Goal: Task Accomplishment & Management: Complete application form

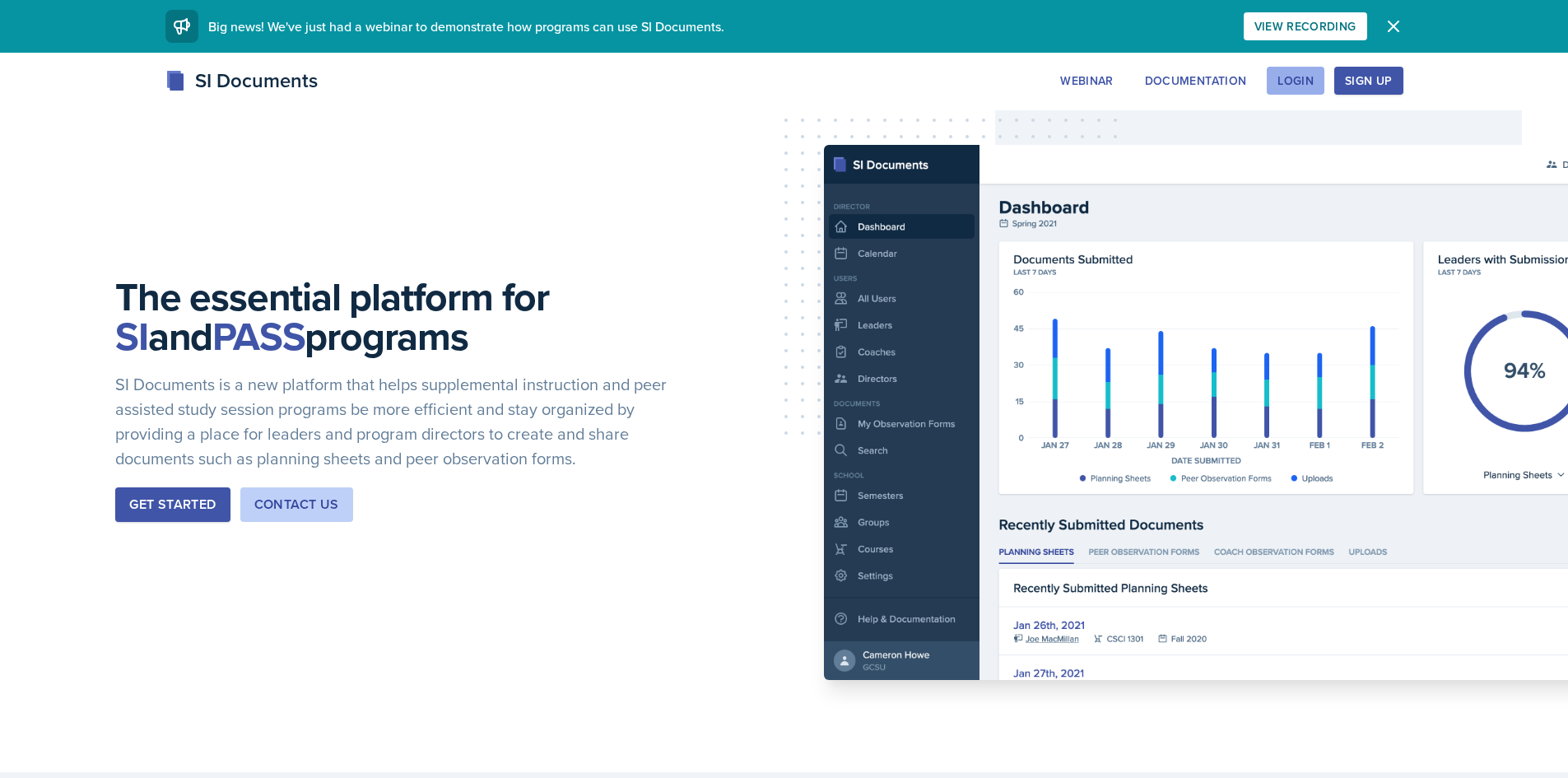
click at [1292, 93] on button "Login" at bounding box center [1295, 80] width 58 height 28
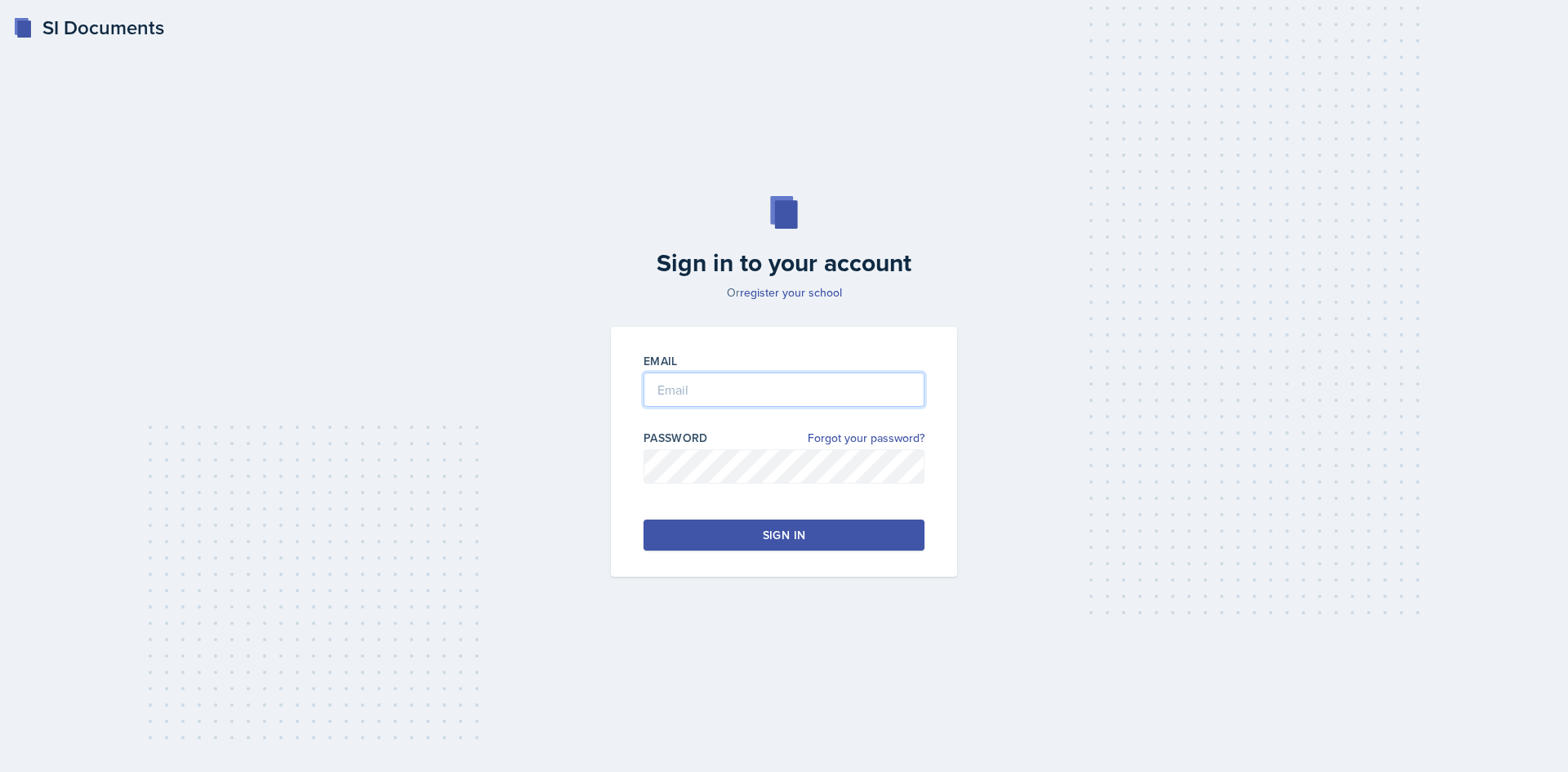
click at [733, 372] on input "email" at bounding box center [784, 389] width 281 height 35
type input "[EMAIL_ADDRESS][DOMAIN_NAME]"
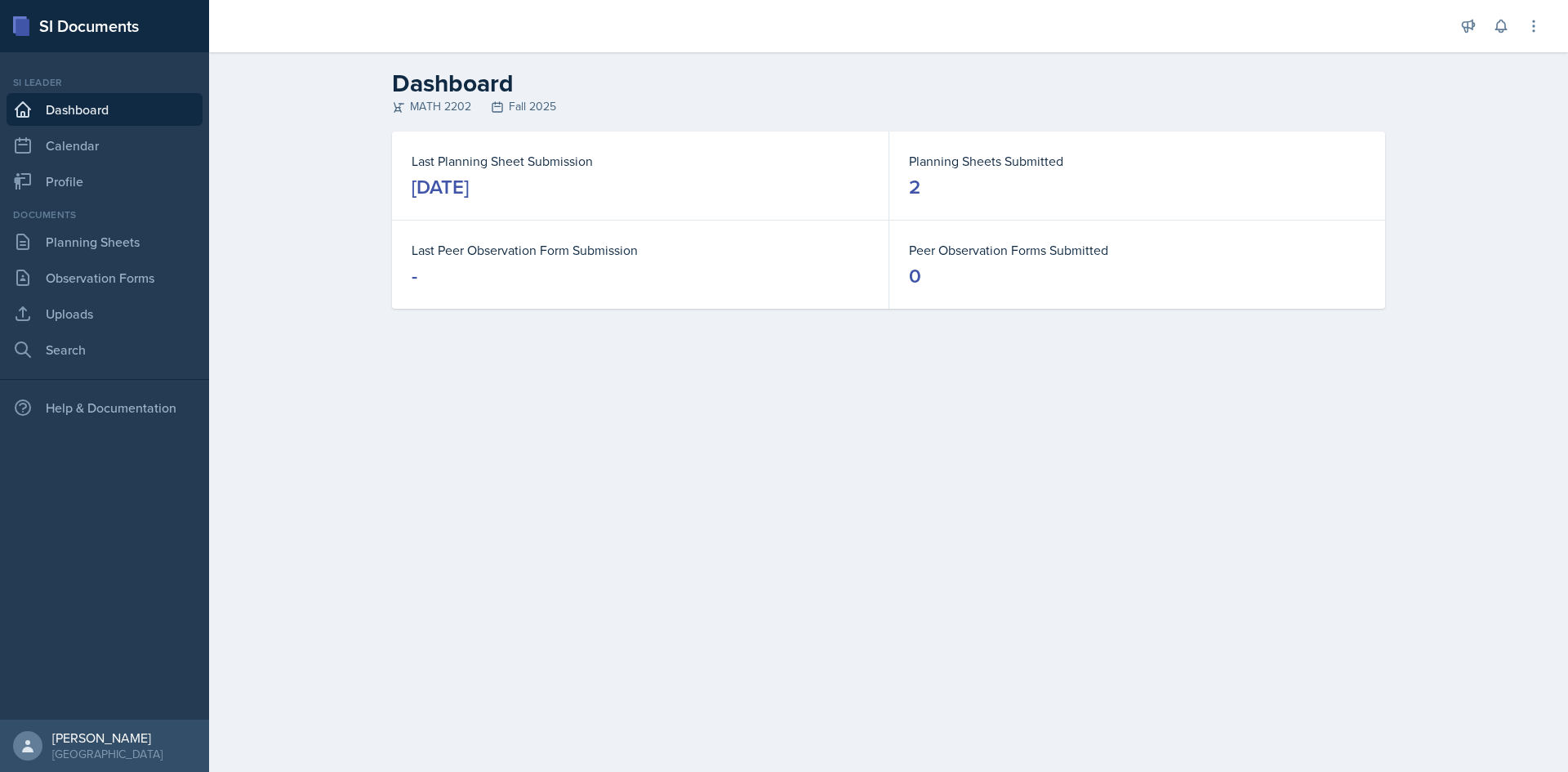
drag, startPoint x: 1182, startPoint y: 280, endPoint x: 1023, endPoint y: 309, distance: 161.6
click at [1181, 280] on dd "0" at bounding box center [1137, 275] width 456 height 26
click at [100, 144] on link "Calendar" at bounding box center [105, 146] width 196 height 33
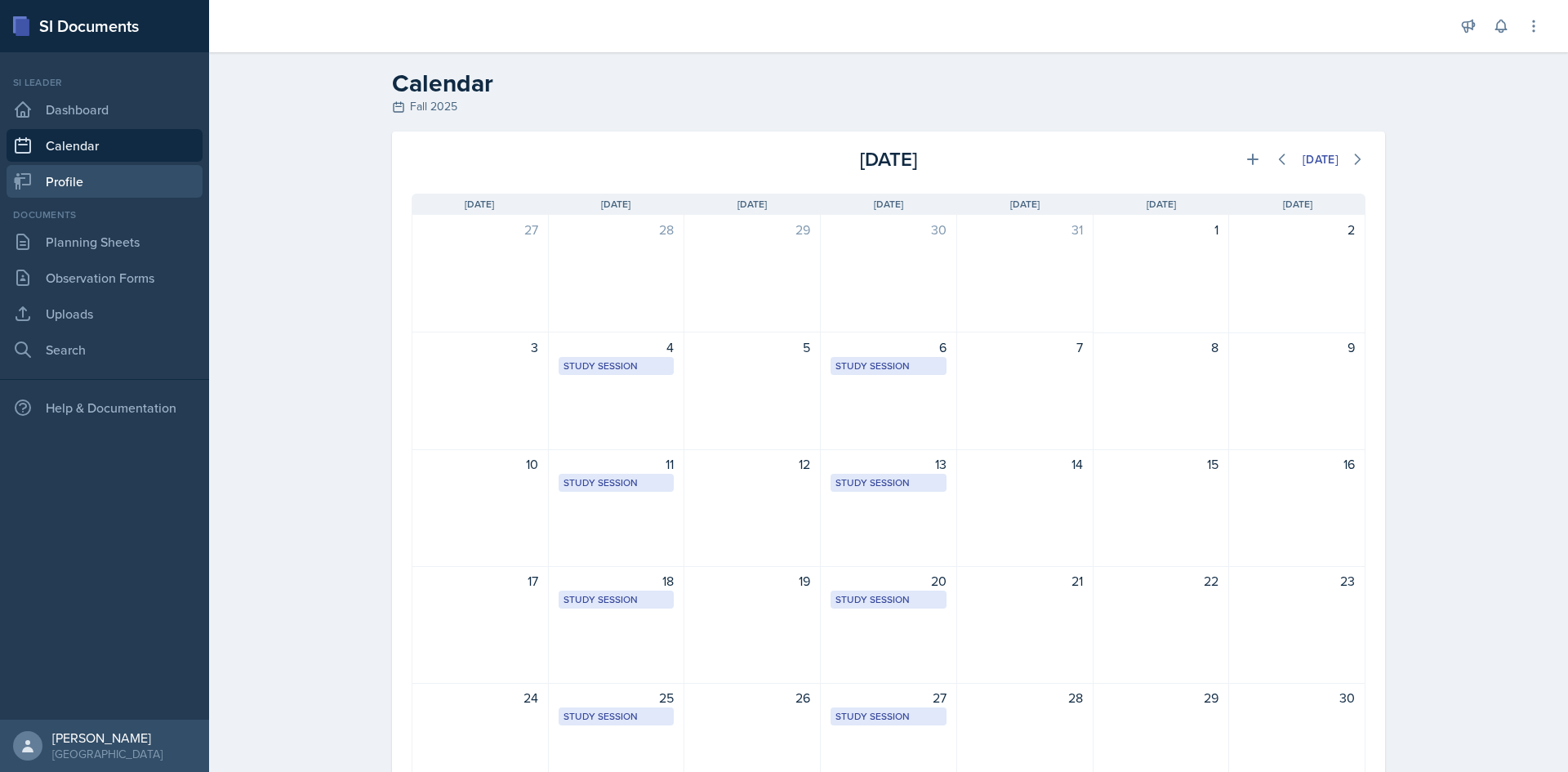
click at [100, 174] on link "Profile" at bounding box center [105, 181] width 196 height 33
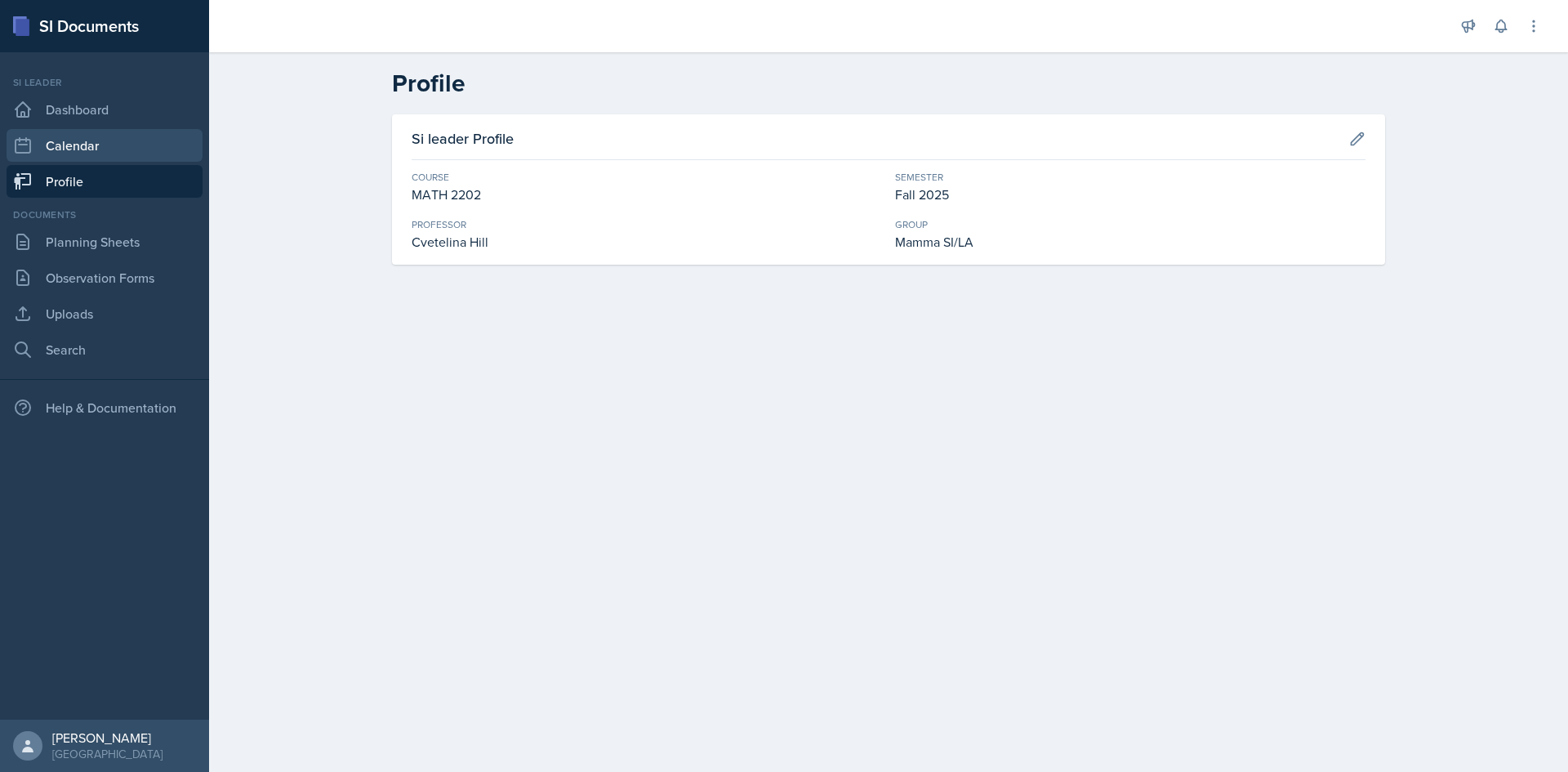
click at [100, 145] on link "Calendar" at bounding box center [105, 146] width 196 height 33
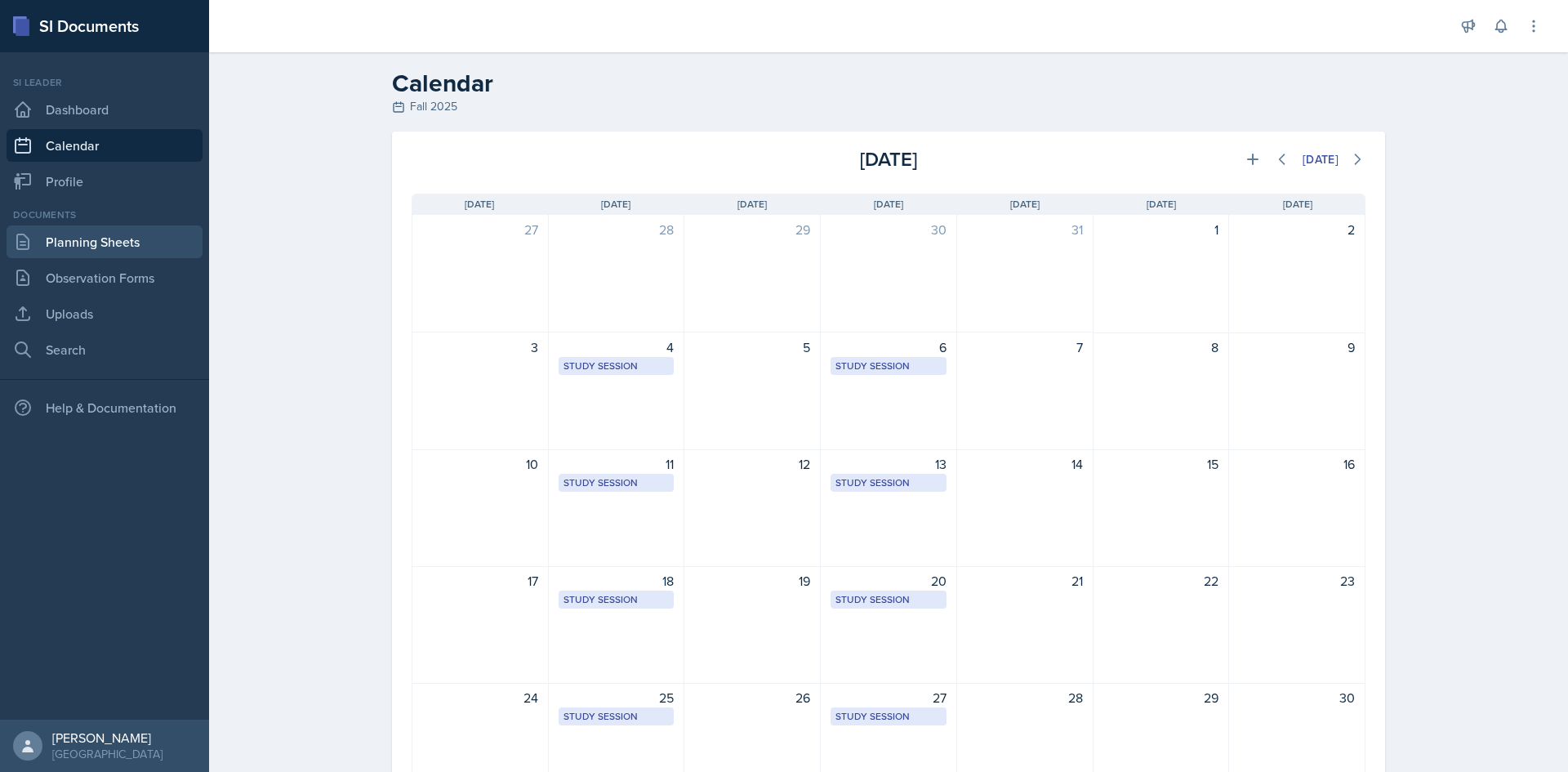
click at [141, 249] on link "Planning Sheets" at bounding box center [105, 242] width 196 height 33
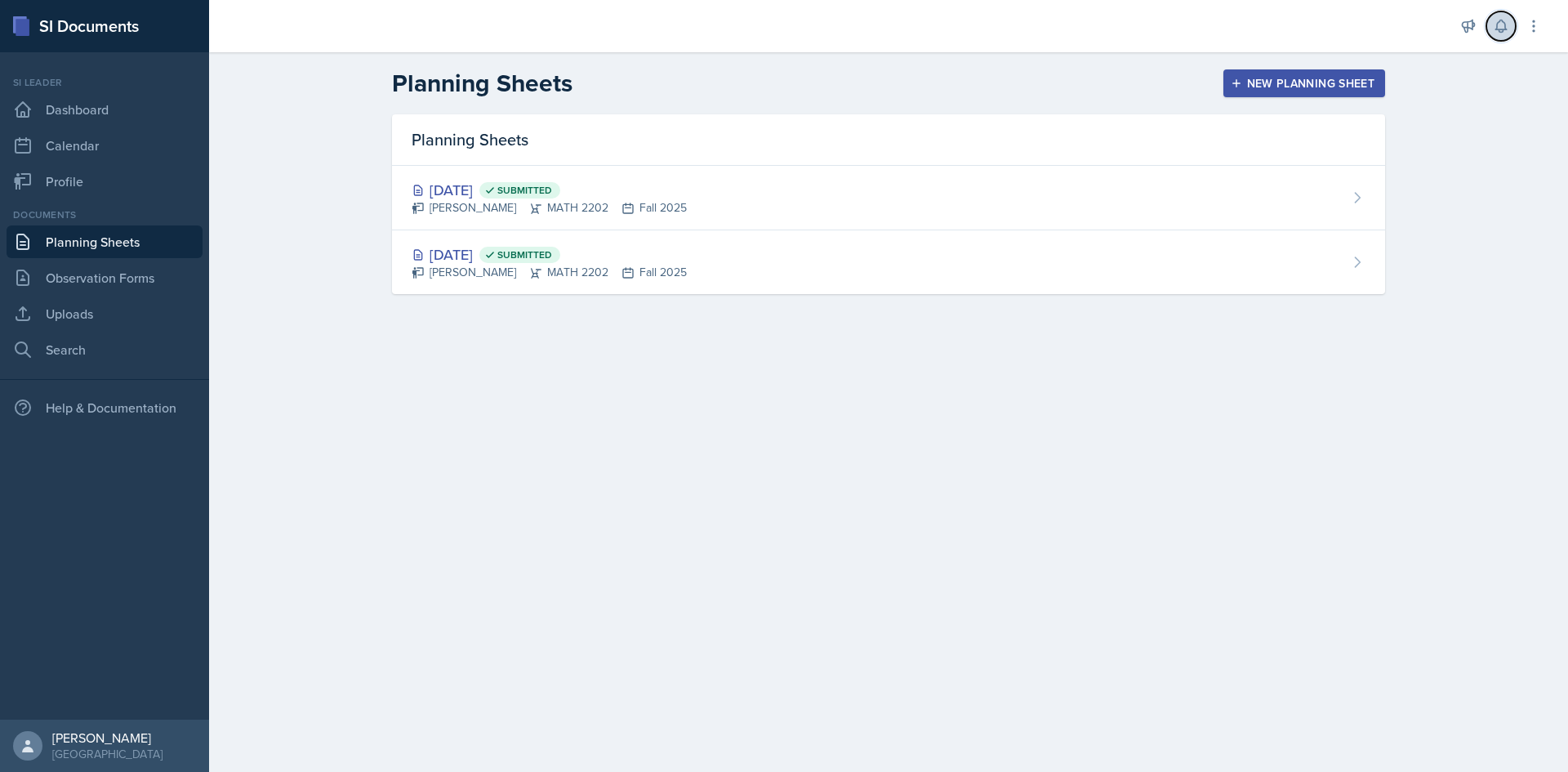
click at [1499, 25] on icon at bounding box center [1500, 26] width 16 height 16
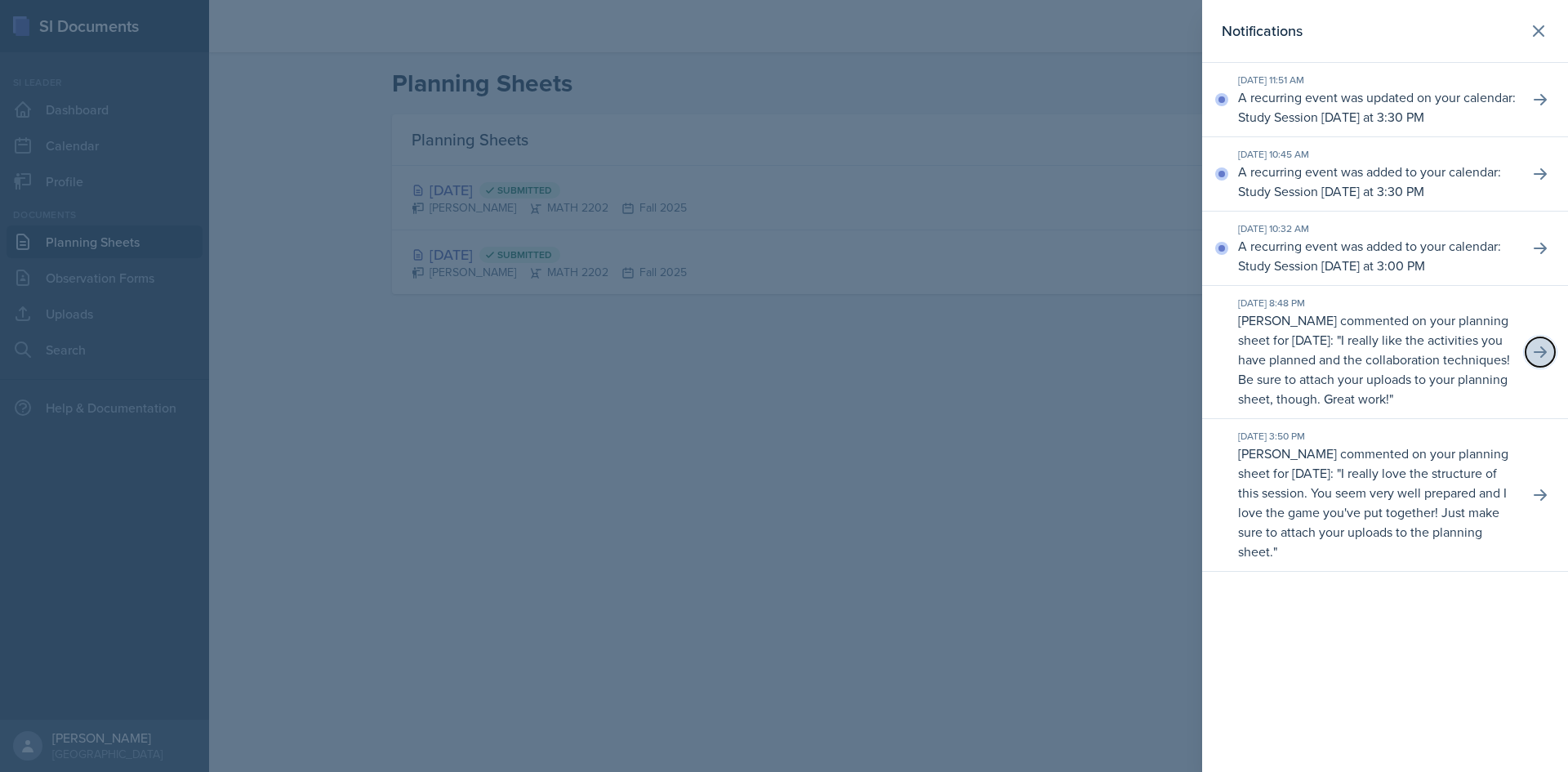
click at [1537, 360] on icon at bounding box center [1539, 351] width 16 height 16
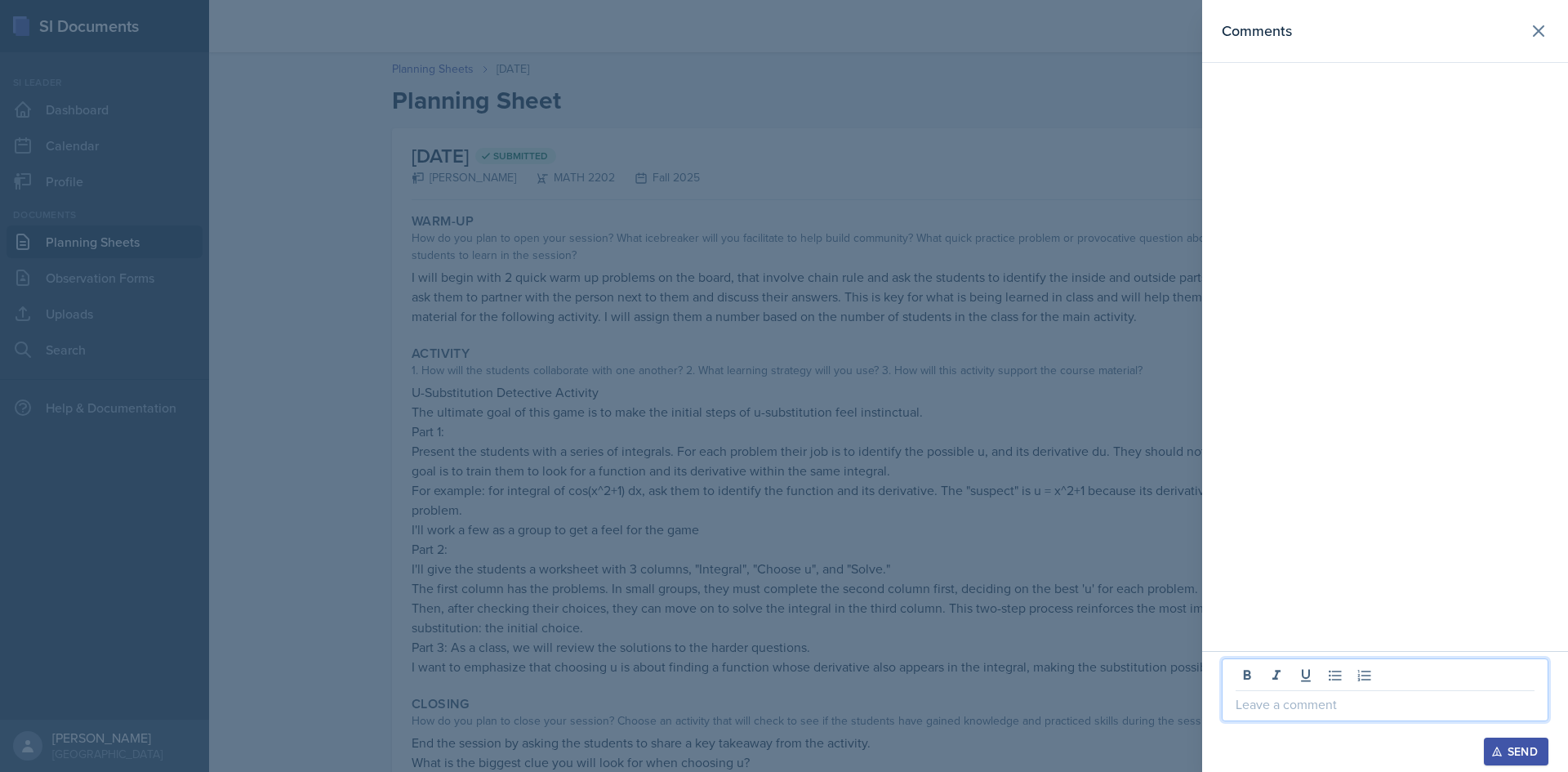
click at [1288, 710] on p at bounding box center [1385, 704] width 299 height 19
click at [907, 528] on div at bounding box center [784, 386] width 1568 height 772
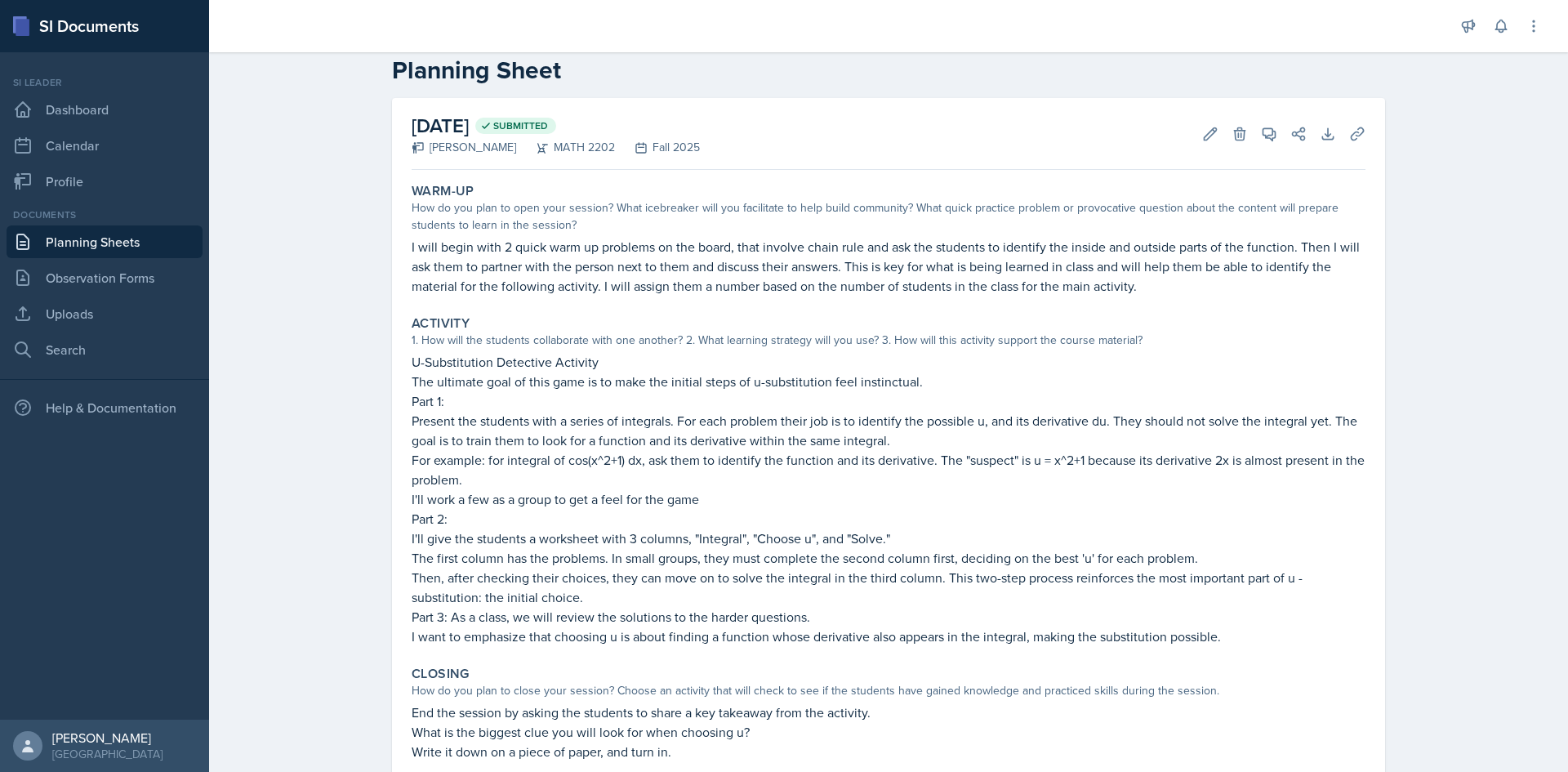
scroll to position [161, 0]
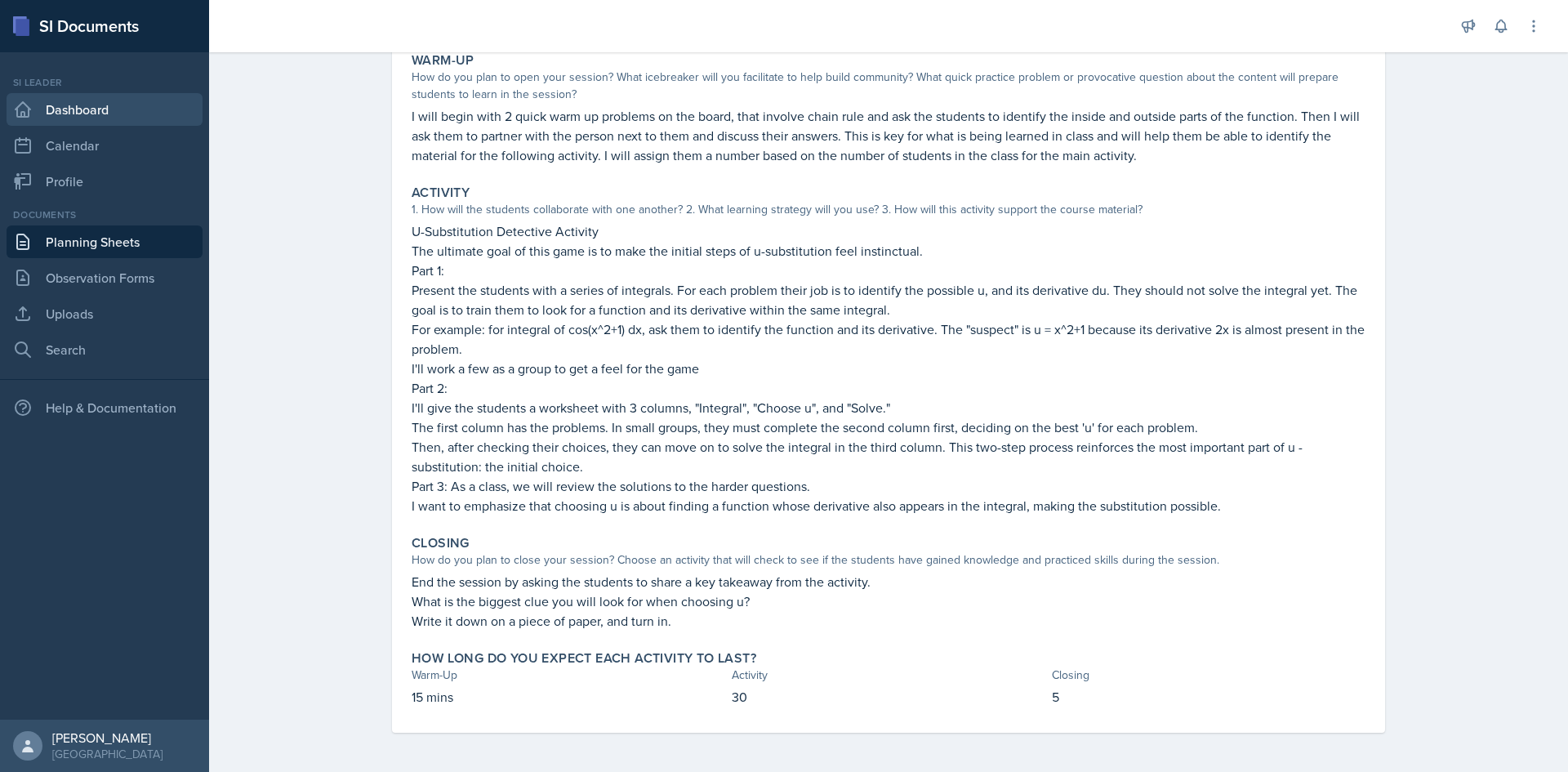
click at [103, 107] on link "Dashboard" at bounding box center [105, 109] width 196 height 33
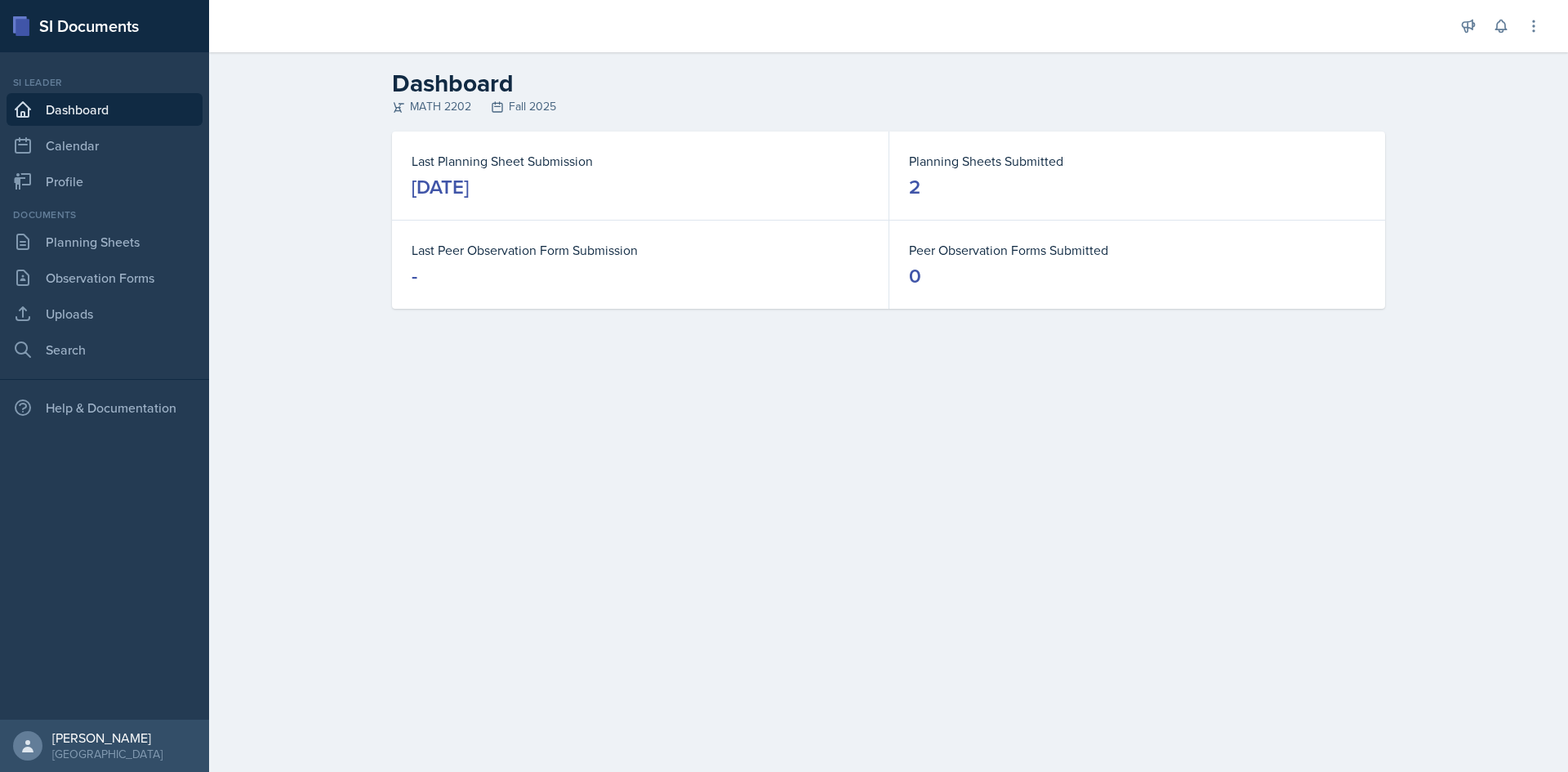
click at [111, 162] on div "Si leader Dashboard Calendar Profile" at bounding box center [105, 136] width 196 height 123
click at [1500, 26] on icon at bounding box center [1500, 26] width 16 height 16
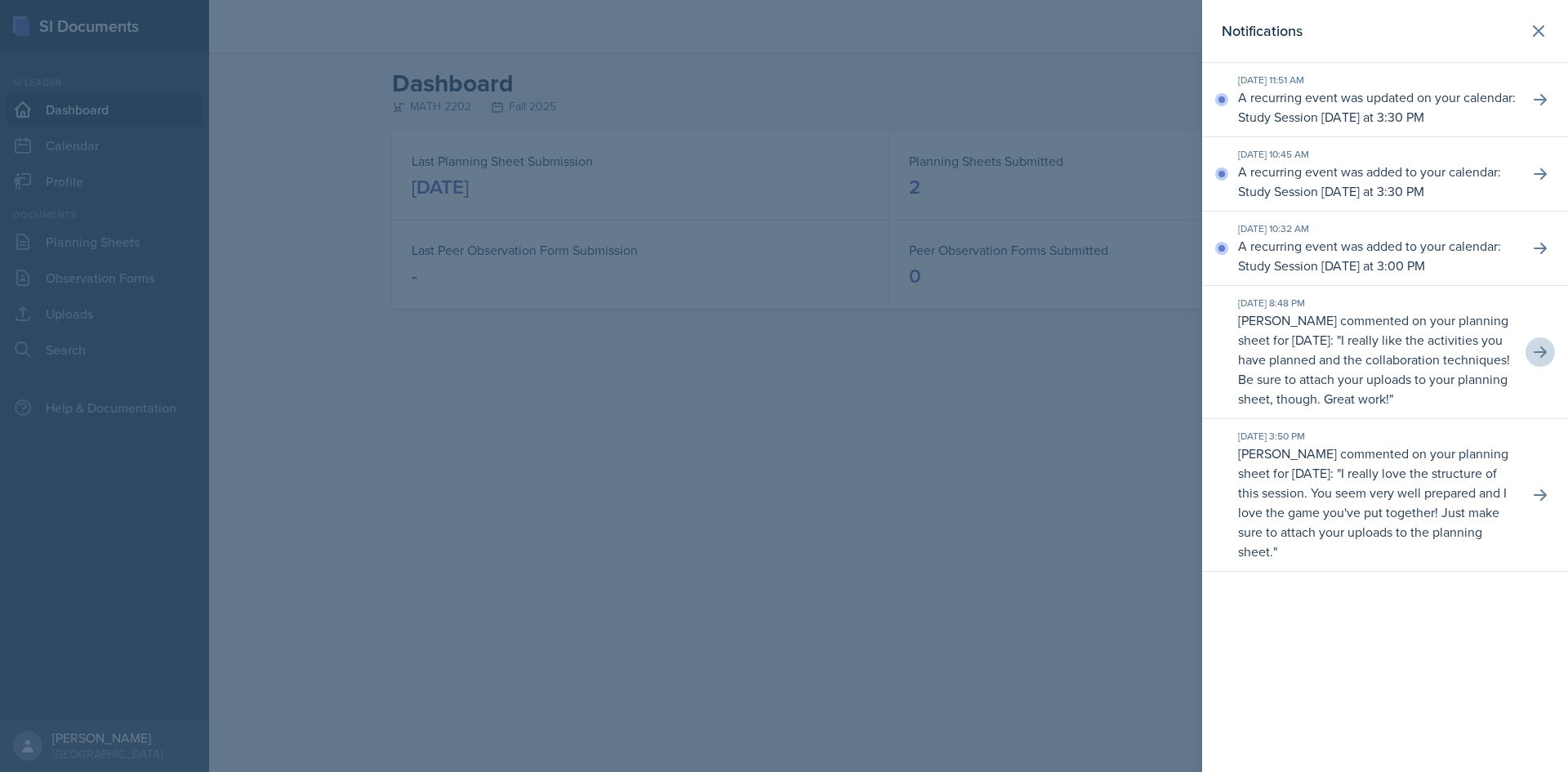
click at [1321, 485] on p "[PERSON_NAME] commented on your planning sheet for [DATE]: " I really love the …" at bounding box center [1376, 502] width 277 height 118
click at [1551, 509] on button at bounding box center [1539, 495] width 30 height 30
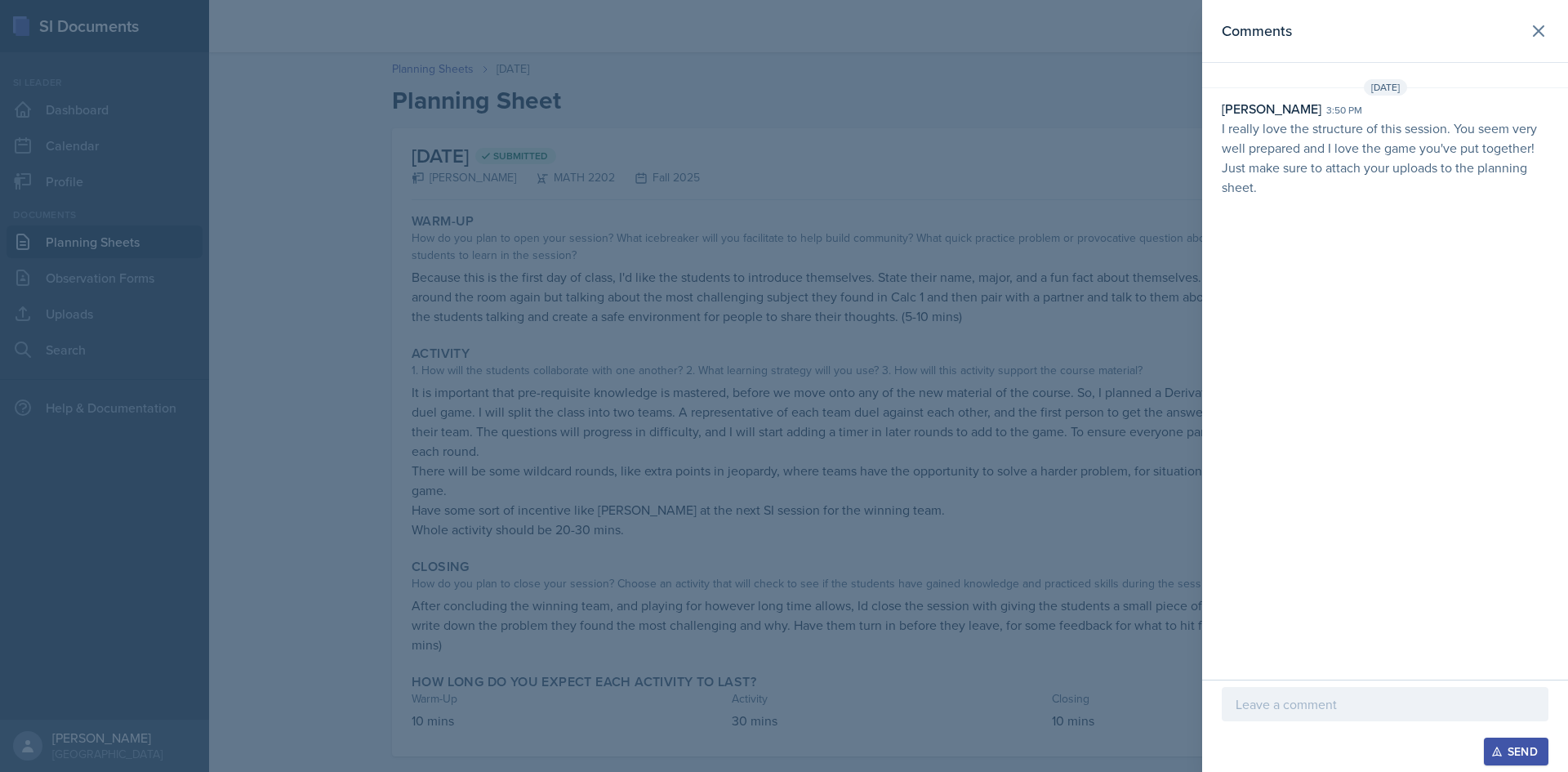
click at [1321, 711] on p at bounding box center [1385, 704] width 299 height 19
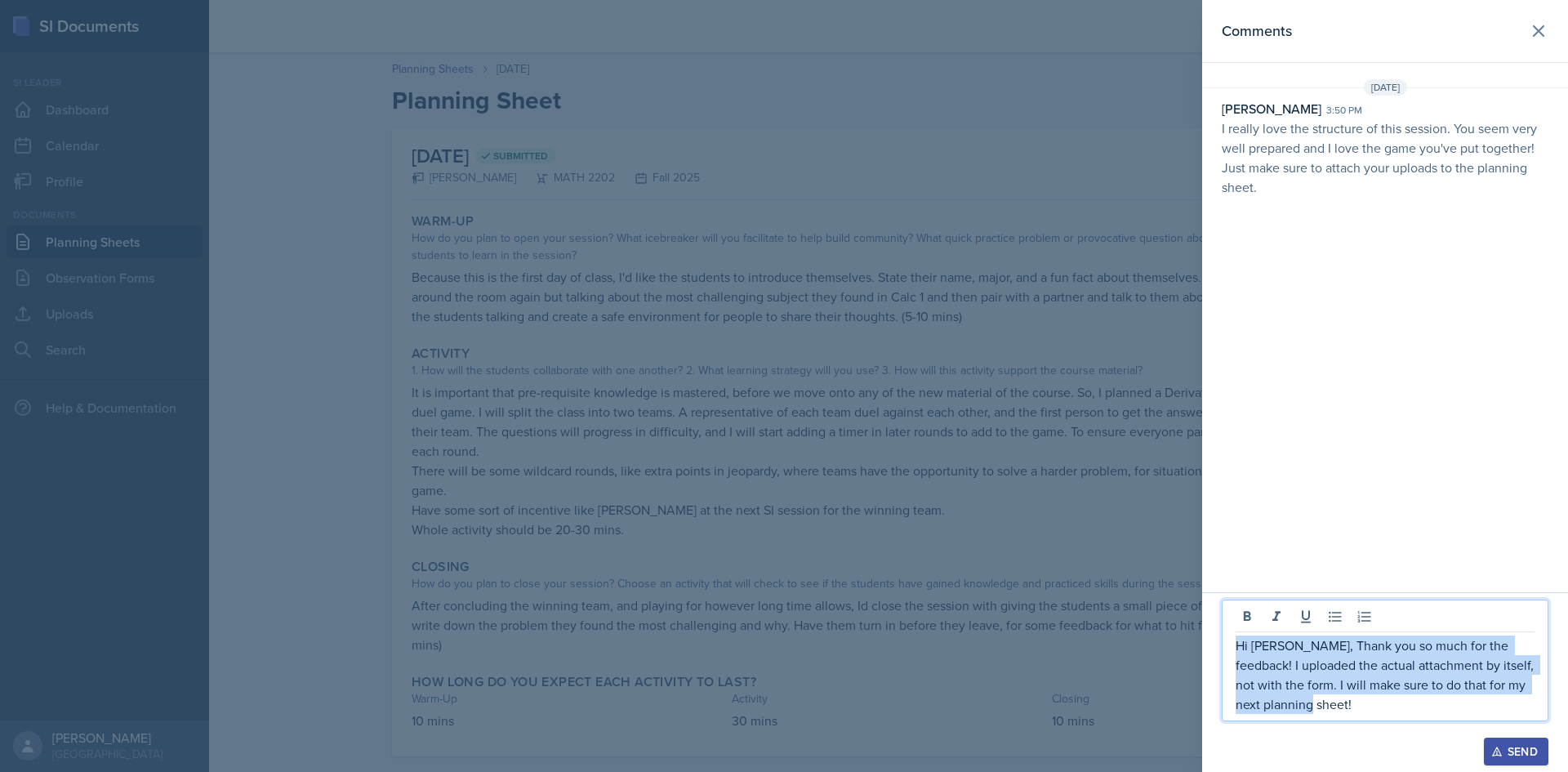
drag, startPoint x: 1402, startPoint y: 699, endPoint x: 1233, endPoint y: 637, distance: 180.0
click at [1233, 637] on div "Hi [PERSON_NAME], Thank you so much for the feedback! I uploaded the actual att…" at bounding box center [1385, 660] width 327 height 122
copy p "Hi [PERSON_NAME], Thank you so much for the feedback! I uploaded the actual att…"
click at [1491, 748] on icon "button" at bounding box center [1497, 751] width 12 height 12
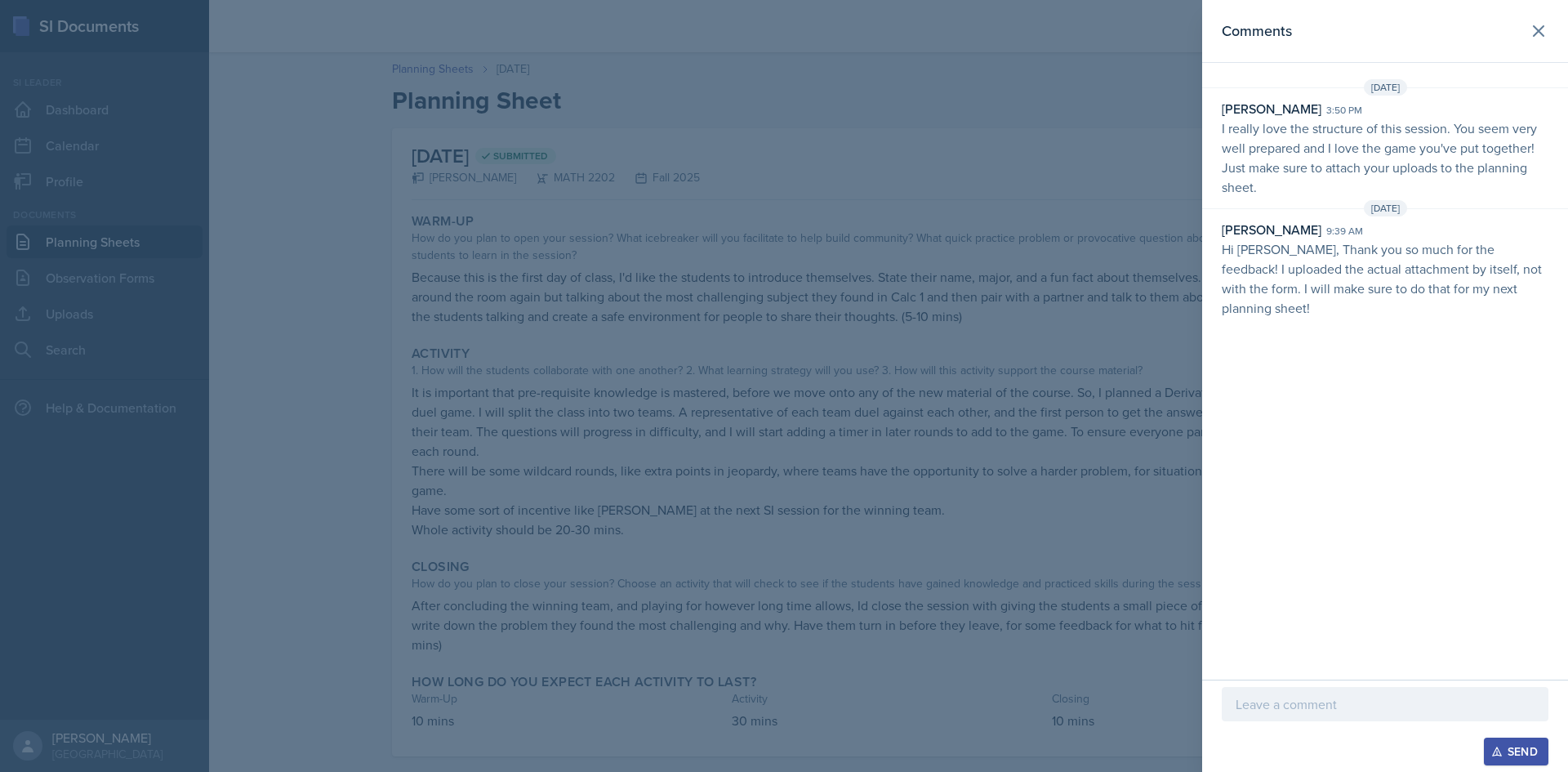
click at [1121, 454] on div at bounding box center [784, 386] width 1568 height 772
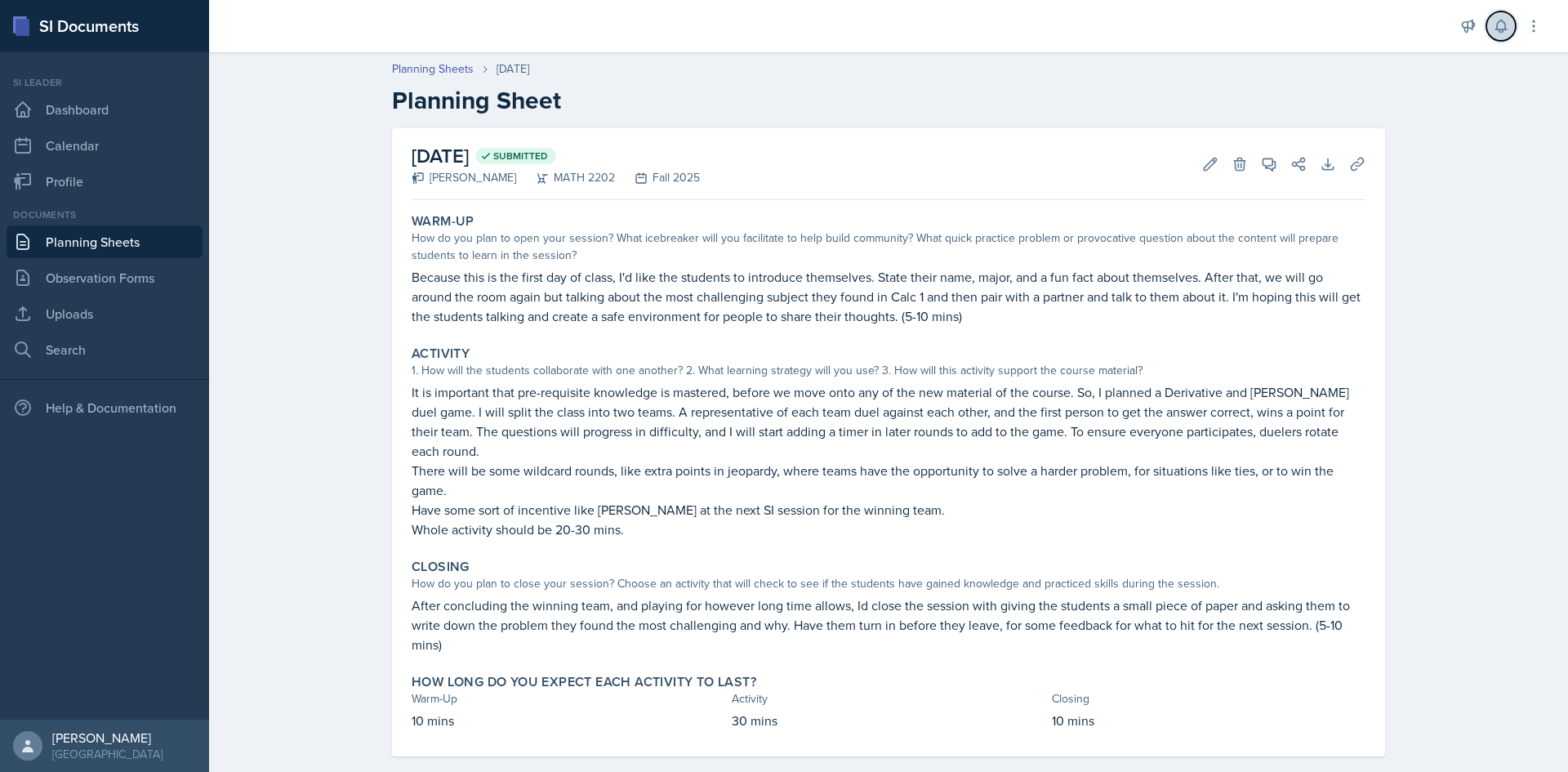
click at [1493, 20] on icon at bounding box center [1500, 26] width 16 height 16
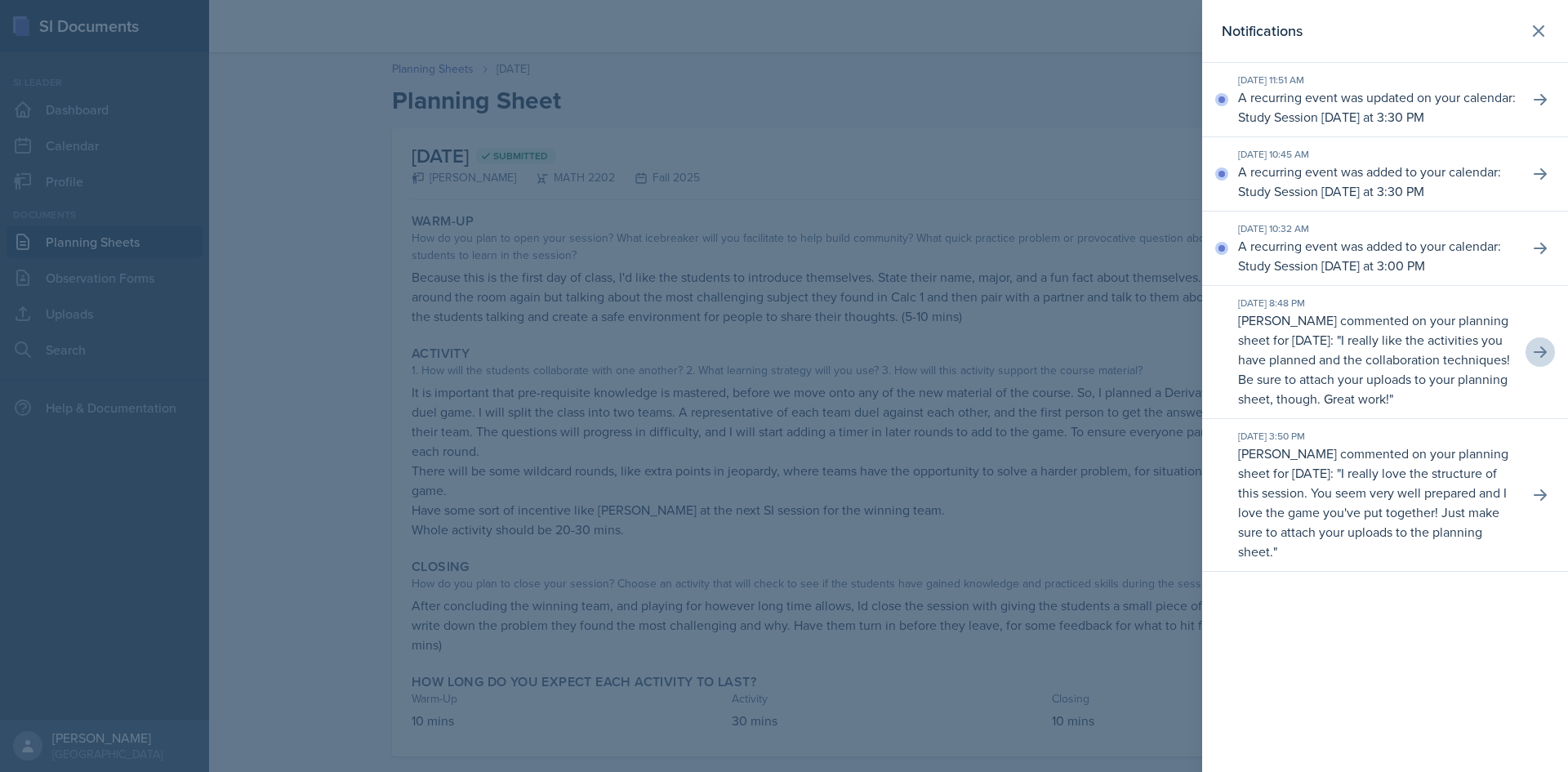
click at [1392, 408] on p "I really like the activities you have planned and the collaboration techniques!…" at bounding box center [1374, 369] width 272 height 77
click at [1531, 366] on button at bounding box center [1539, 352] width 30 height 30
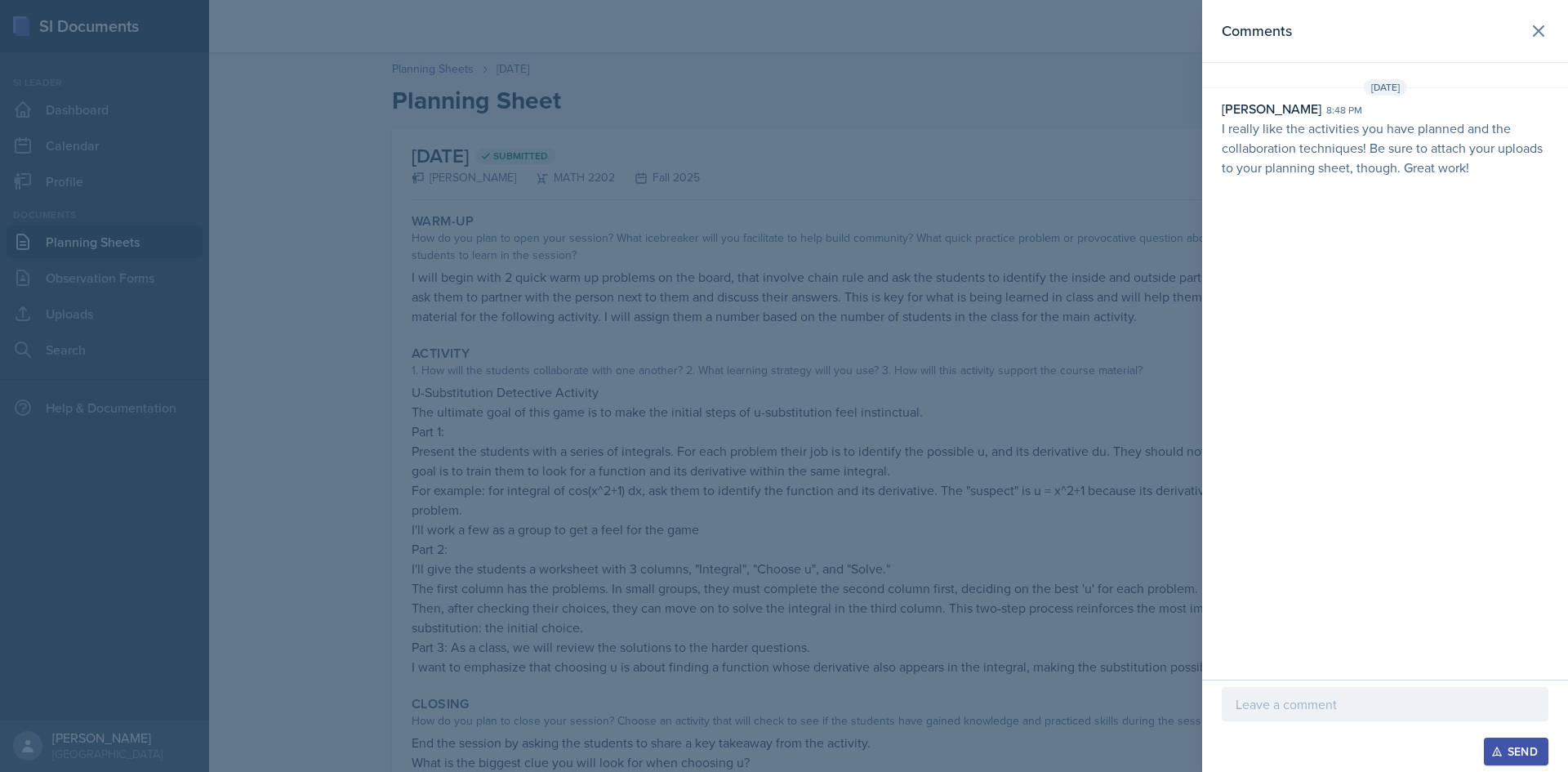
click at [1368, 703] on p at bounding box center [1385, 704] width 299 height 19
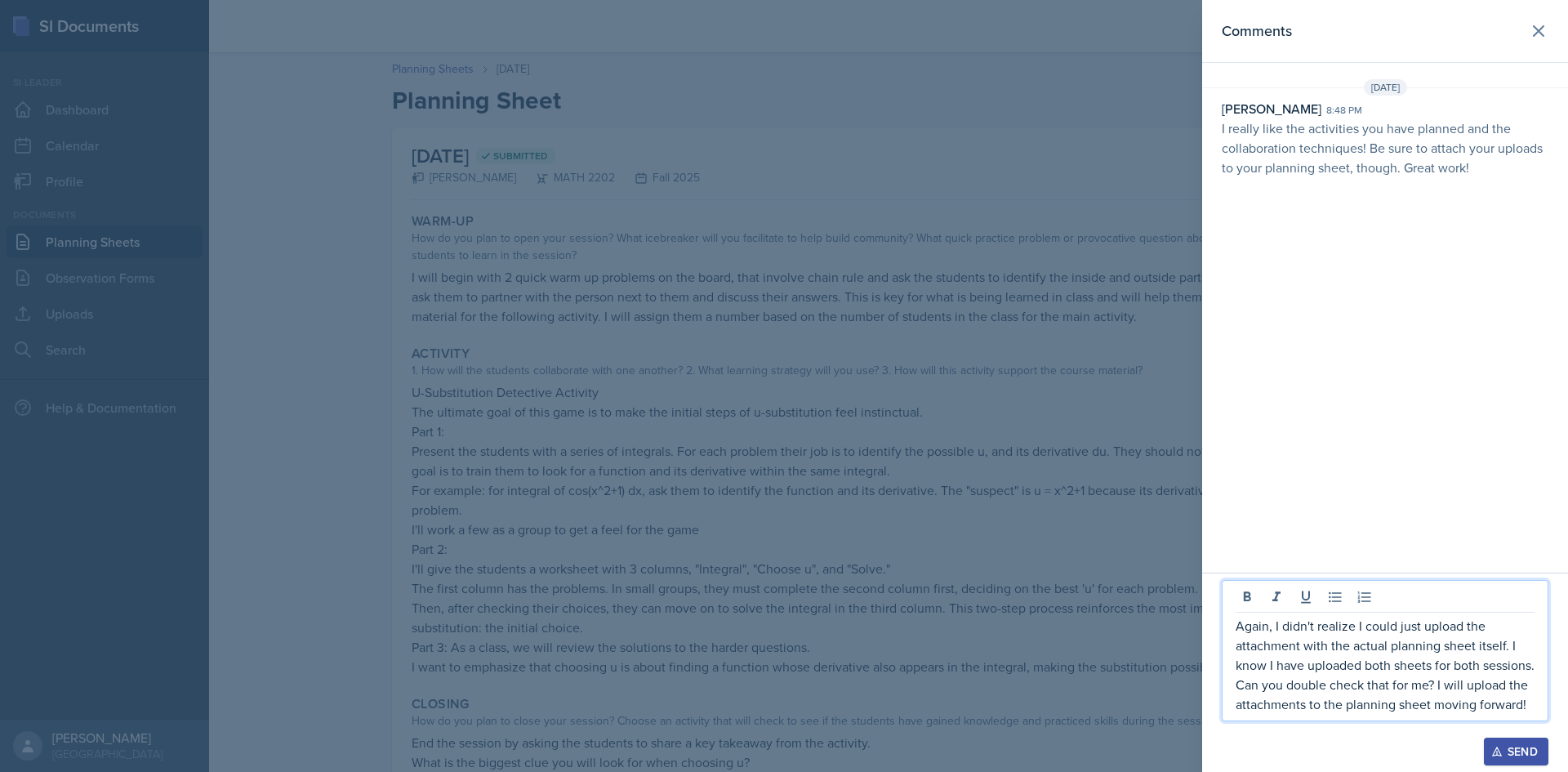
click at [1510, 750] on div "Send" at bounding box center [1515, 751] width 43 height 13
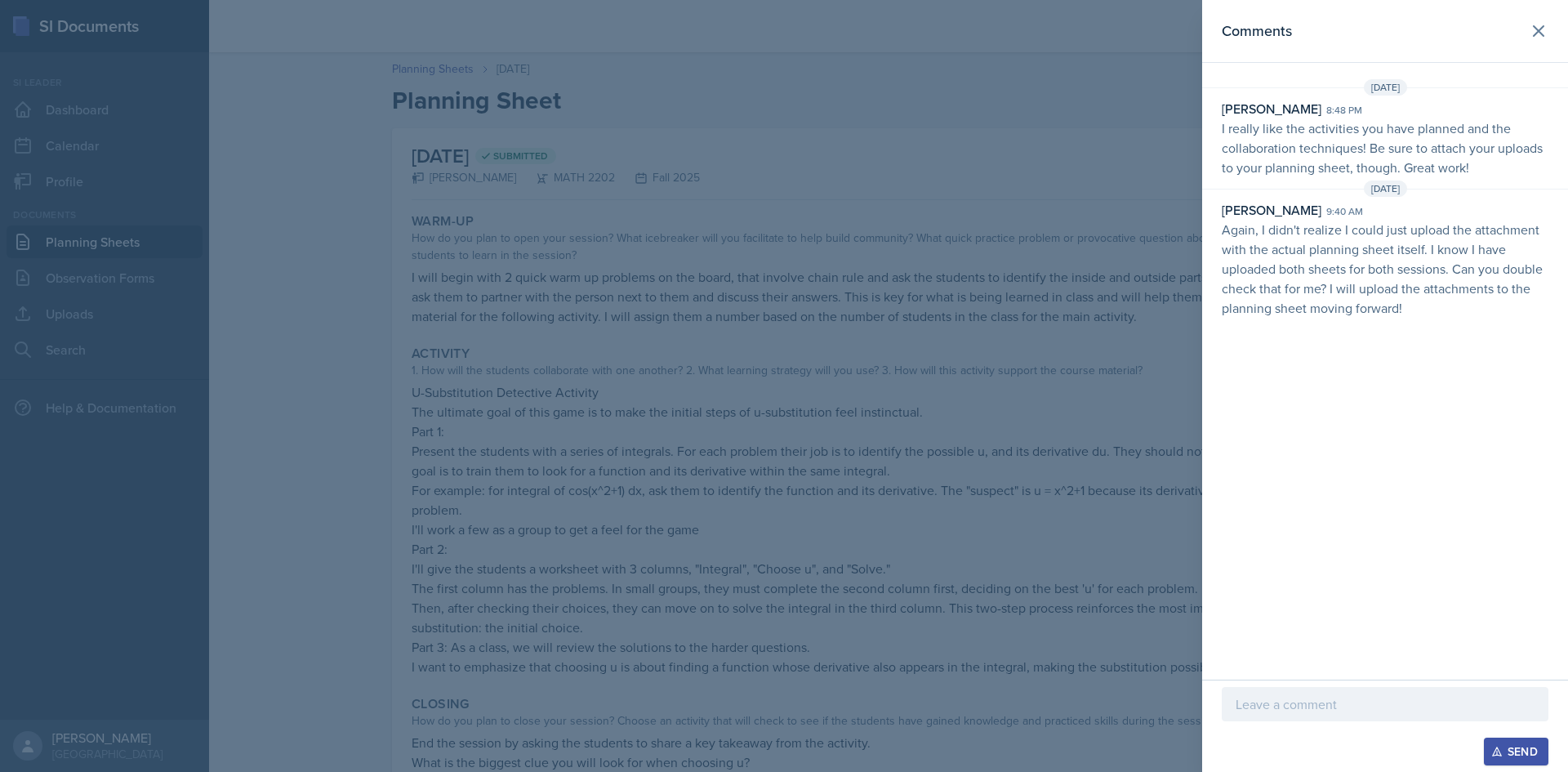
click at [1079, 269] on div at bounding box center [784, 386] width 1568 height 772
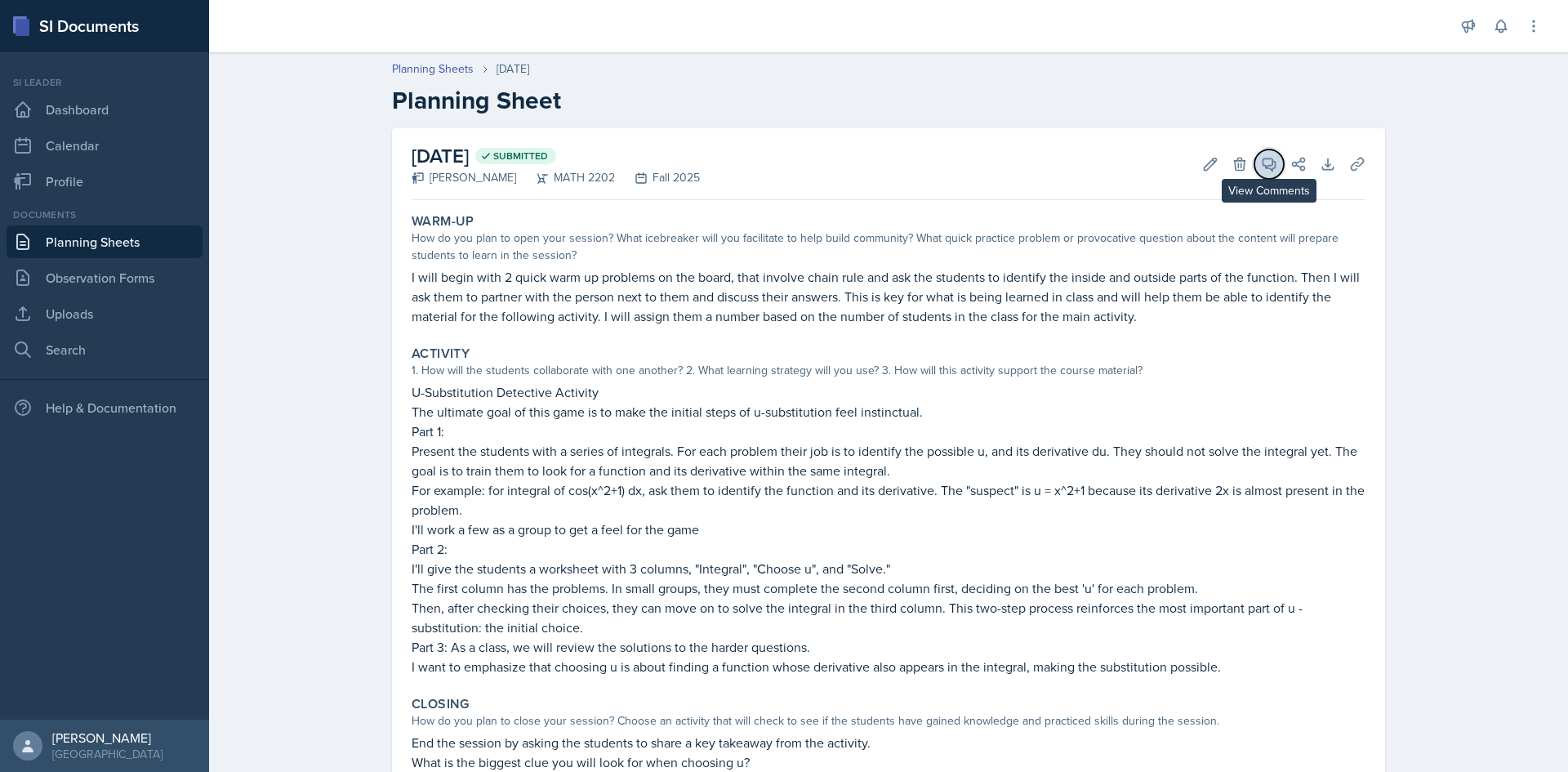
click at [1271, 159] on span at bounding box center [1275, 158] width 9 height 9
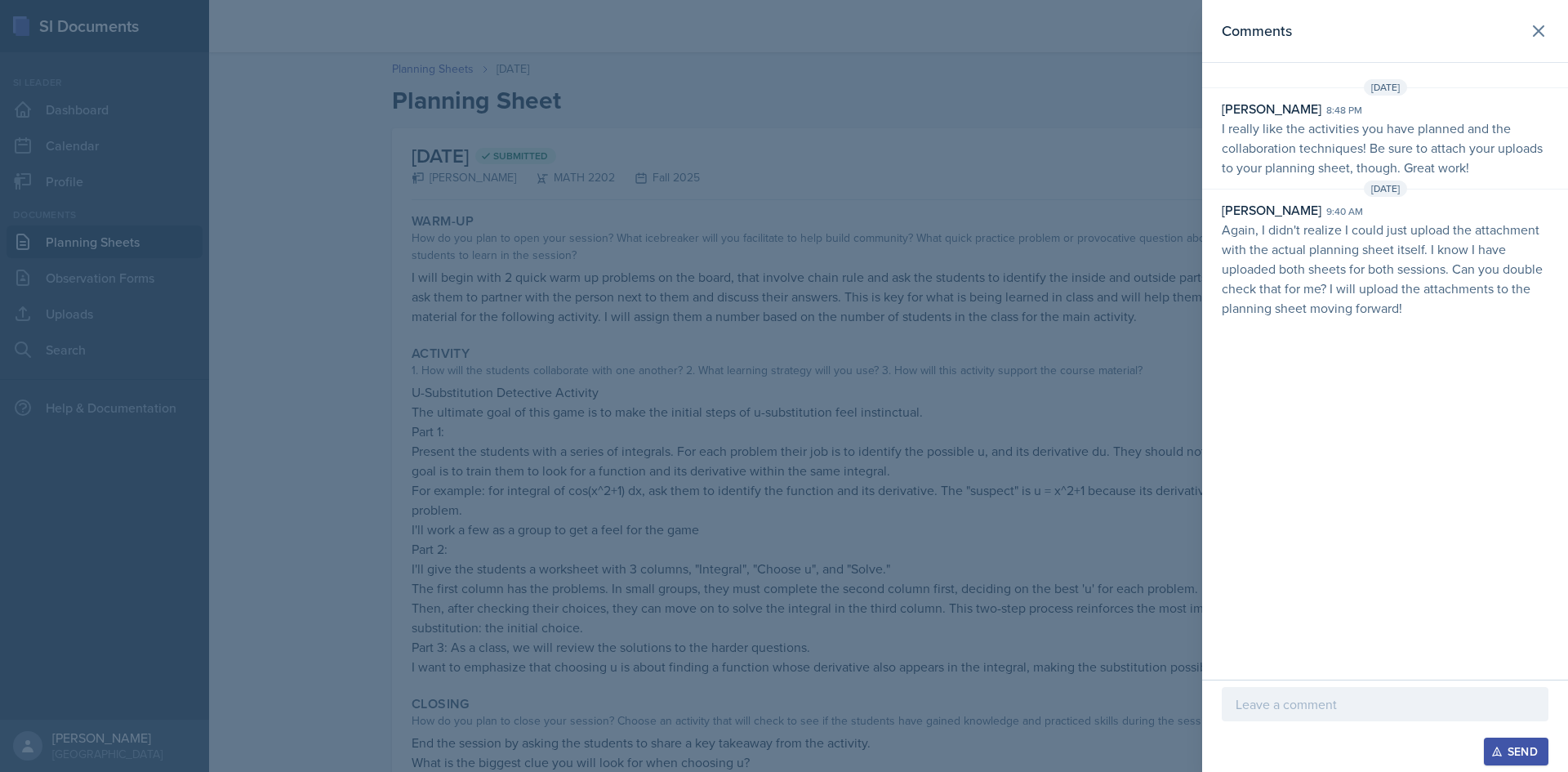
click at [916, 306] on div at bounding box center [784, 386] width 1568 height 772
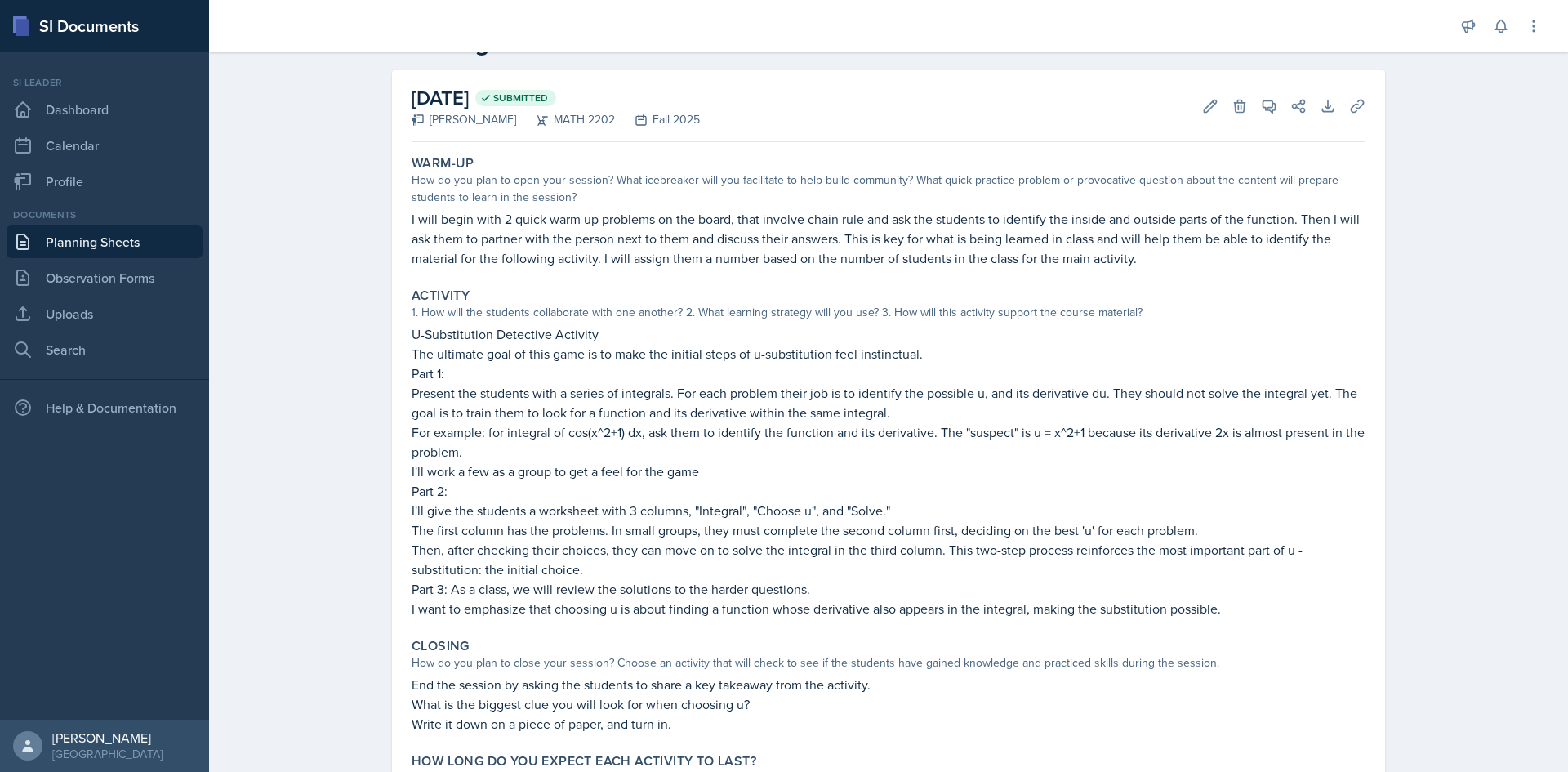
scroll to position [161, 0]
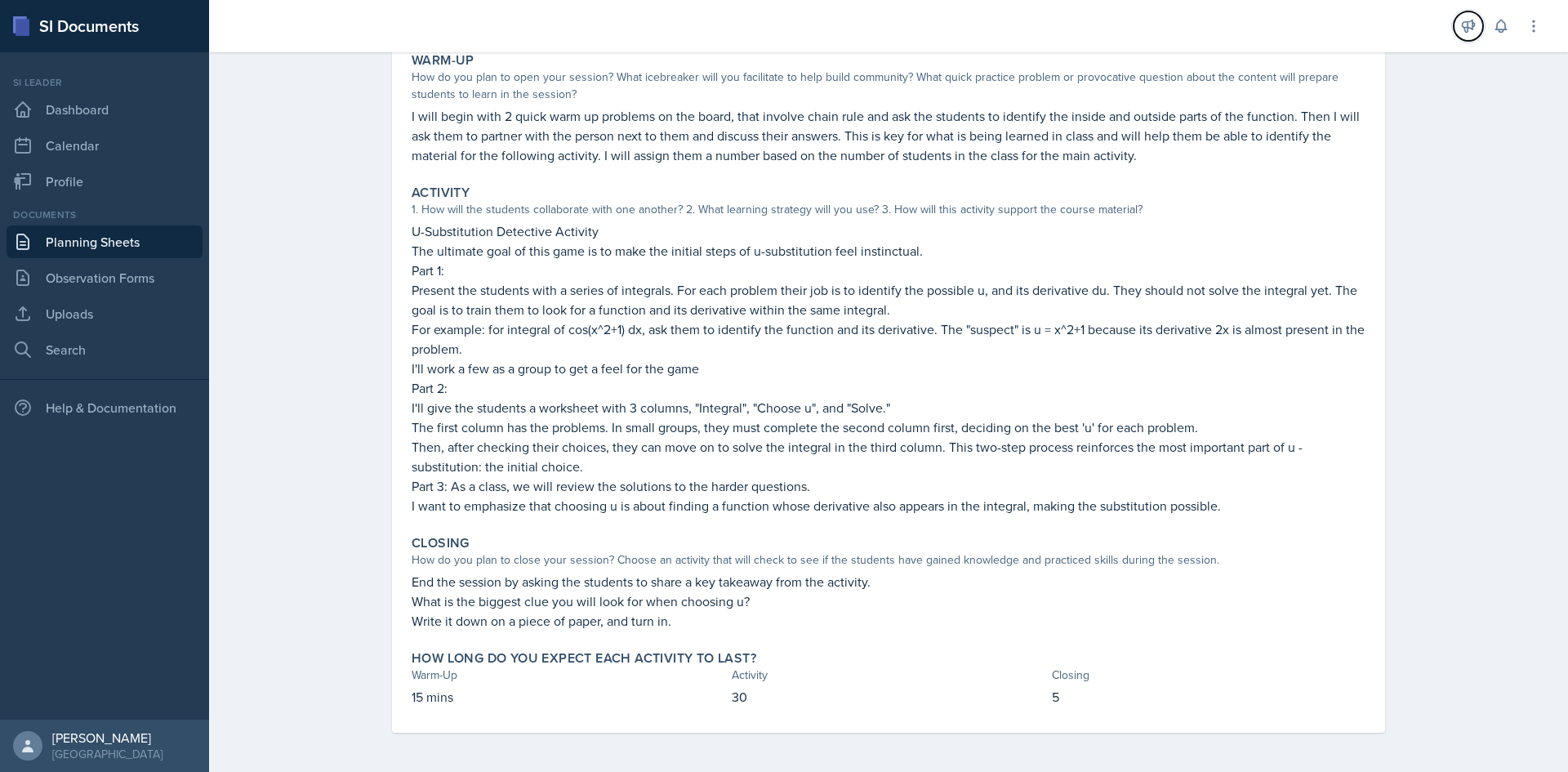
click at [1473, 32] on icon at bounding box center [1467, 26] width 16 height 16
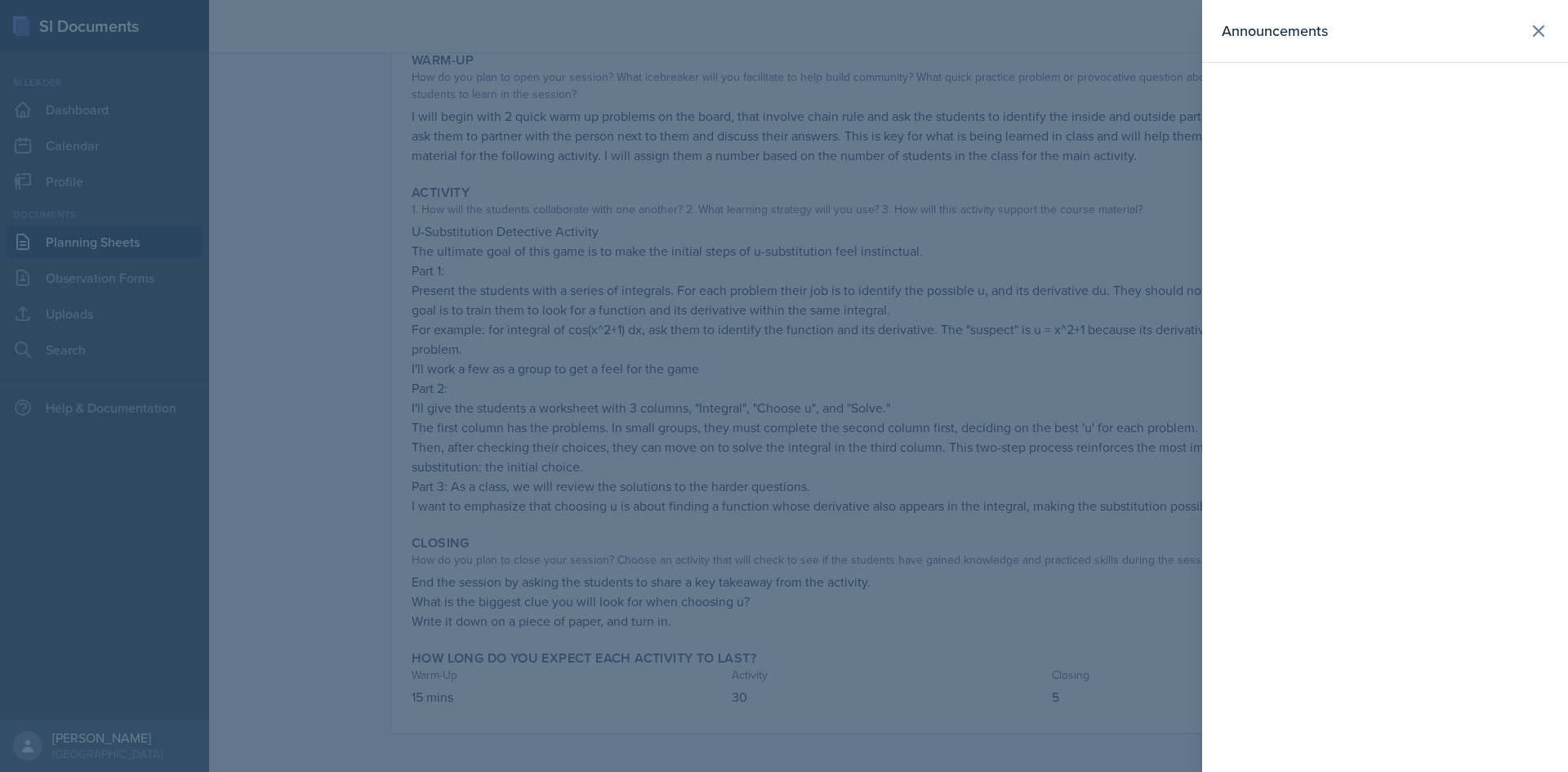
click at [1557, 27] on header "Announcements" at bounding box center [1384, 32] width 365 height 63
click at [1533, 31] on icon at bounding box center [1538, 31] width 19 height 19
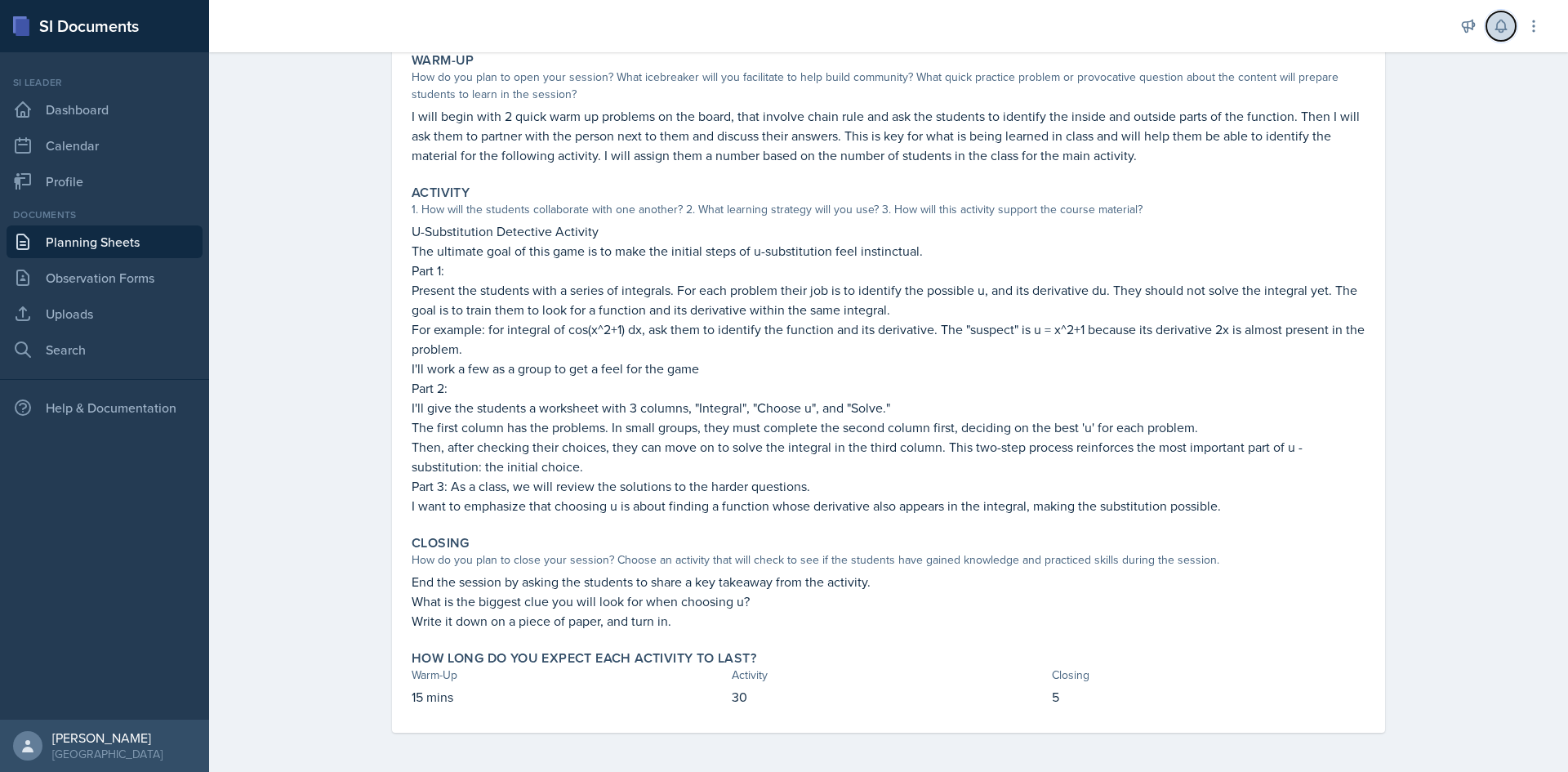
click at [1497, 22] on icon at bounding box center [1500, 26] width 16 height 16
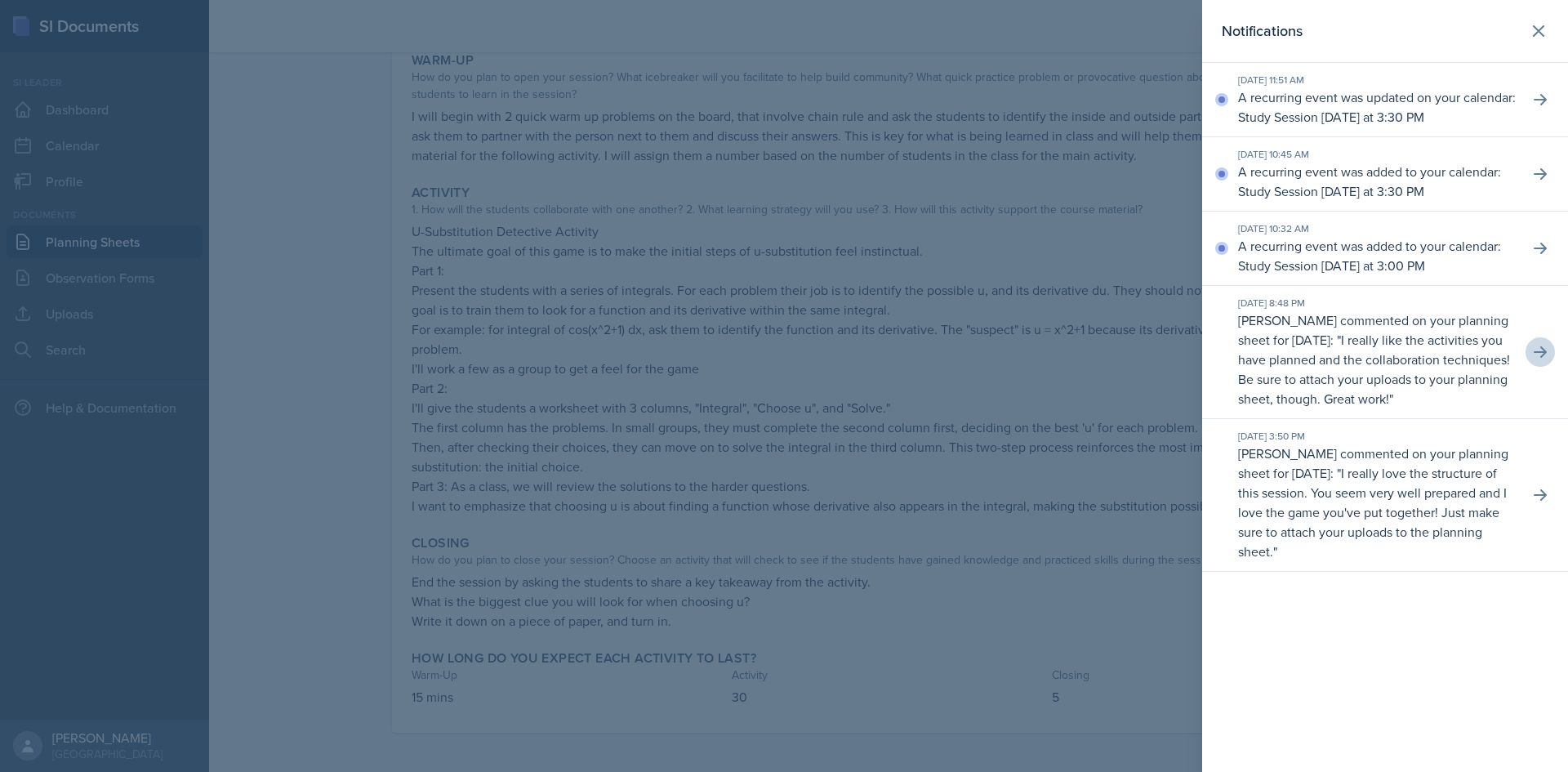
click at [1307, 526] on p "I really love the structure of this session. You seem very well prepared and I …" at bounding box center [1372, 512] width 269 height 96
click at [1531, 509] on button at bounding box center [1539, 495] width 30 height 30
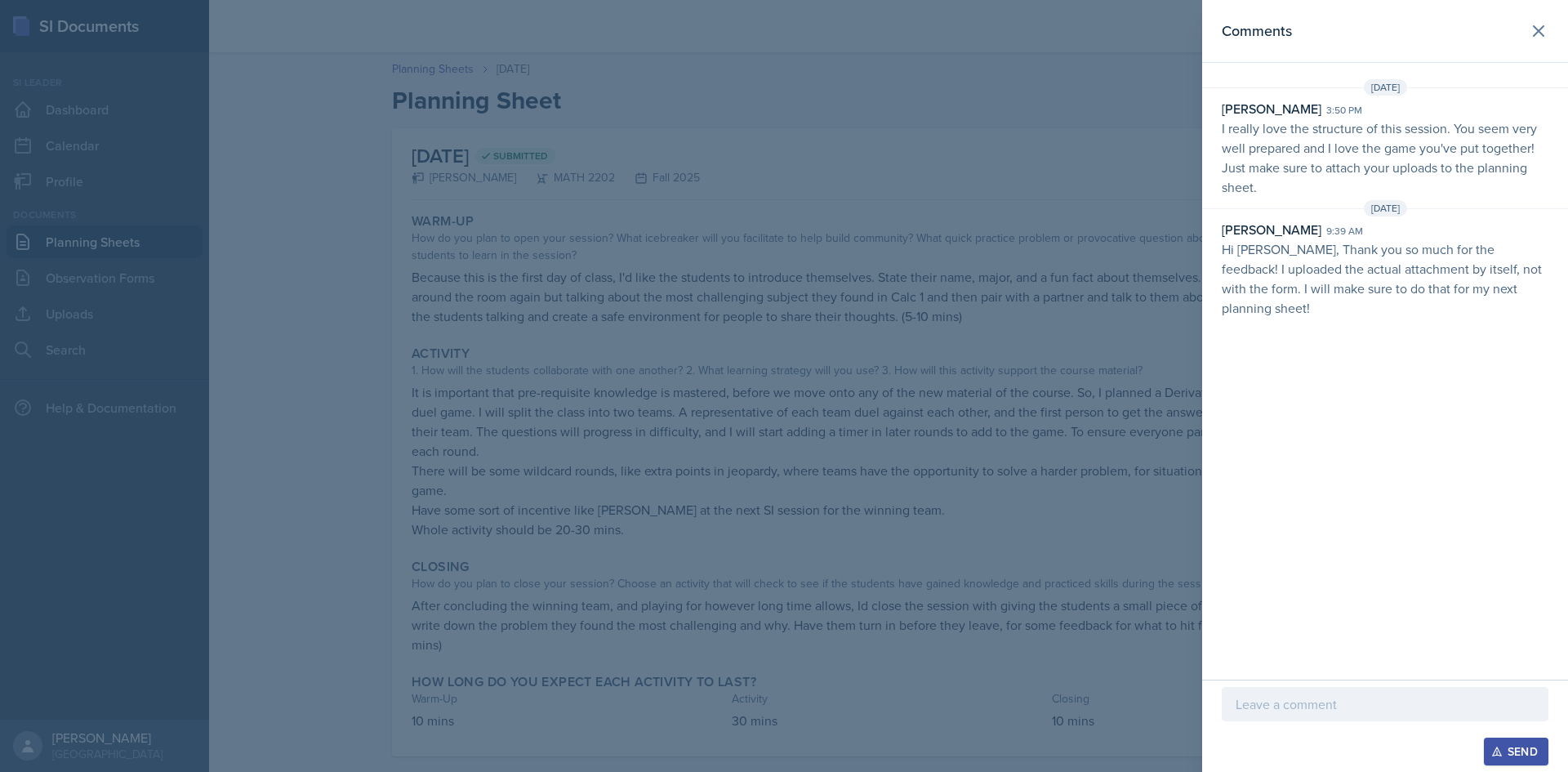
click at [1112, 195] on div at bounding box center [784, 386] width 1568 height 772
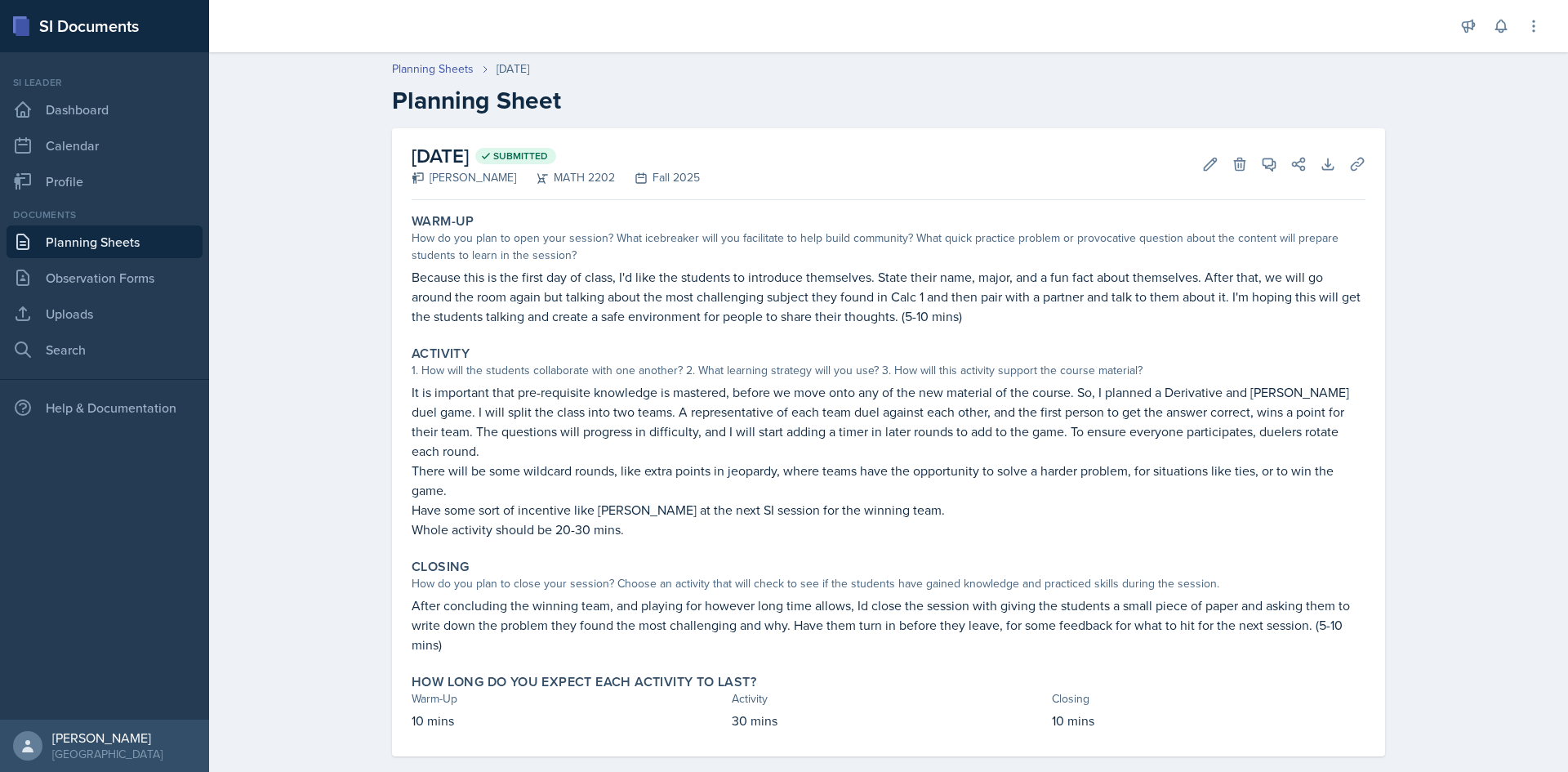
click at [100, 239] on link "Planning Sheets" at bounding box center [105, 242] width 196 height 33
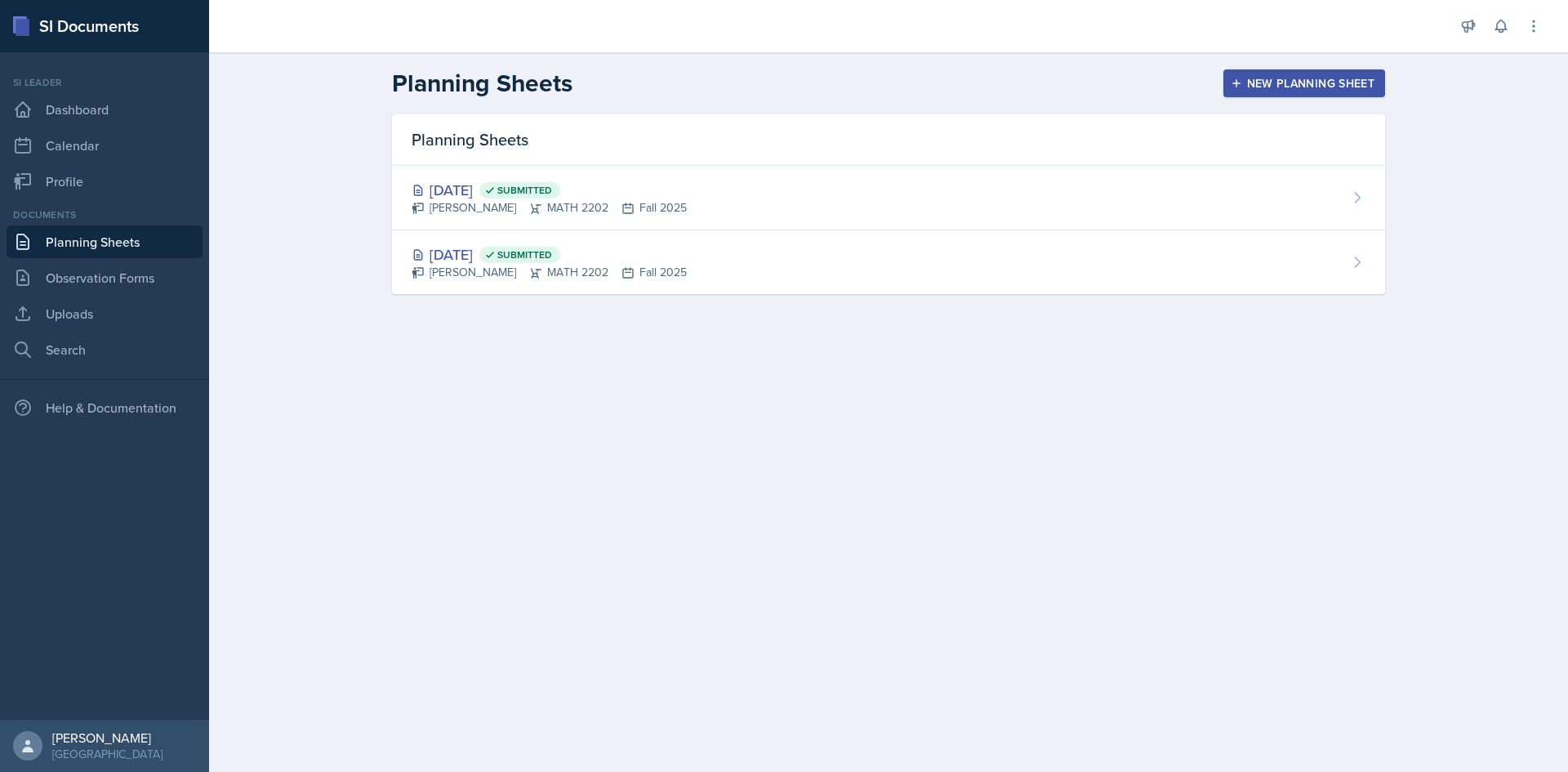
click at [1291, 102] on header "Planning Sheets New Planning Sheet" at bounding box center [888, 82] width 1359 height 62
click at [1286, 80] on div "New Planning Sheet" at bounding box center [1303, 83] width 140 height 13
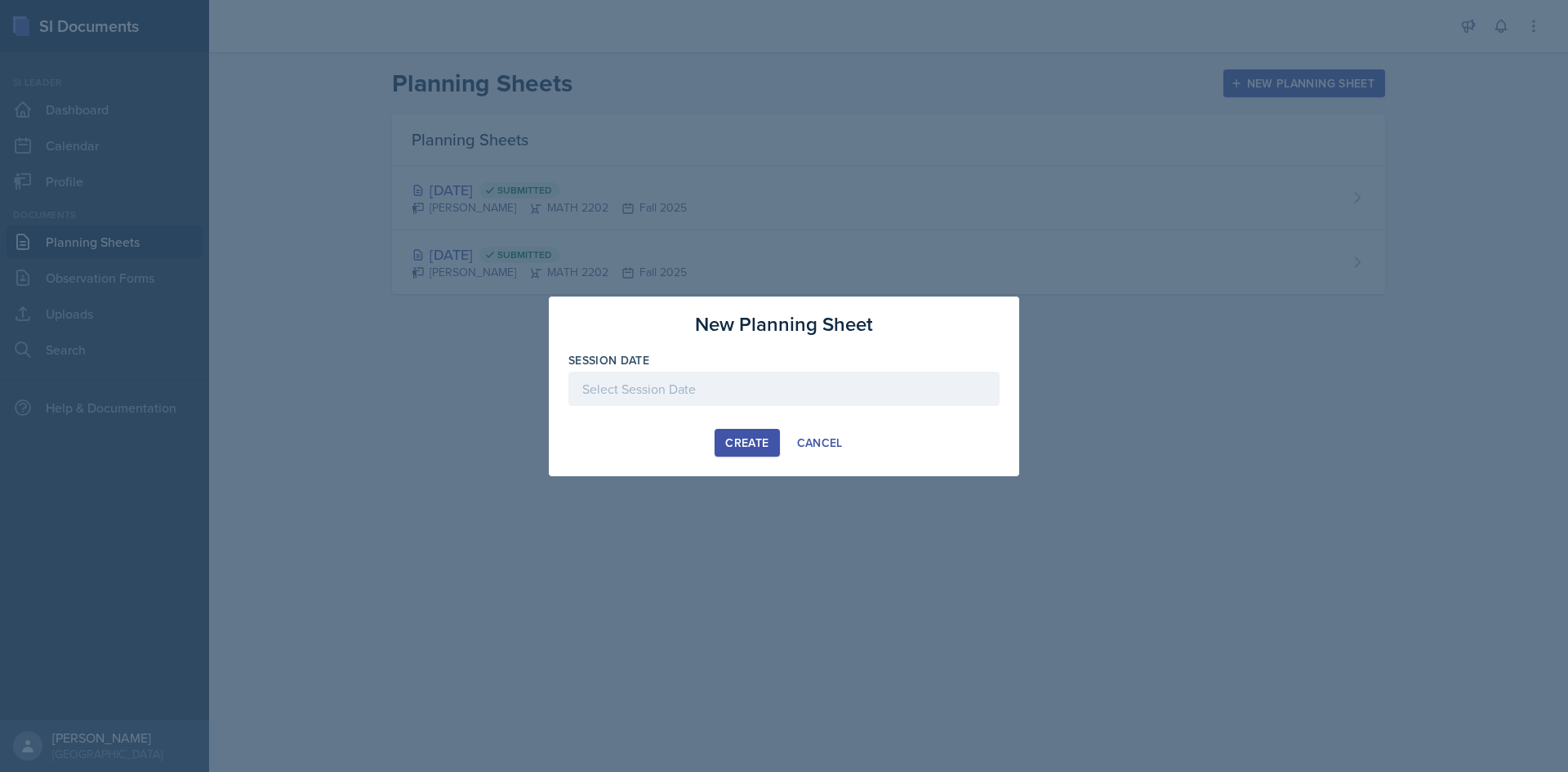
click at [737, 409] on div at bounding box center [784, 413] width 432 height 16
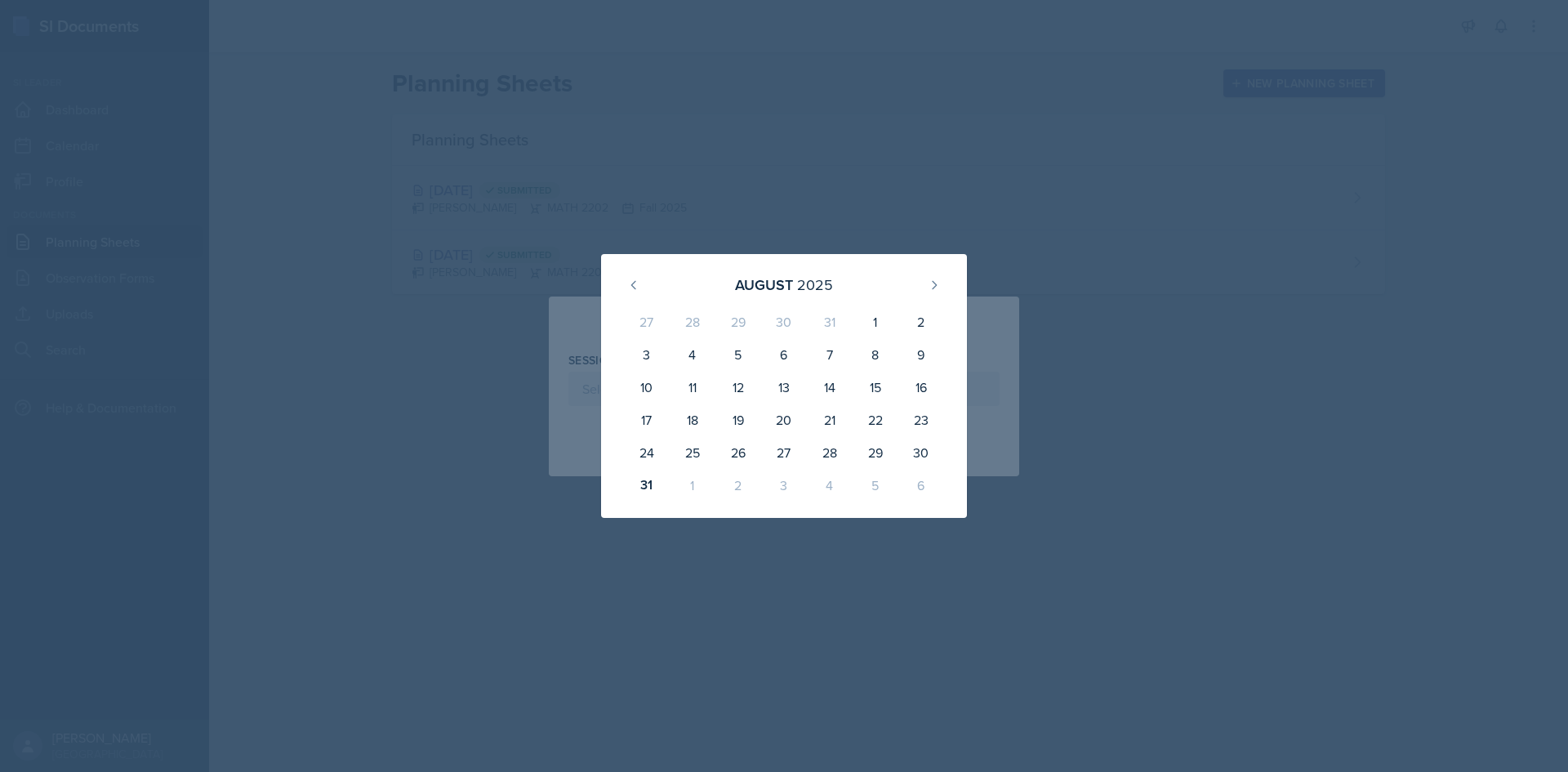
click at [740, 486] on div "2" at bounding box center [738, 485] width 46 height 33
click at [934, 290] on icon at bounding box center [934, 285] width 13 height 13
click at [786, 320] on div "3" at bounding box center [784, 324] width 46 height 39
type input "[DATE]"
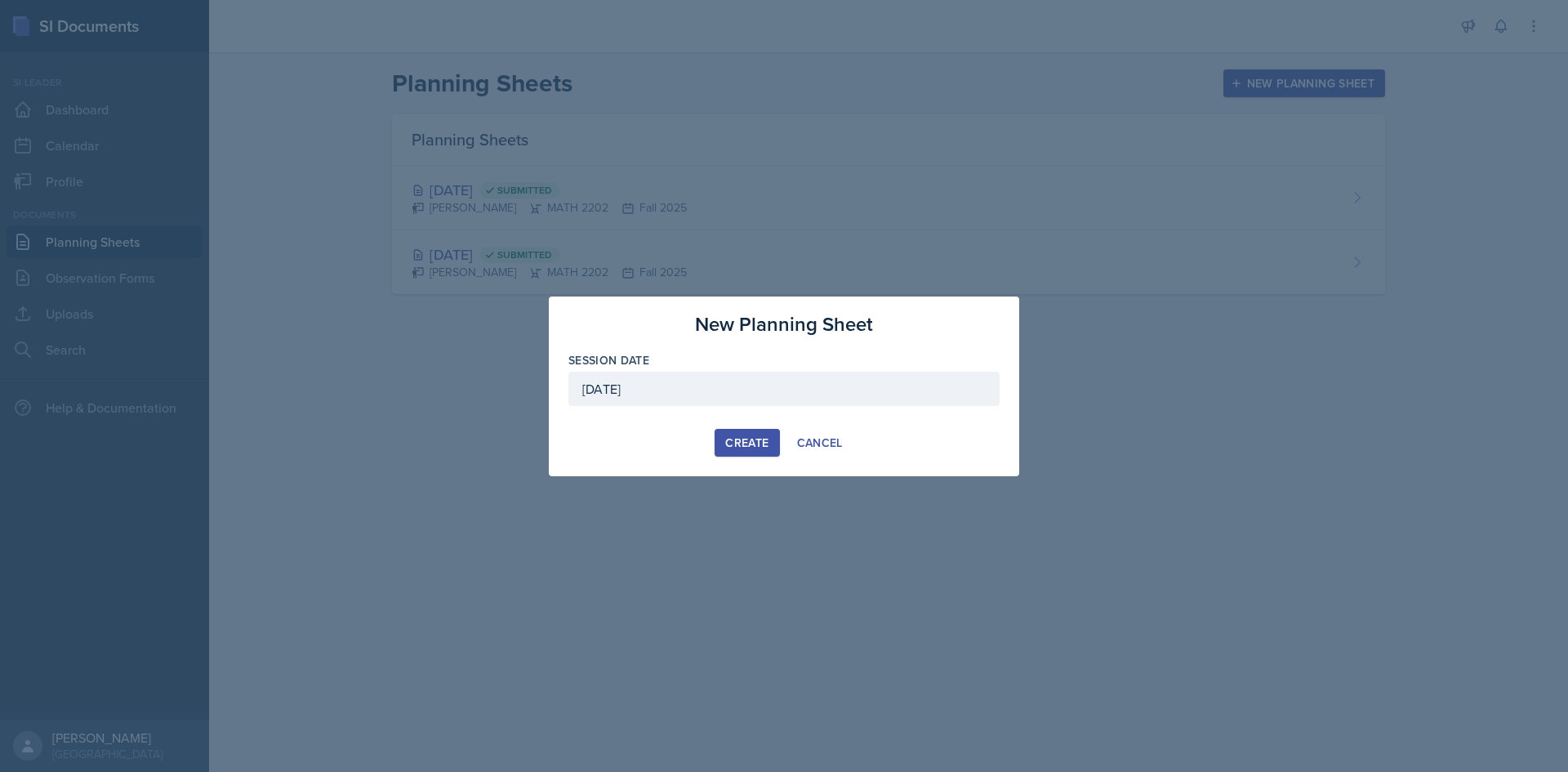
click at [739, 448] on div "Create" at bounding box center [746, 443] width 43 height 13
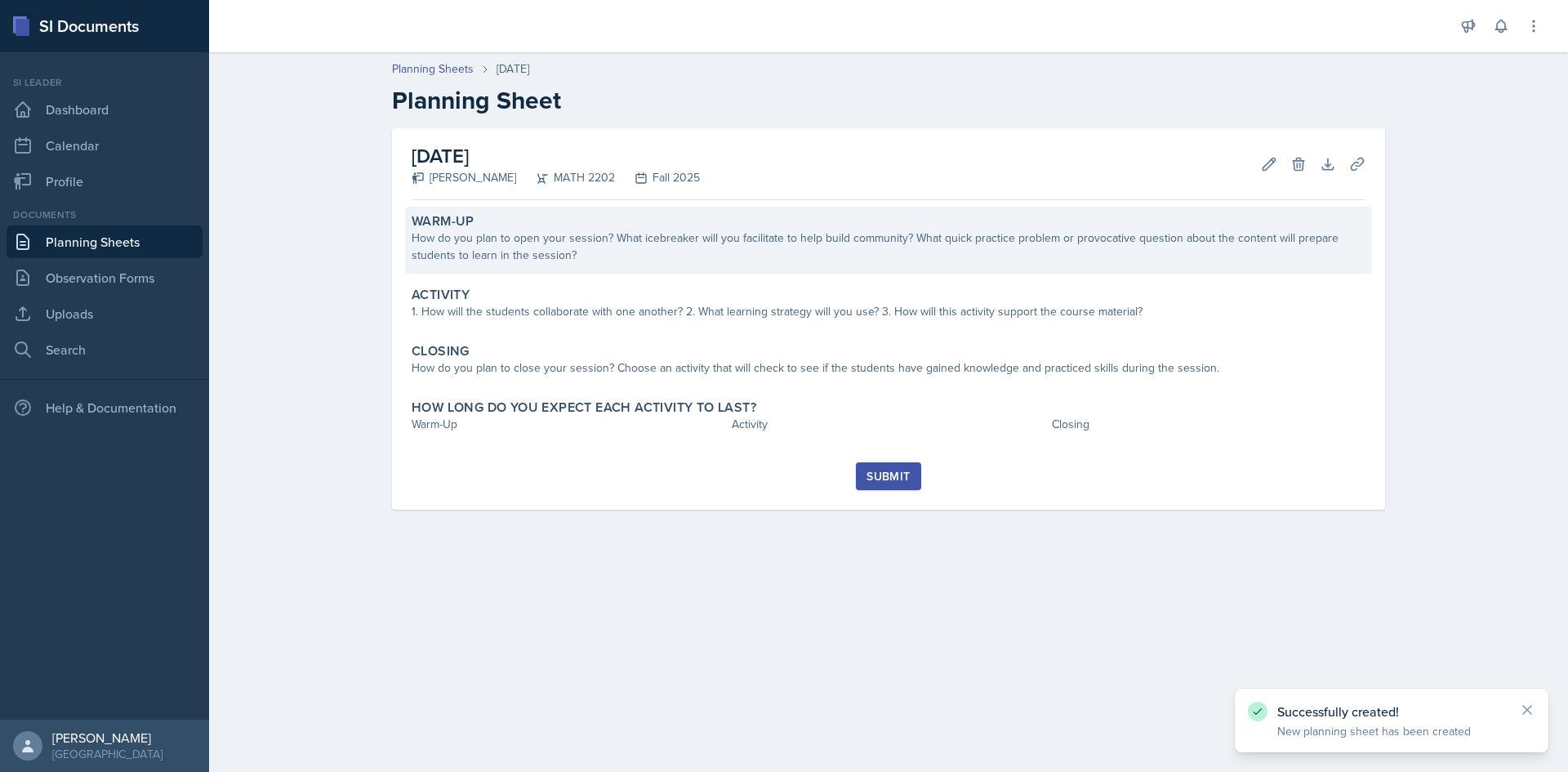
click at [581, 235] on div "How do you plan to open your session? What icebreaker will you facilitate to he…" at bounding box center [888, 246] width 953 height 35
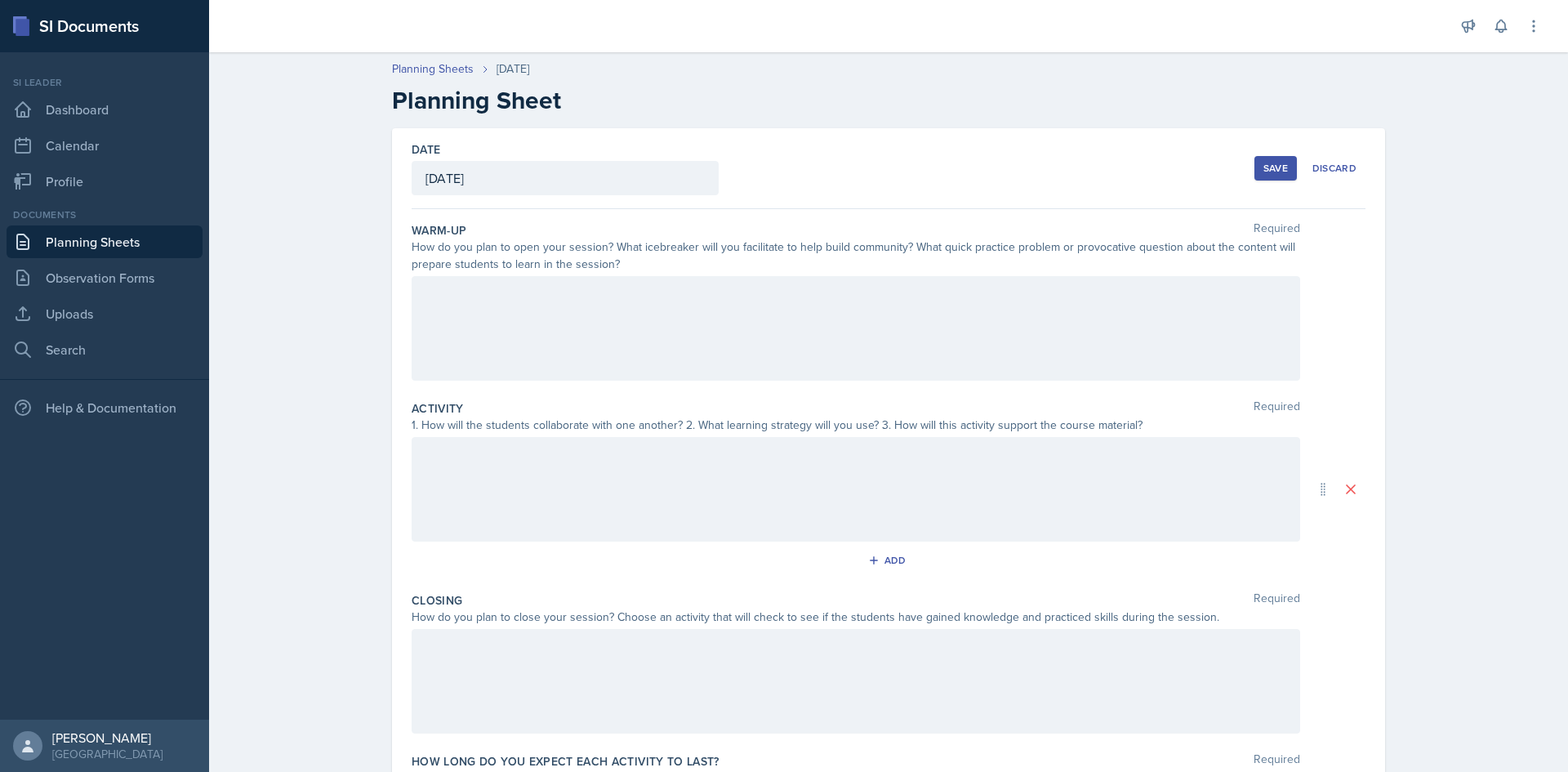
click at [710, 355] on div at bounding box center [855, 328] width 888 height 105
click at [530, 331] on div at bounding box center [855, 328] width 888 height 105
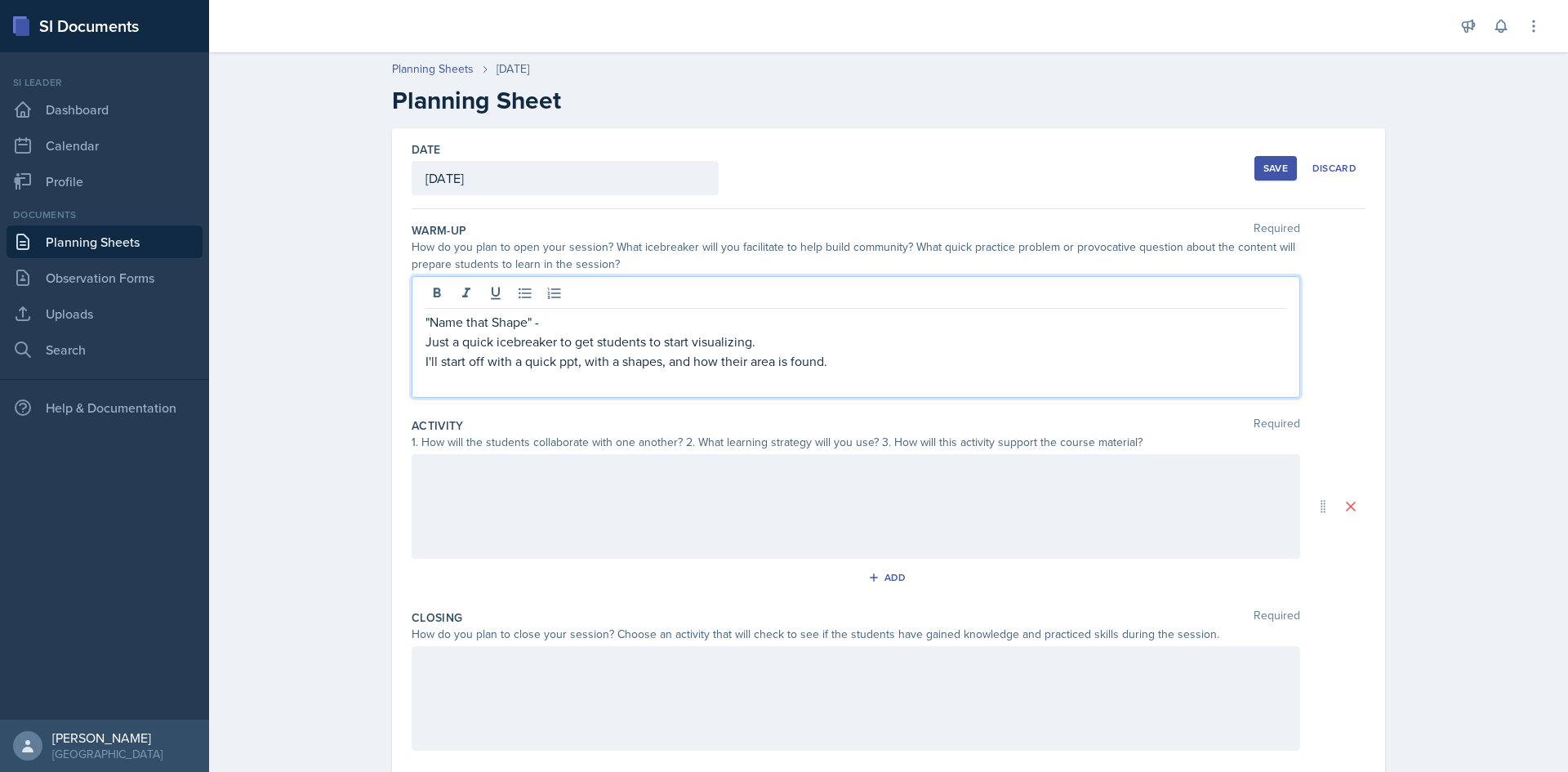
click at [607, 365] on p "I'll start off with a quick ppt, with a shapes, and how their area is found." at bounding box center [855, 361] width 860 height 19
click at [610, 363] on p "I'll start off with a quick ppt, with a shapes, and how their area is found." at bounding box center [855, 361] width 860 height 19
click at [904, 356] on p "I'll start off with a quick ppt, with basic shapes, and how their area is found." at bounding box center [855, 361] width 860 height 19
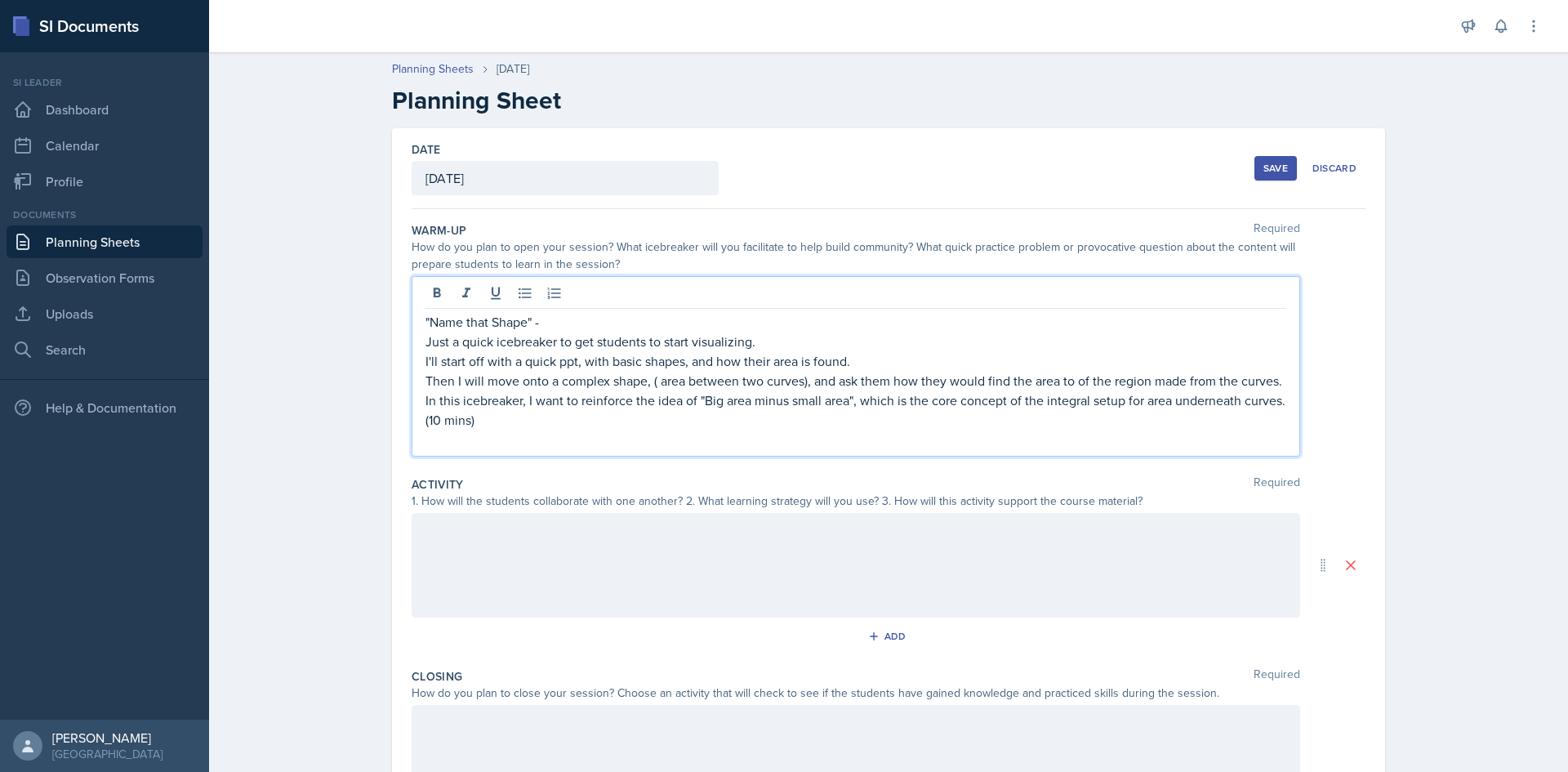
click at [461, 423] on p "Then I will move onto a complex shape, ( area between two curves), and ask them…" at bounding box center [855, 400] width 860 height 58
click at [482, 415] on p "Then I will move onto a complex shape, ( area between two curves), and ask them…" at bounding box center [855, 400] width 860 height 58
click at [920, 592] on div at bounding box center [855, 565] width 888 height 105
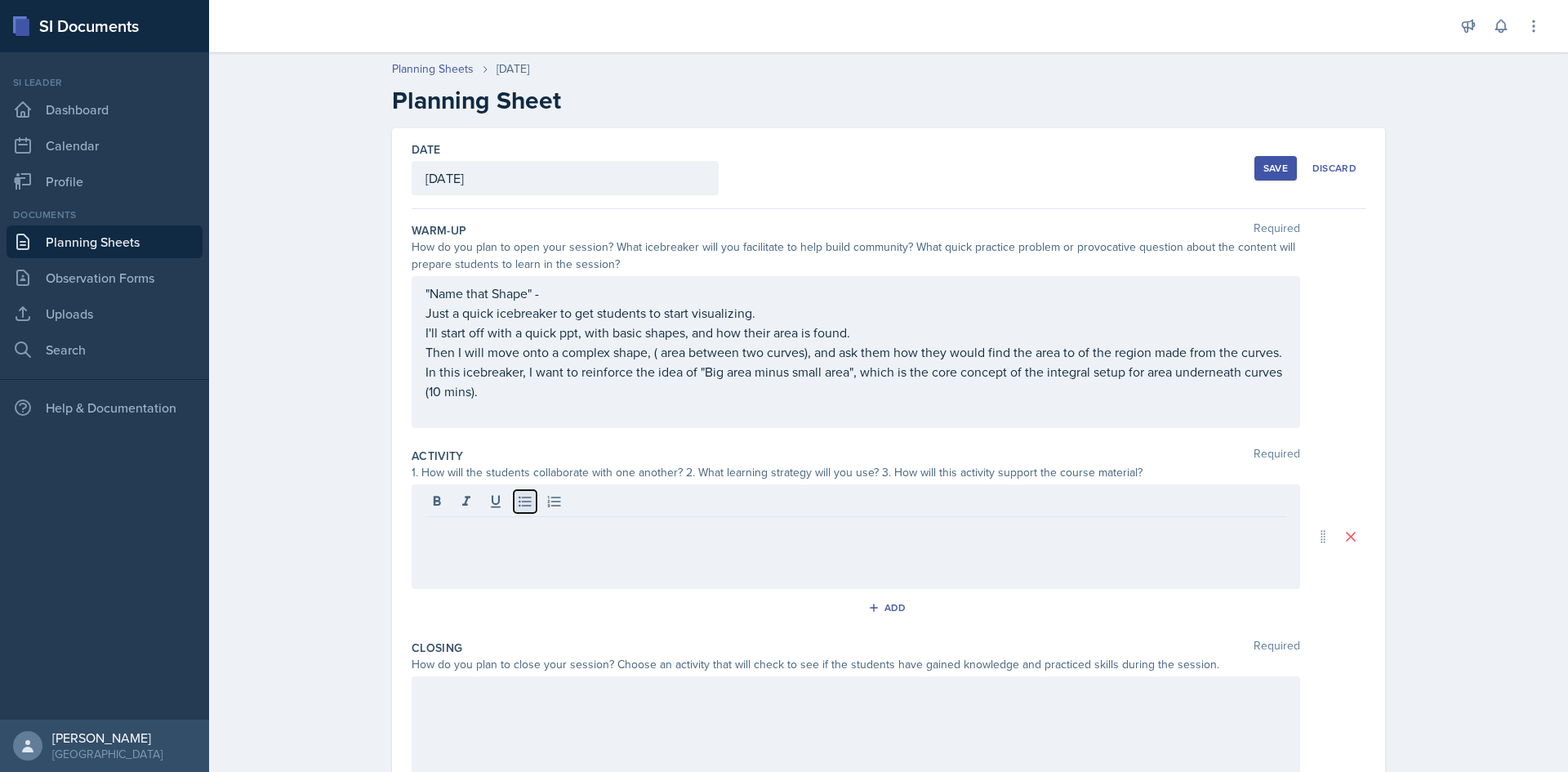
click at [514, 509] on button at bounding box center [526, 502] width 23 height 23
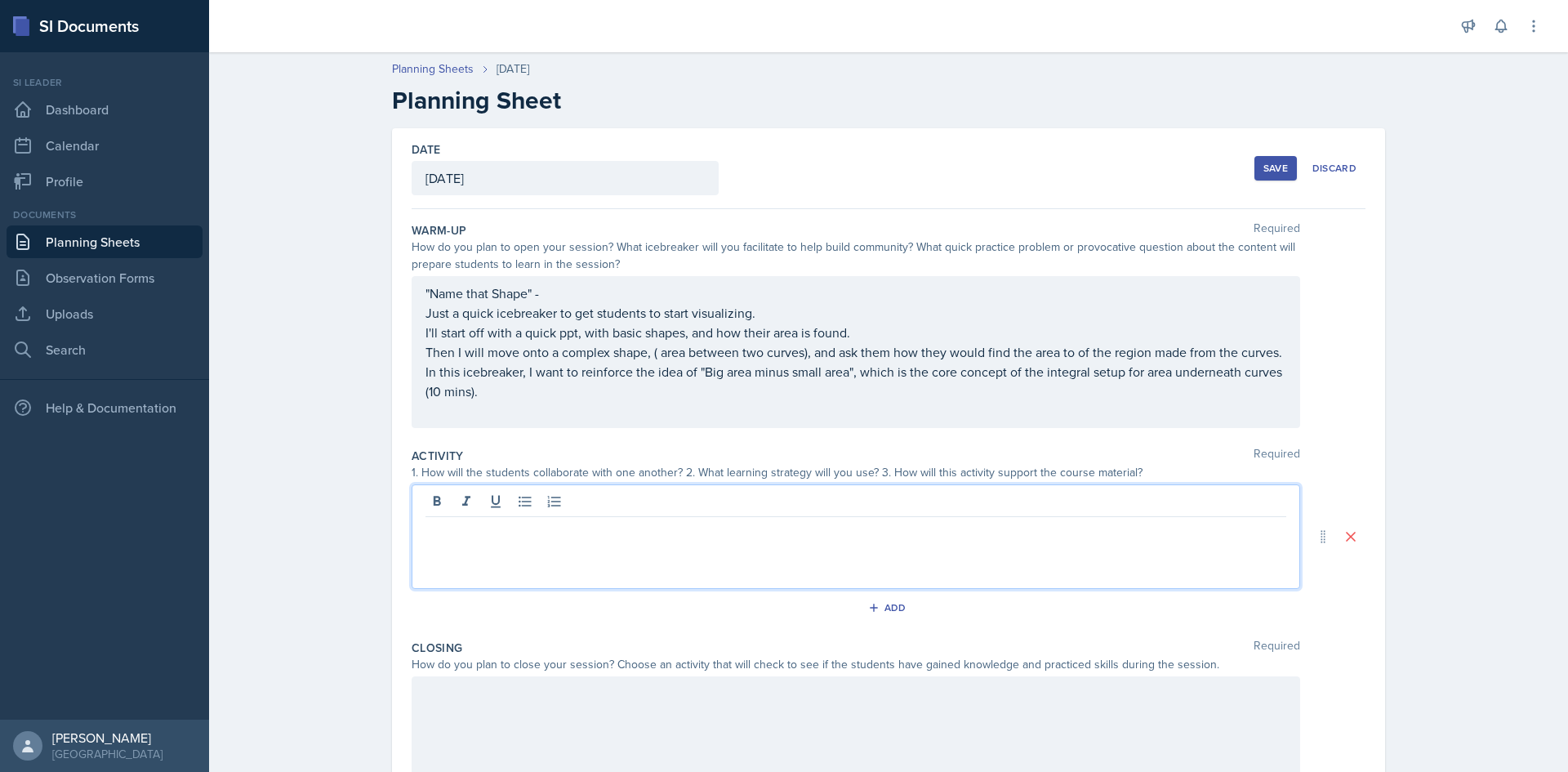
click at [486, 531] on p at bounding box center [855, 529] width 860 height 19
click at [414, 552] on div "Part 1: Sketching Relay"" at bounding box center [855, 536] width 888 height 105
click at [426, 545] on p "Sketching Relay"" at bounding box center [855, 550] width 860 height 19
click at [513, 547] on p "Sketching Relay"" at bounding box center [855, 550] width 860 height 19
click at [525, 283] on div ""Name that Shape" - Just a quick icebreaker to get students to start visualizin…" at bounding box center [855, 352] width 888 height 152
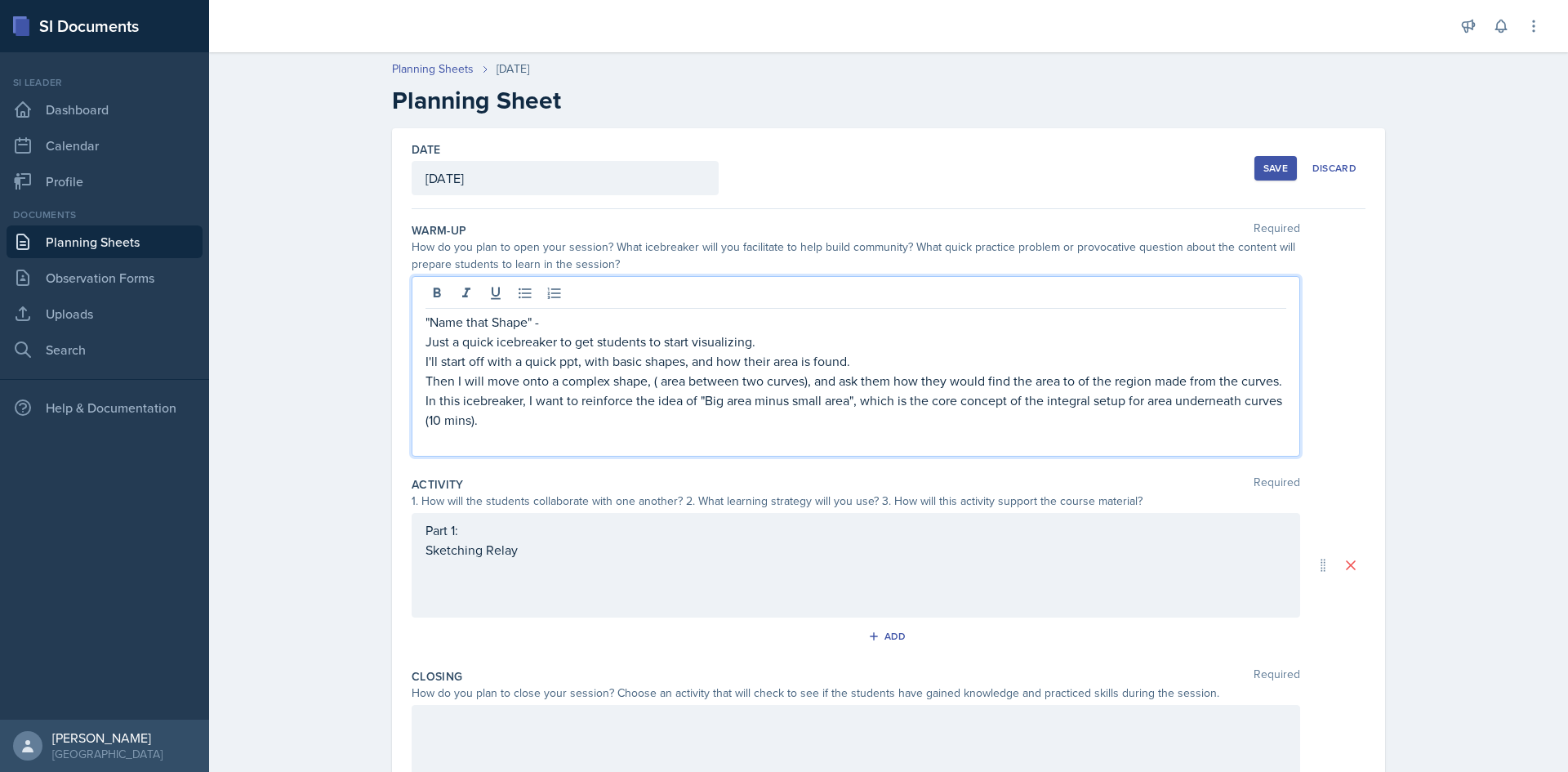
click at [528, 316] on p ""Name that Shape" -" at bounding box center [855, 321] width 860 height 19
click at [426, 316] on p ""Name that Shape -" at bounding box center [855, 321] width 860 height 19
click at [426, 316] on p ""Name that Shape -" at bounding box center [855, 321] width 860 height 19
click at [426, 313] on p ""Name that Shape -" at bounding box center [855, 321] width 860 height 19
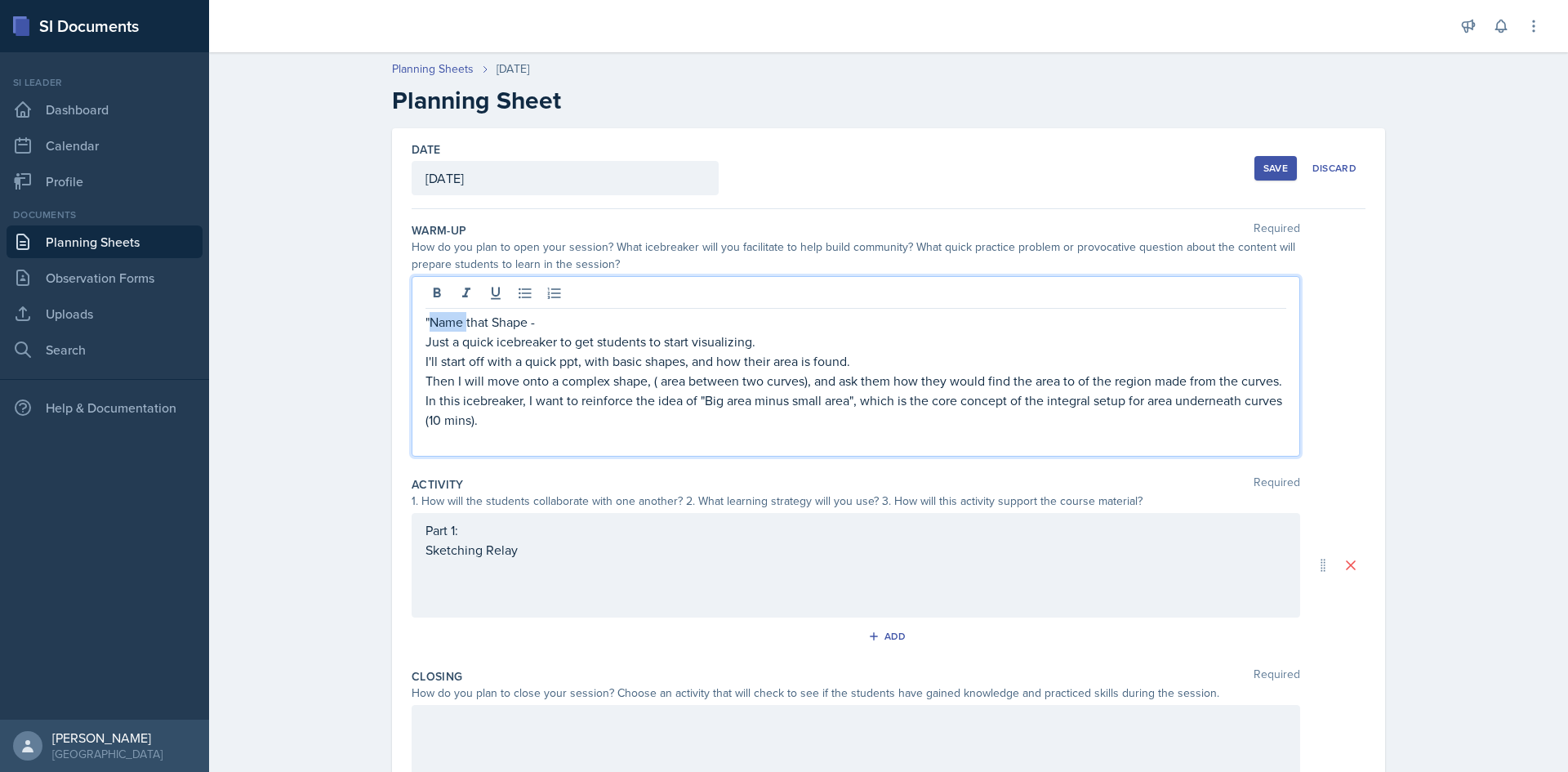
click at [426, 319] on p ""Name that Shape -" at bounding box center [855, 321] width 860 height 19
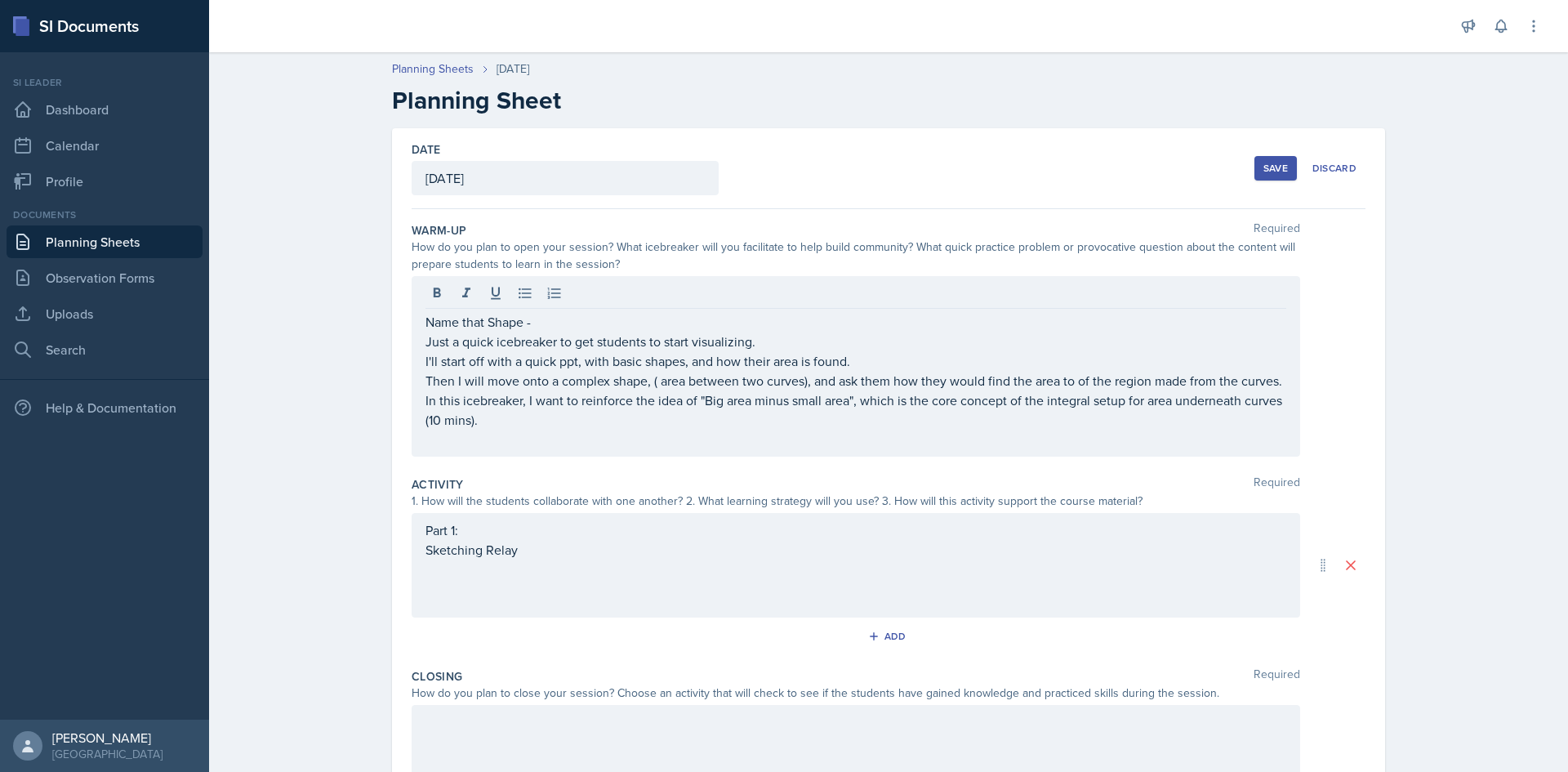
click at [542, 570] on div "Part 1: Sketching Relay" at bounding box center [855, 565] width 888 height 105
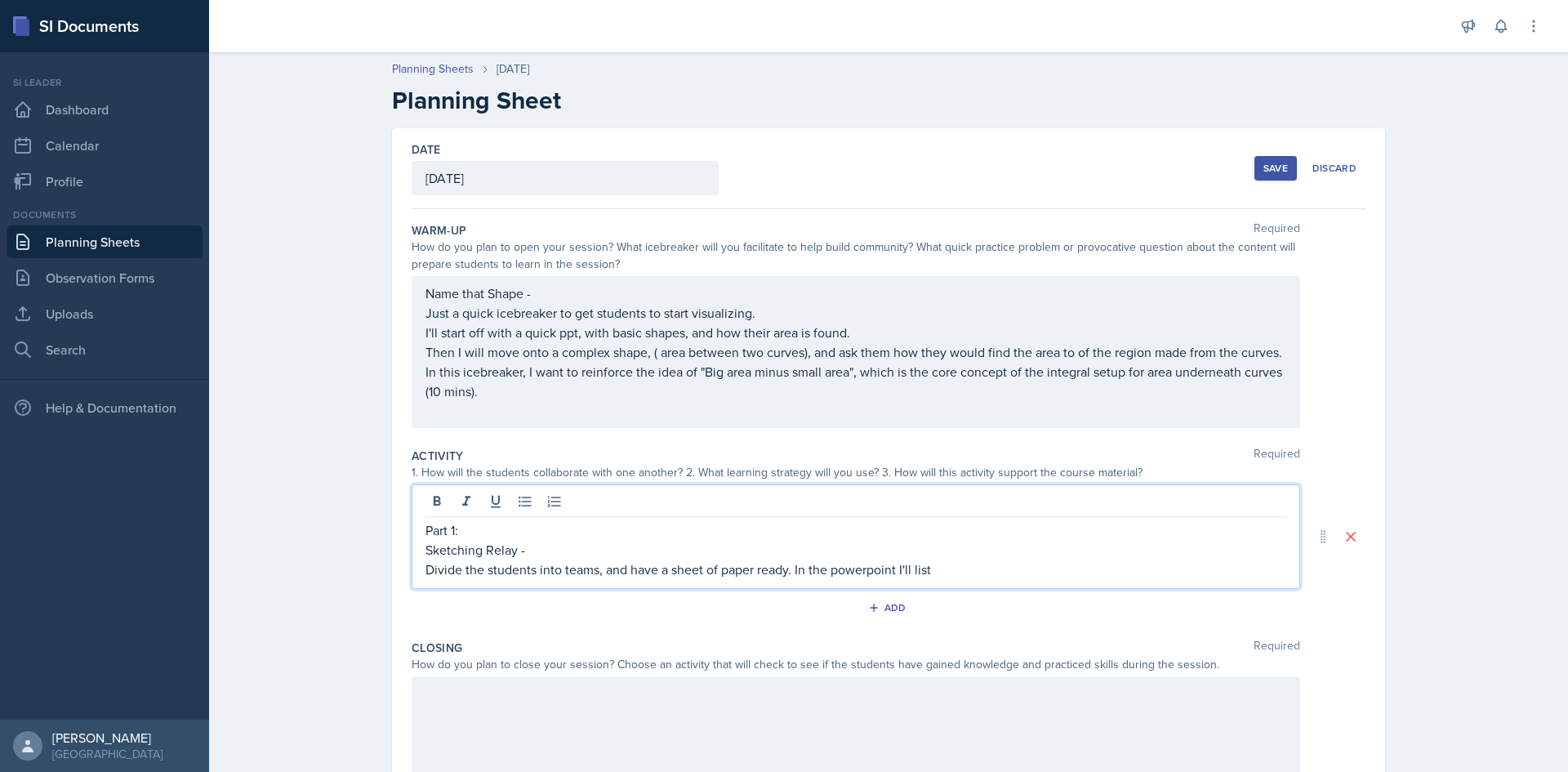
click at [859, 567] on p "Divide the students into teams, and have a sheet of paper ready. In the powerpo…" at bounding box center [855, 569] width 860 height 19
click at [951, 567] on p "Divide the students into teams, and have a sheet of paper ready. In the PowerPo…" at bounding box center [855, 569] width 860 height 19
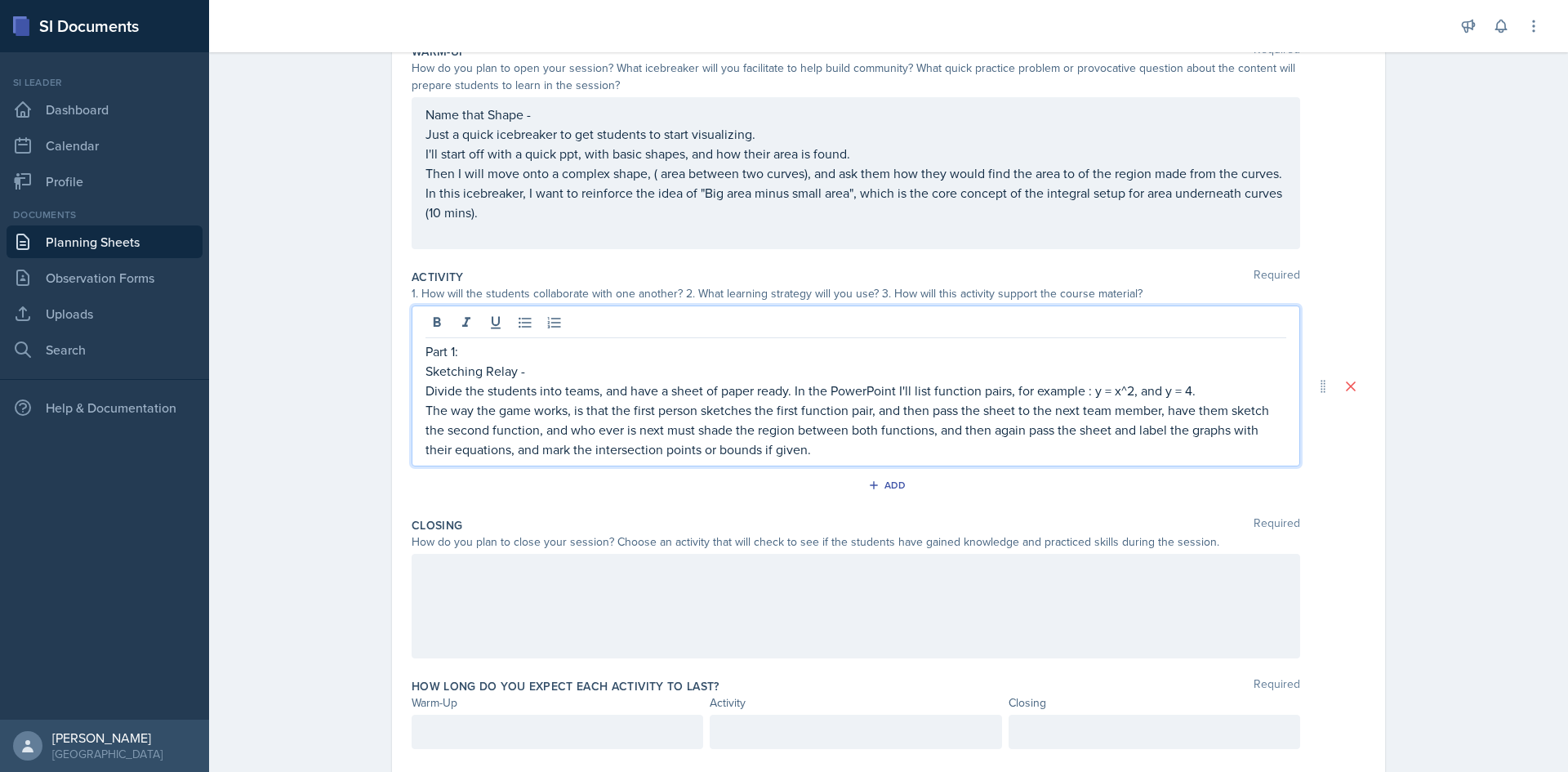
scroll to position [222, 0]
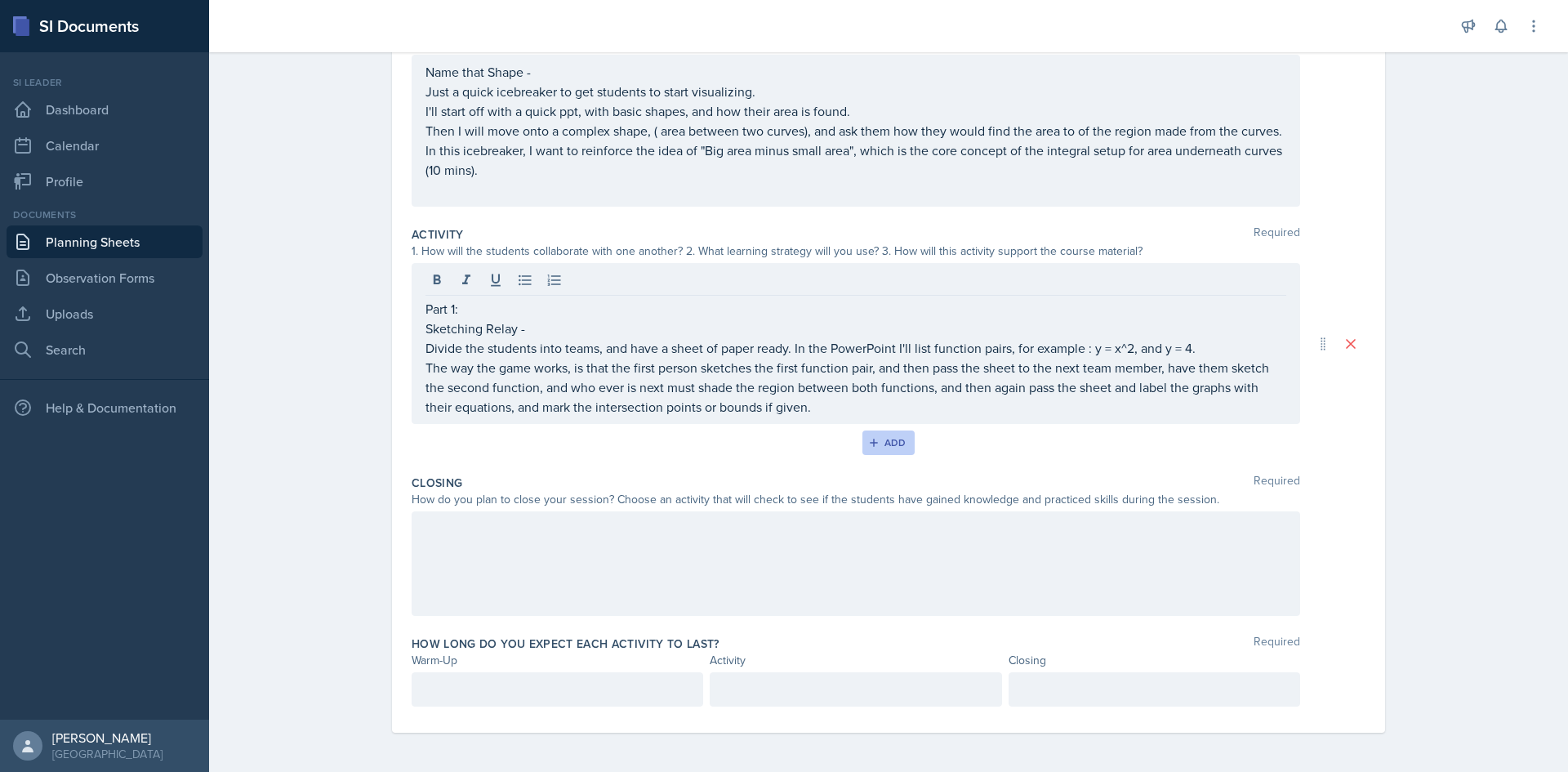
click at [874, 443] on div "Add" at bounding box center [888, 443] width 35 height 13
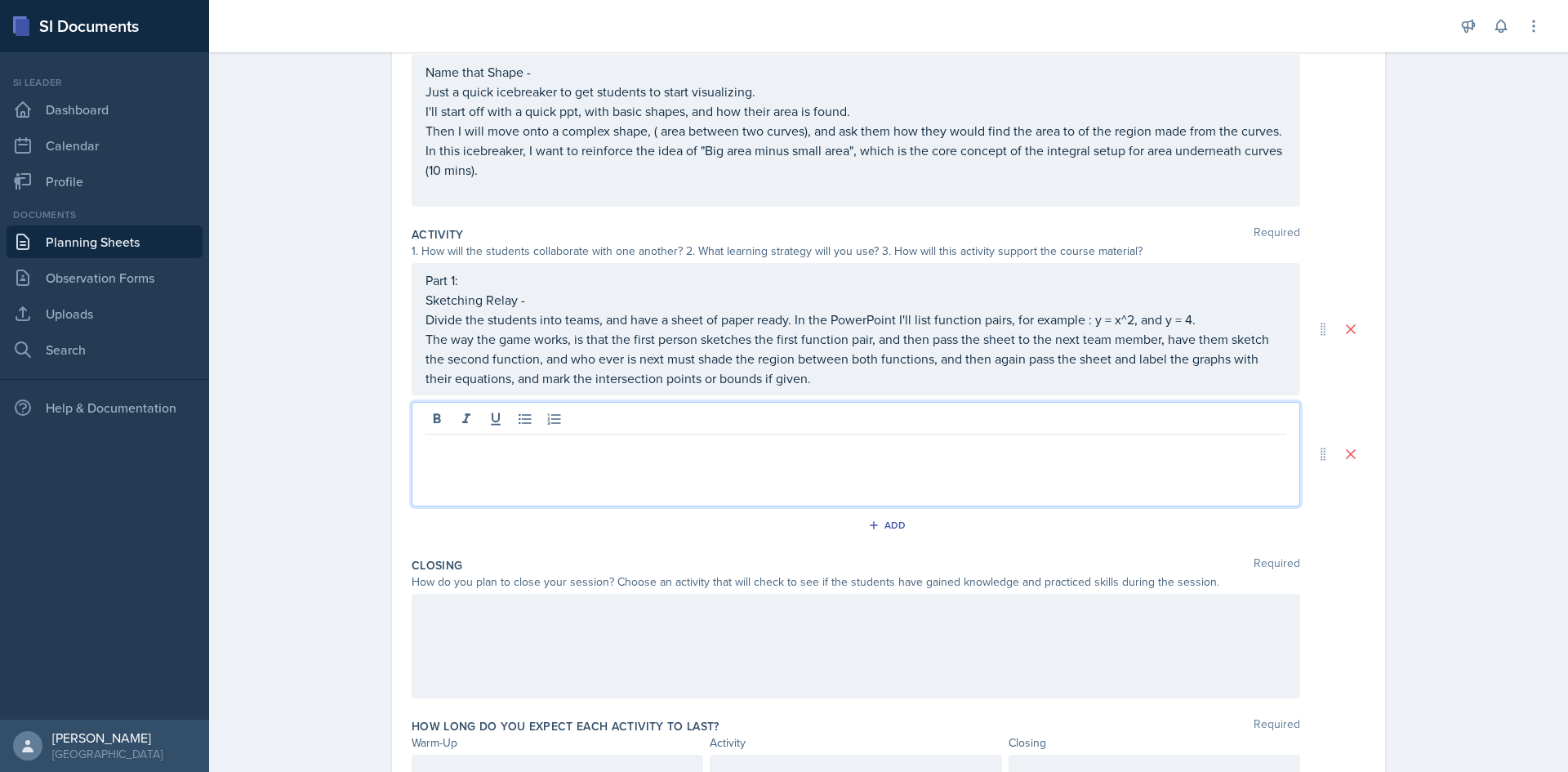
click at [566, 414] on div at bounding box center [855, 454] width 888 height 105
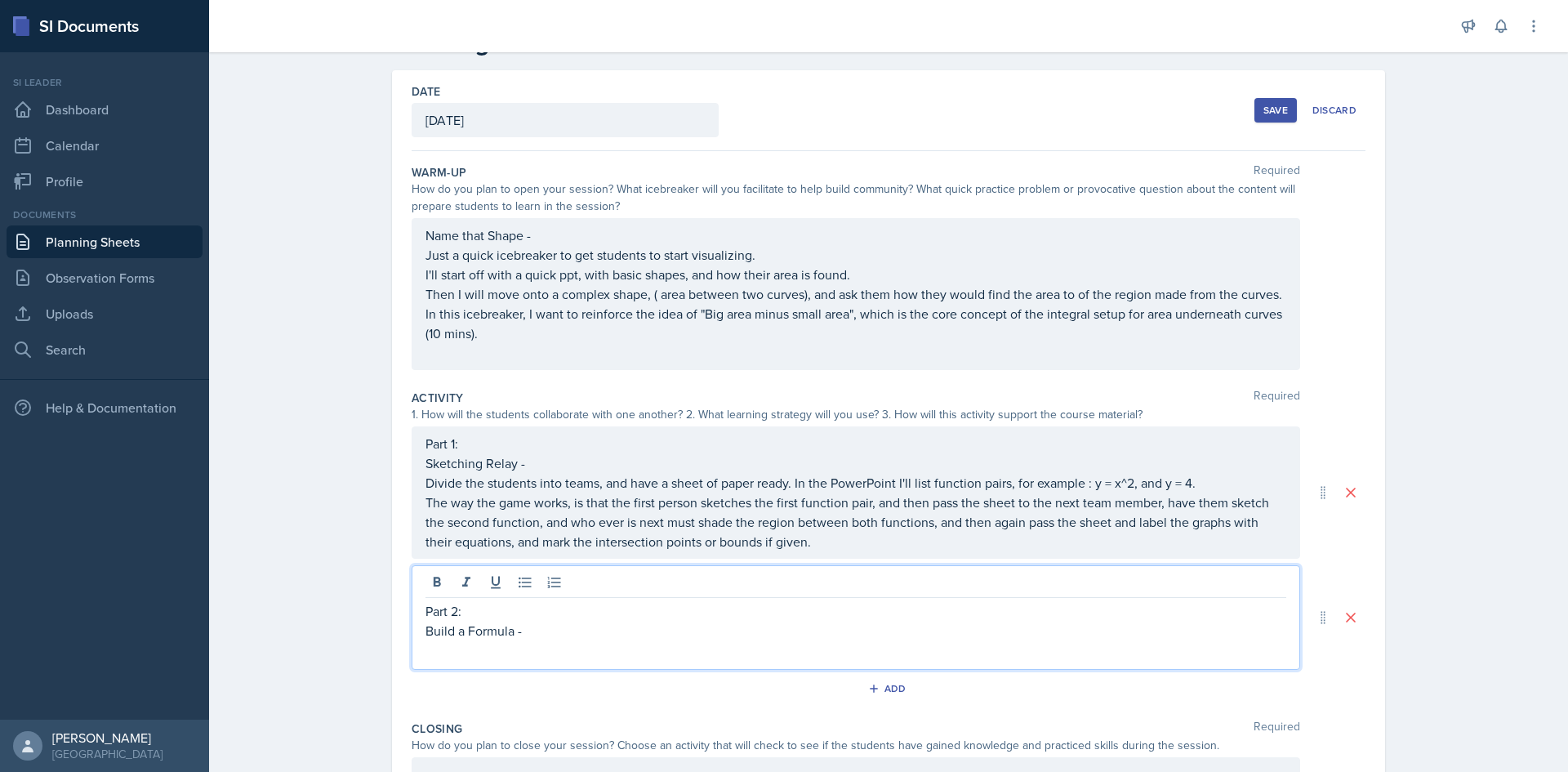
scroll to position [86, 0]
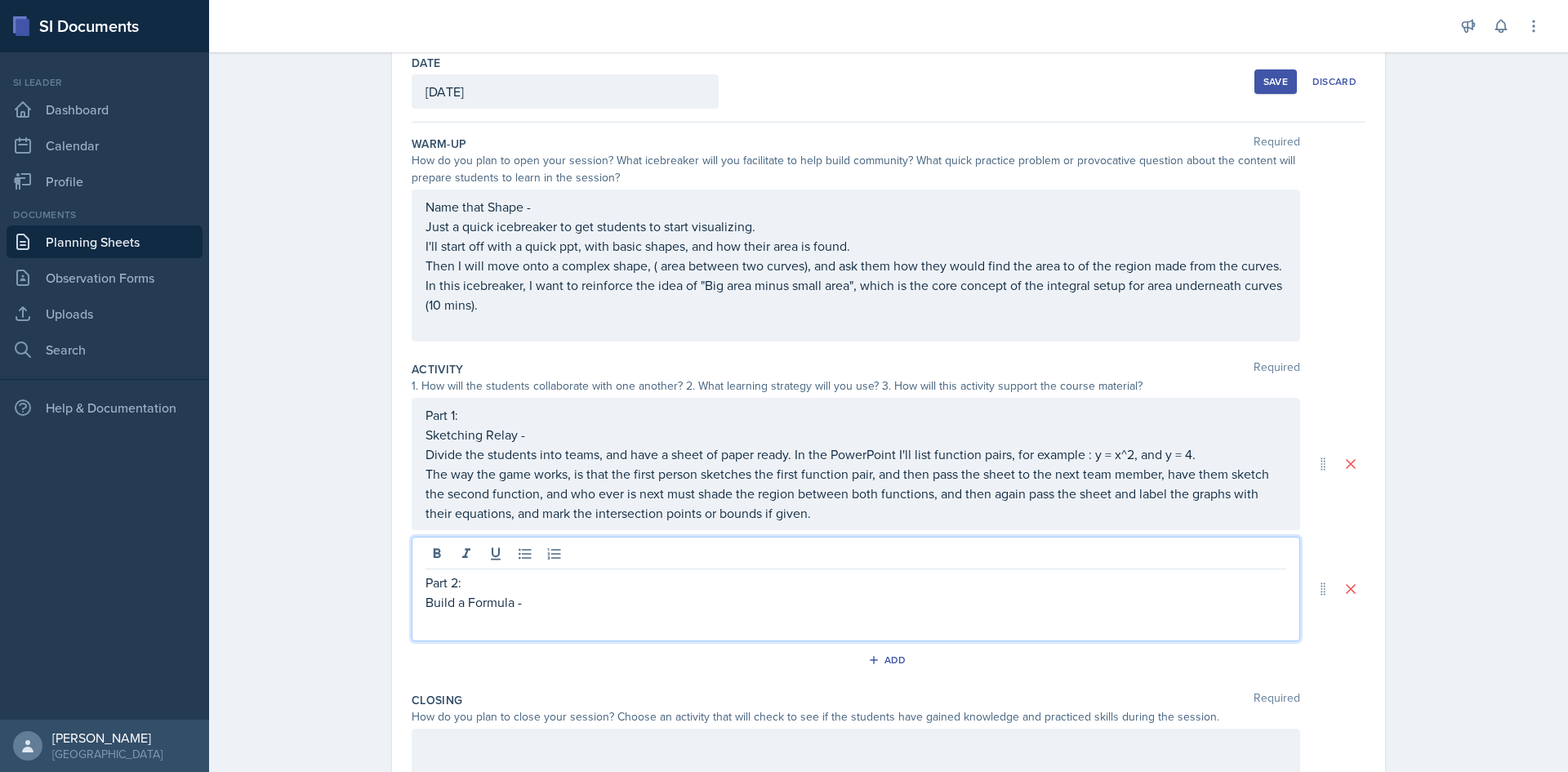
click at [915, 523] on p "The way the game works, is that the first person sketches the first function pa…" at bounding box center [855, 493] width 860 height 58
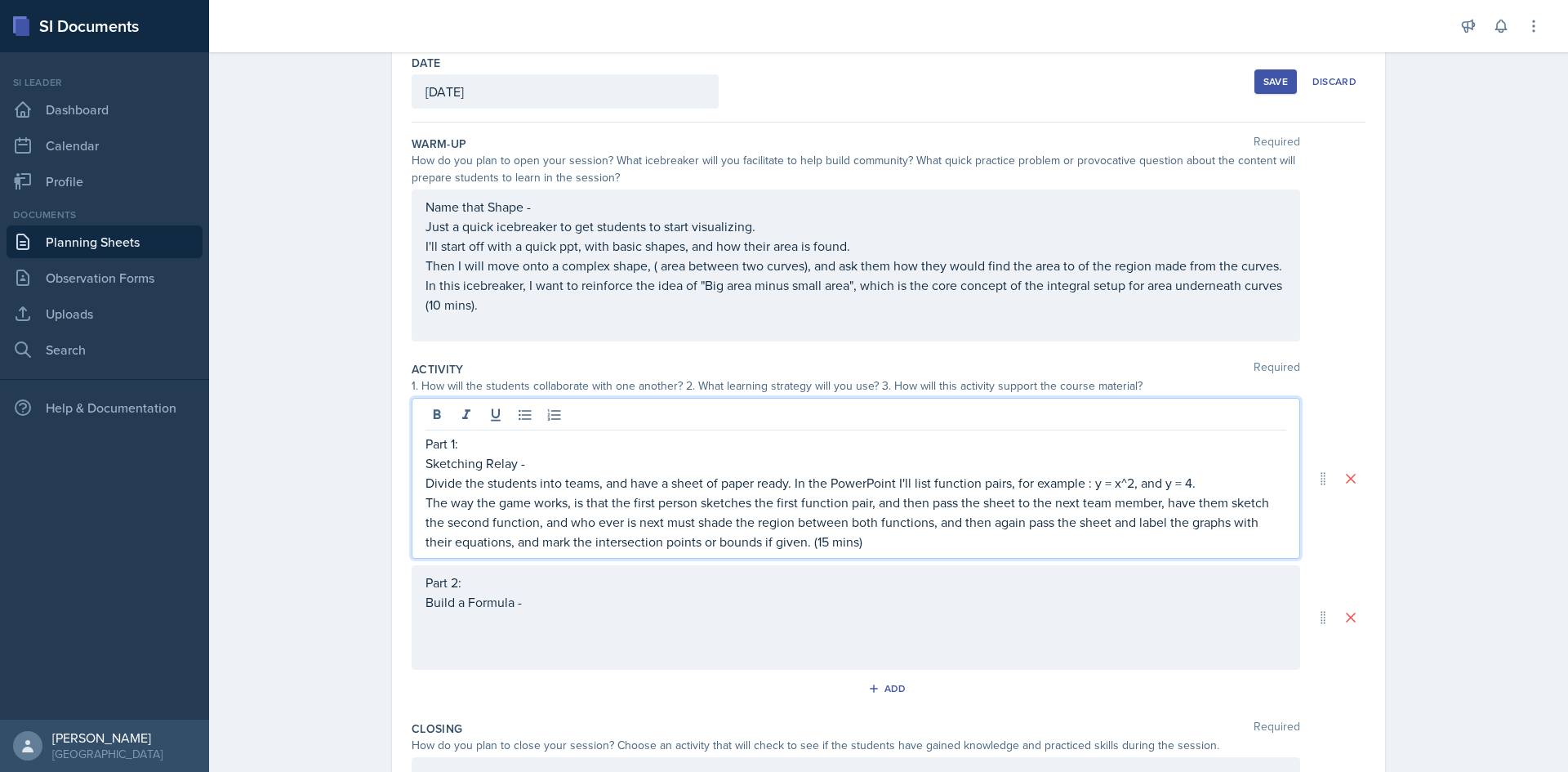
click at [822, 544] on p "The way the game works, is that the first person sketches the first function pa…" at bounding box center [855, 521] width 860 height 58
click at [898, 547] on p "The way the game works, is that the first person sketches the first function pa…" at bounding box center [855, 521] width 860 height 58
click at [820, 614] on div "Part 2: Build a Formula -" at bounding box center [855, 601] width 860 height 58
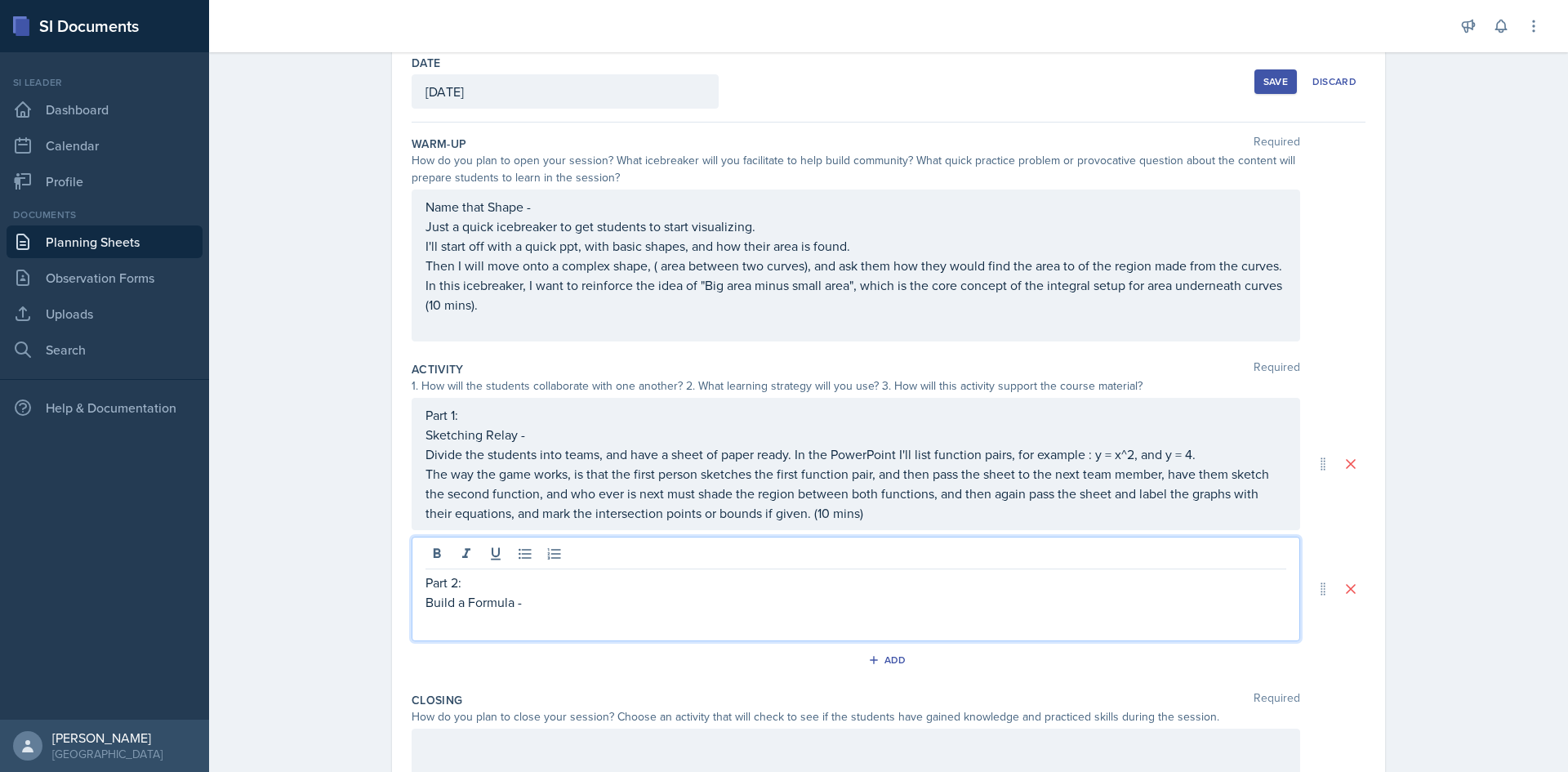
scroll to position [58, 0]
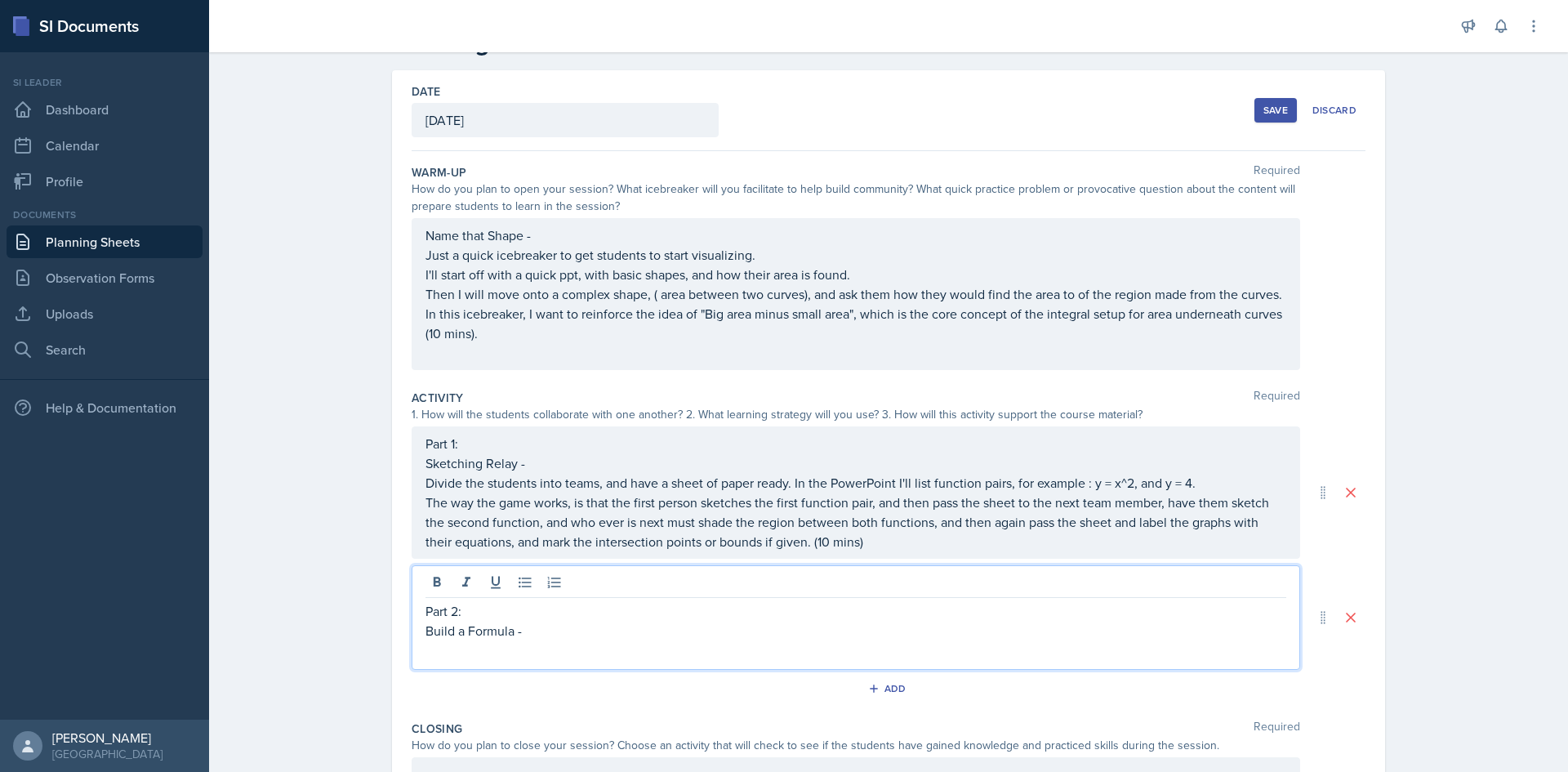
click at [726, 651] on p at bounding box center [855, 649] width 860 height 19
click at [726, 730] on div "Closing Required" at bounding box center [888, 728] width 953 height 16
click at [574, 613] on div "Part 2: Build a Formula -" at bounding box center [855, 630] width 860 height 58
click at [550, 627] on p "Build a Formula -" at bounding box center [855, 630] width 860 height 19
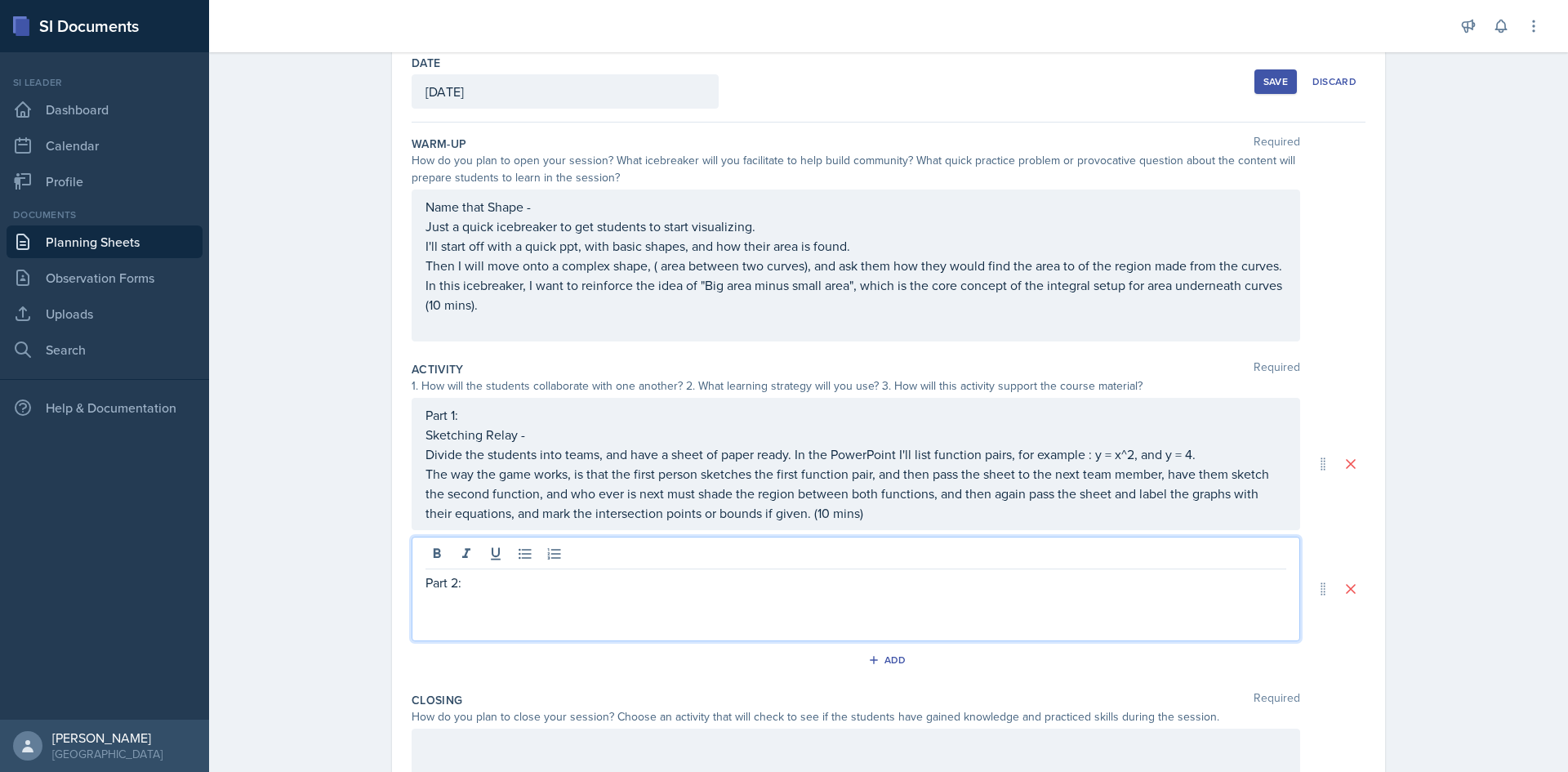
click at [898, 523] on p "The way the game works, is that the first person sketches the first function pa…" at bounding box center [855, 493] width 860 height 58
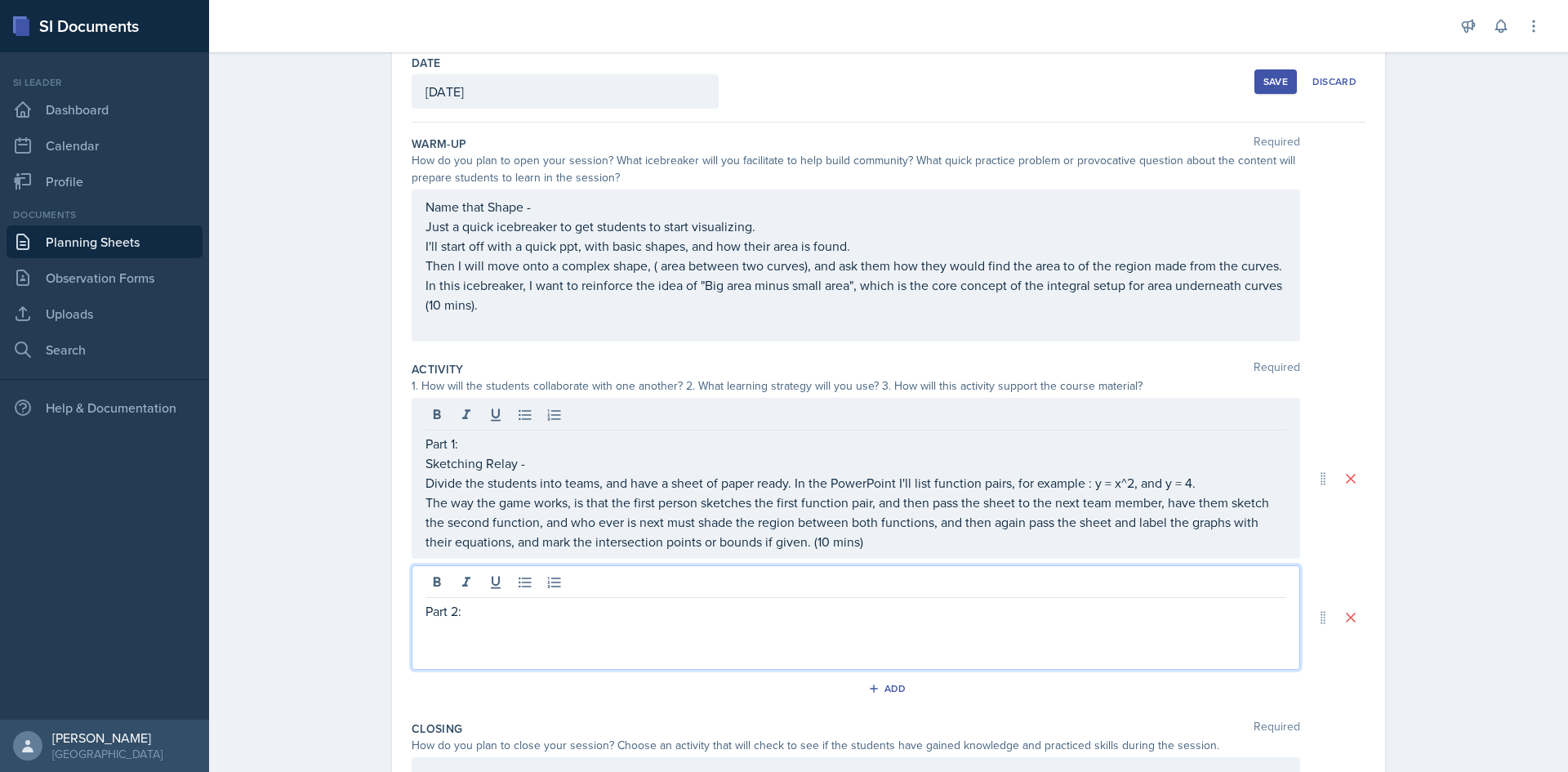
click at [651, 597] on div "Part 2:" at bounding box center [855, 617] width 888 height 105
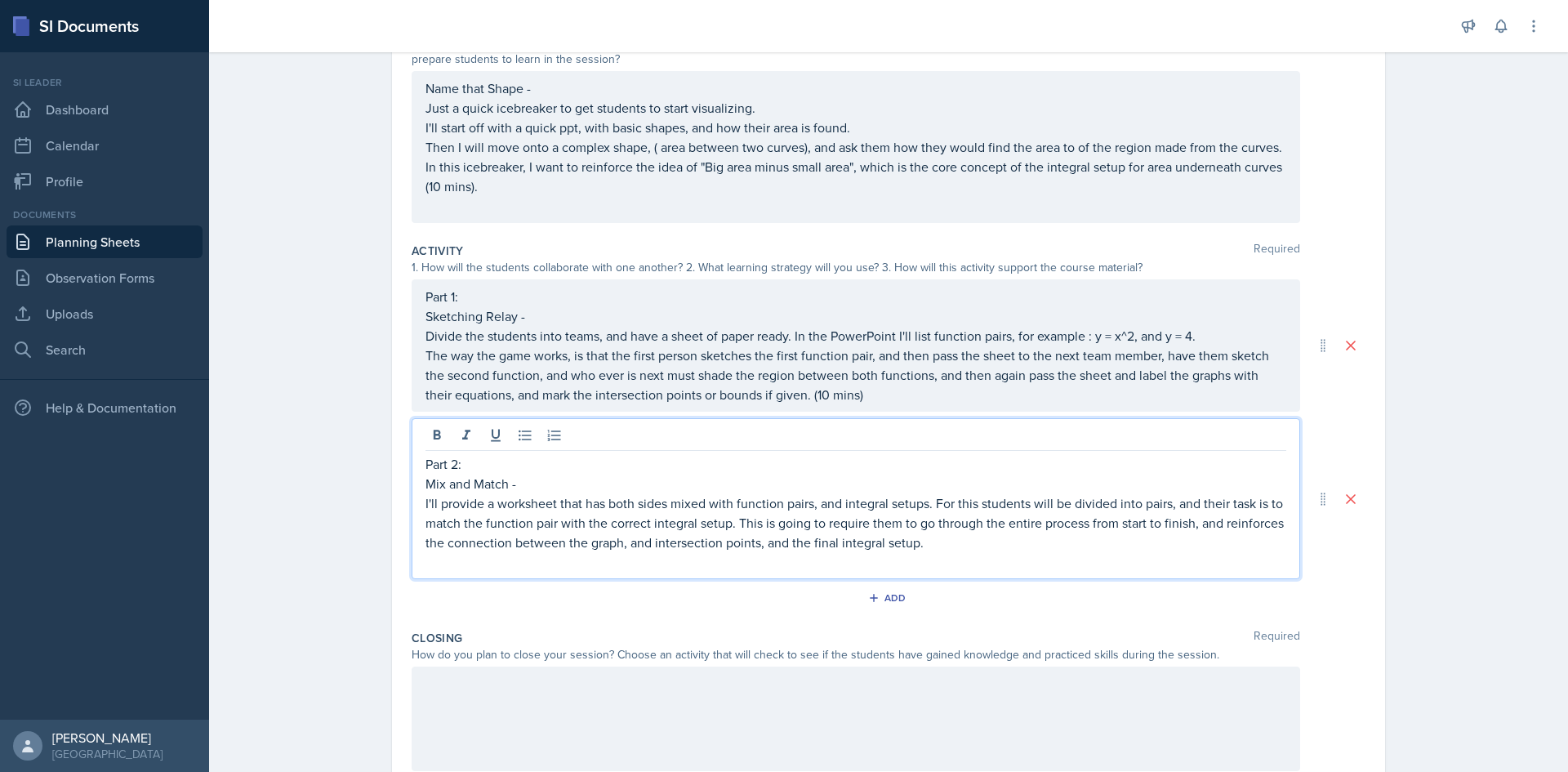
scroll to position [222, 0]
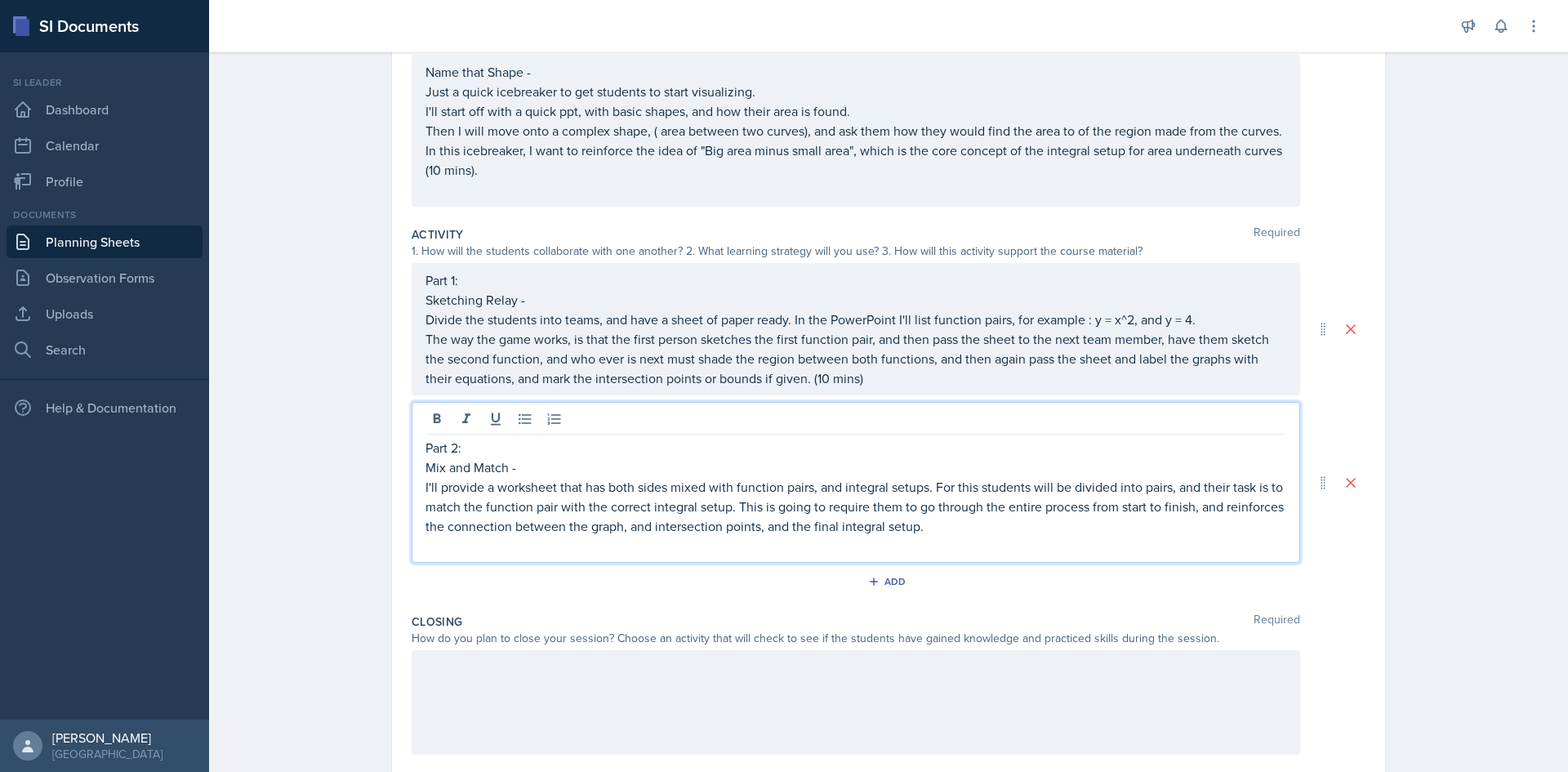
click at [925, 535] on p "I'll provide a worksheet that has both sides mixed with function pairs, and int…" at bounding box center [855, 505] width 860 height 58
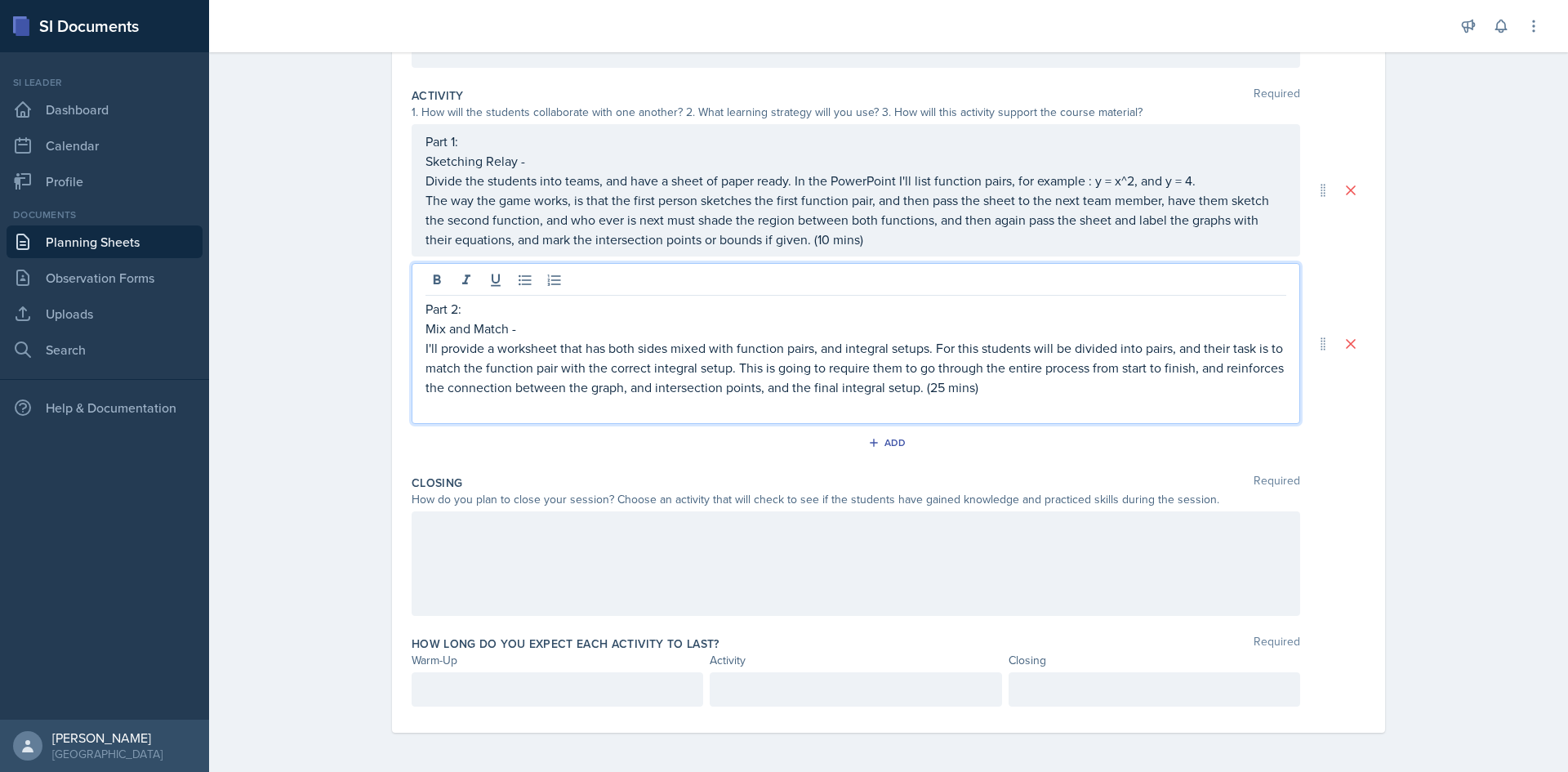
drag, startPoint x: 519, startPoint y: 522, endPoint x: 515, endPoint y: 511, distance: 11.7
click at [517, 517] on div at bounding box center [855, 563] width 888 height 105
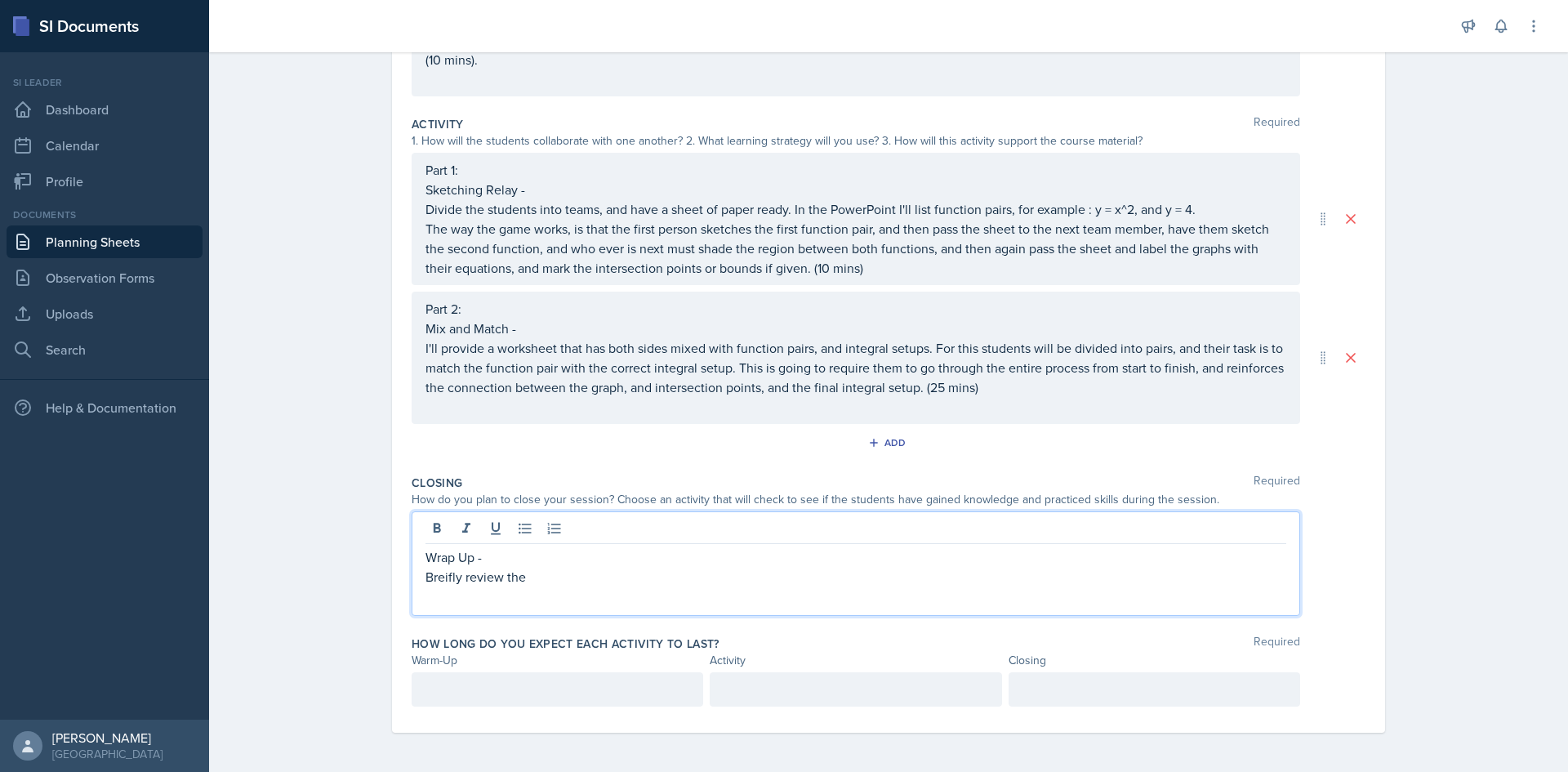
click at [432, 574] on p "Breifly review the" at bounding box center [855, 576] width 860 height 19
drag, startPoint x: 569, startPoint y: 568, endPoint x: 569, endPoint y: 575, distance: 7.0
click at [569, 571] on p "Briefly review the" at bounding box center [855, 576] width 860 height 19
click at [939, 387] on p "I'll provide a worksheet that has both sides mixed with function pairs, and int…" at bounding box center [855, 366] width 860 height 58
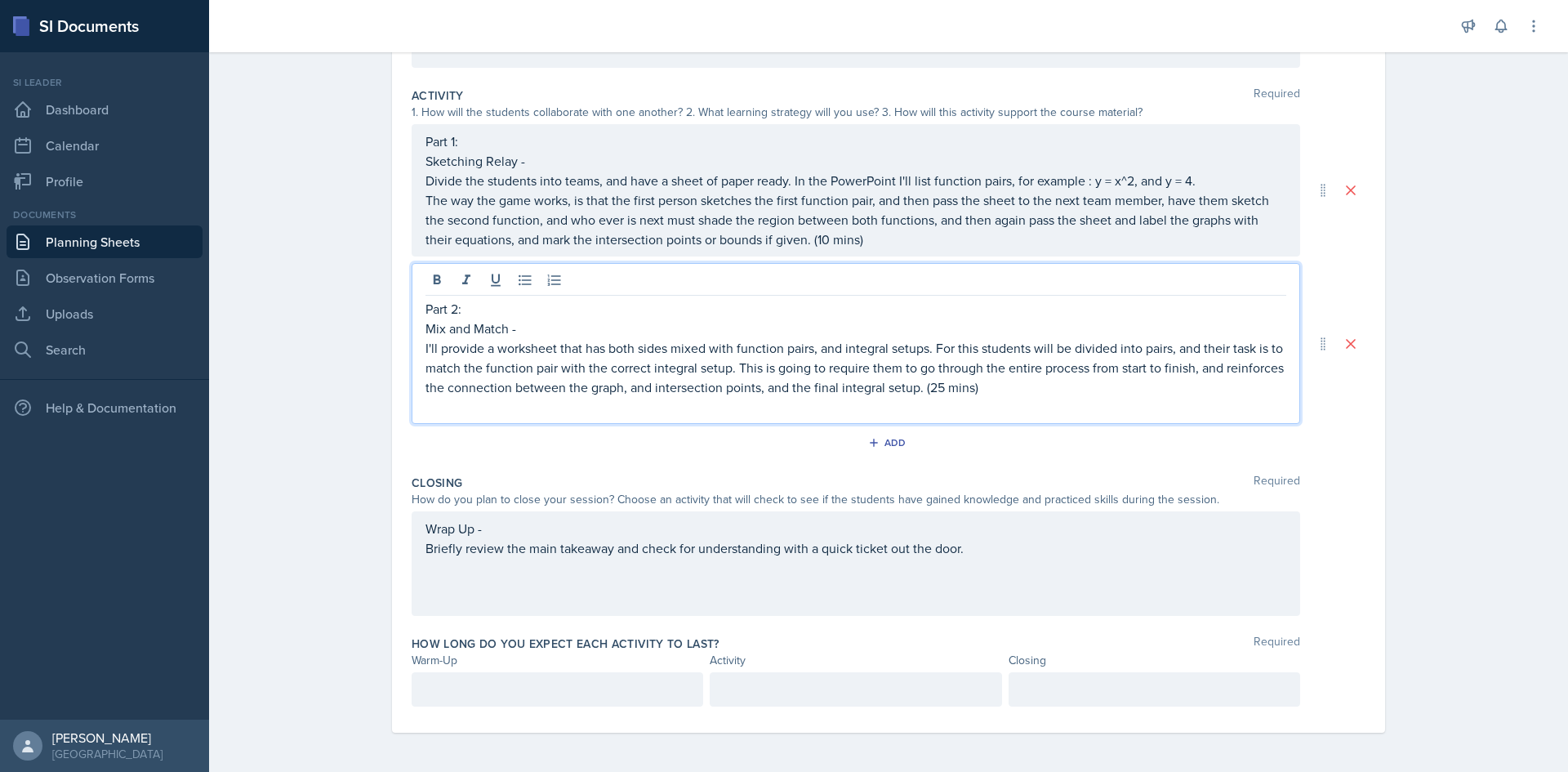
click at [933, 386] on p "I'll provide a worksheet that has both sides mixed with function pairs, and int…" at bounding box center [855, 366] width 860 height 58
click at [998, 550] on div "Wrap Up - Briefly review the main takeaway and check for understanding with a q…" at bounding box center [855, 538] width 860 height 39
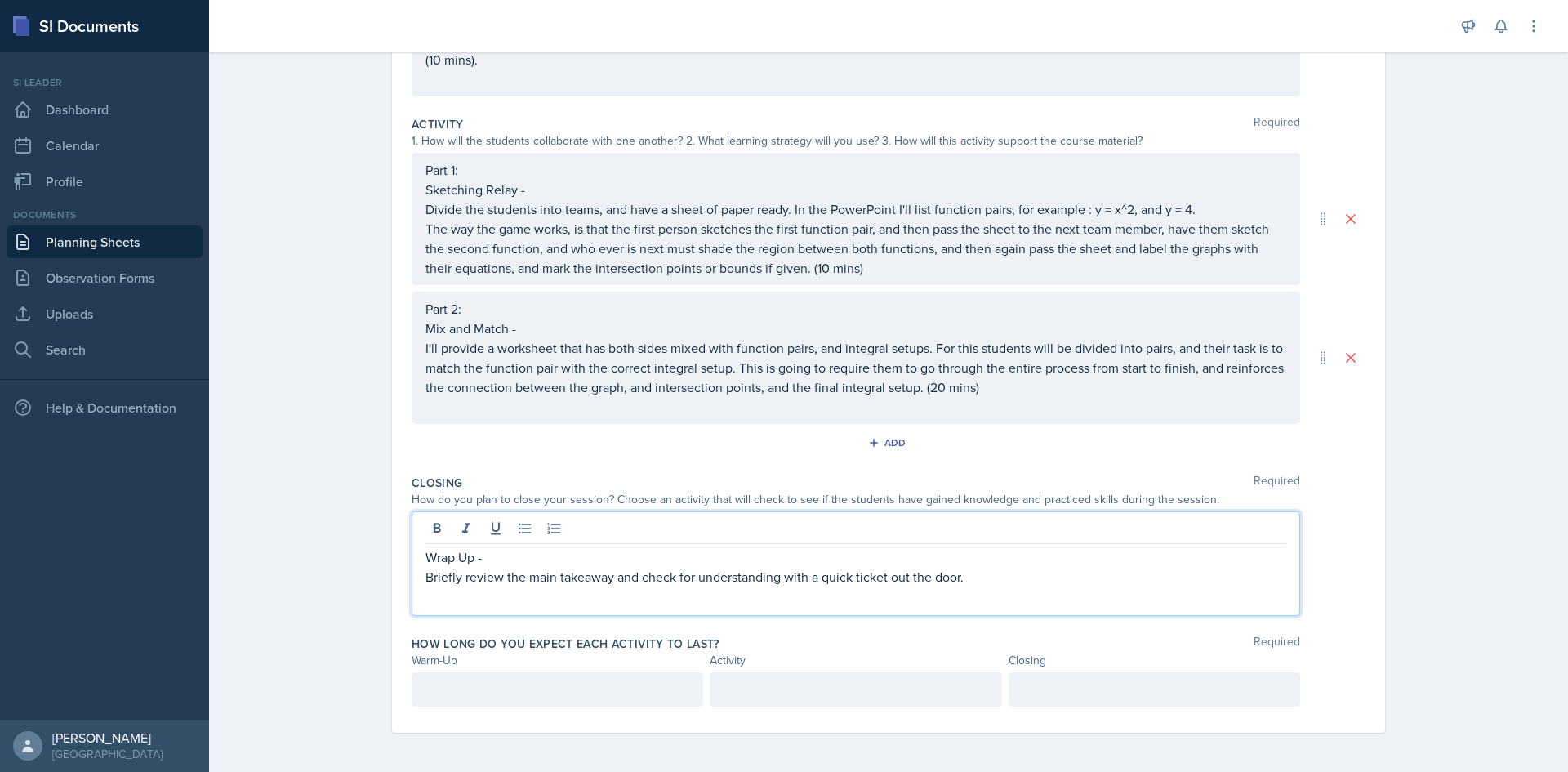
scroll to position [332, 0]
click at [953, 569] on p "Briefly review the main takeaway and check for understanding with a quick ticke…" at bounding box center [855, 576] width 860 height 19
click at [1022, 588] on div "Wrap Up - Briefly review the main takeaway and check for understanding with a q…" at bounding box center [855, 563] width 888 height 105
drag, startPoint x: 1018, startPoint y: 569, endPoint x: 608, endPoint y: 586, distance: 410.4
click at [608, 586] on div "Wrap Up - Briefly review the main takeaway and check for understanding with a q…" at bounding box center [855, 563] width 888 height 105
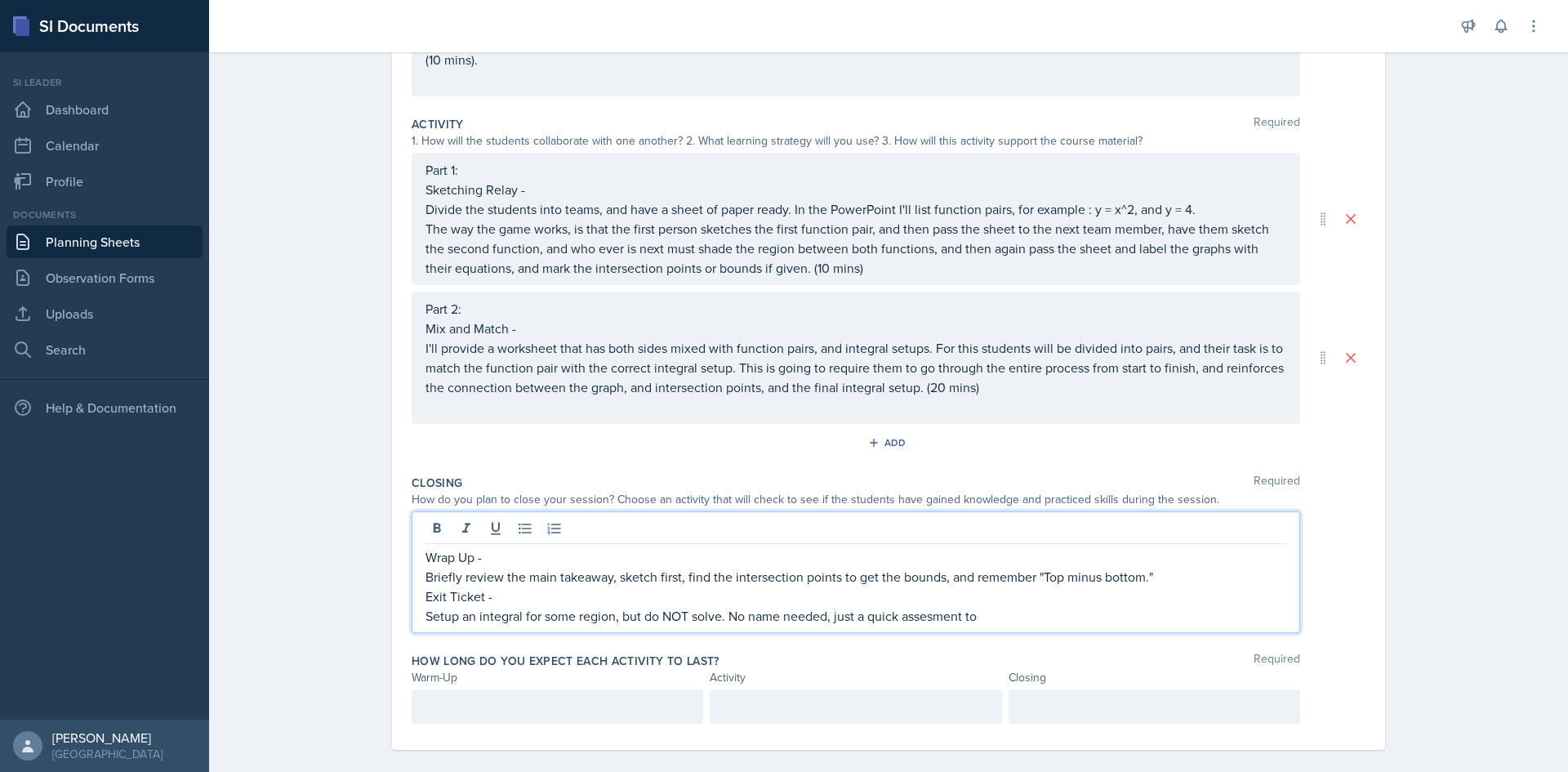
click at [942, 613] on p "Setup an integral for some region, but do NOT solve. No name needed, just a qui…" at bounding box center [855, 616] width 860 height 19
click at [1008, 624] on p "Setup an integral for some region, but do NOT solve. No name needed, just a qui…" at bounding box center [855, 616] width 860 height 19
drag, startPoint x: 939, startPoint y: 621, endPoint x: 931, endPoint y: 616, distance: 9.4
click at [938, 620] on p "Setup an integral for some region, but do NOT solve. No name needed, just a qui…" at bounding box center [855, 616] width 860 height 19
click at [1076, 619] on p "Setup an integral for some region, but do NOT solve. No name needed, just a qui…" at bounding box center [855, 616] width 860 height 19
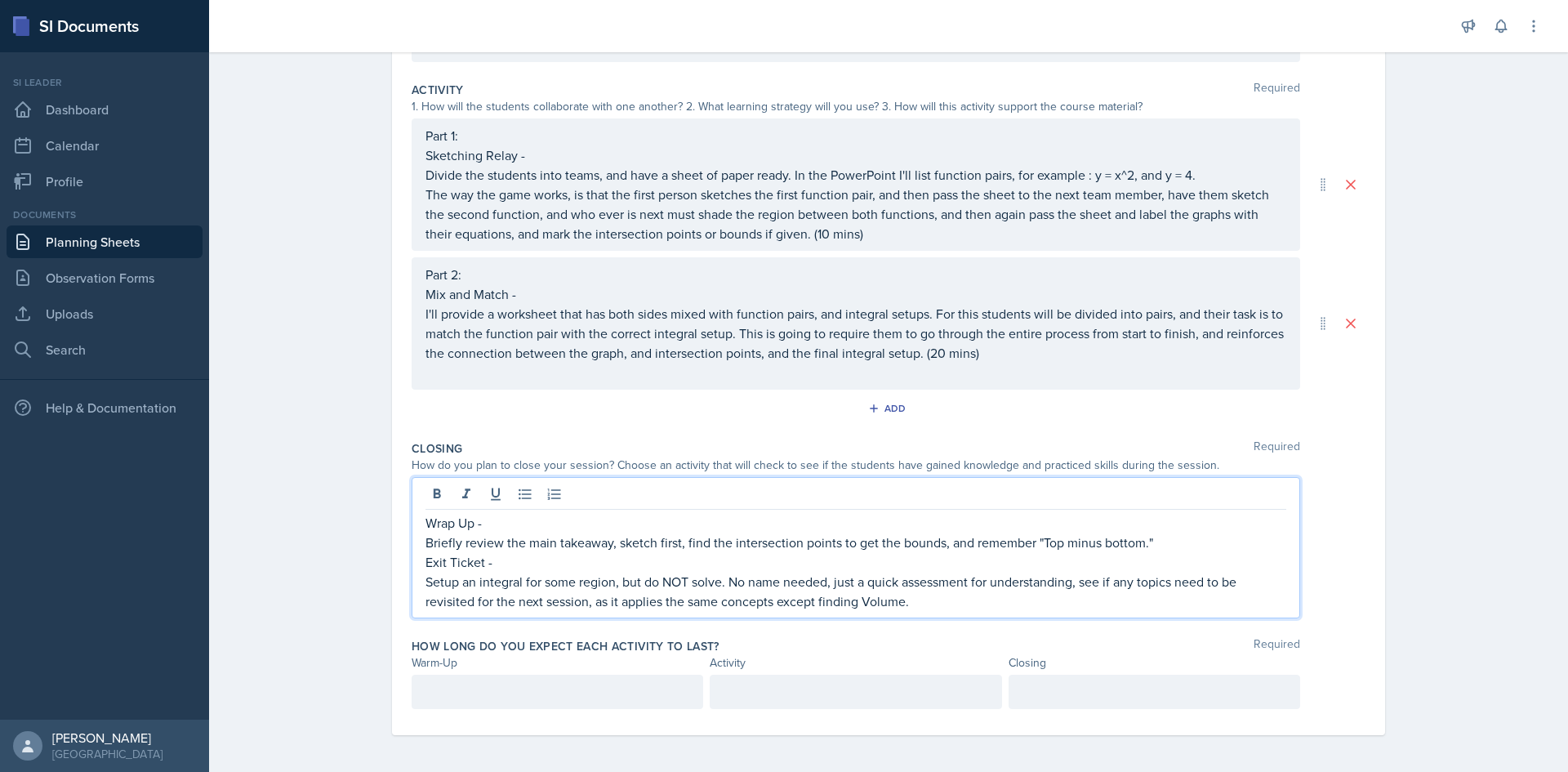
scroll to position [368, 0]
click at [579, 695] on p at bounding box center [557, 689] width 264 height 19
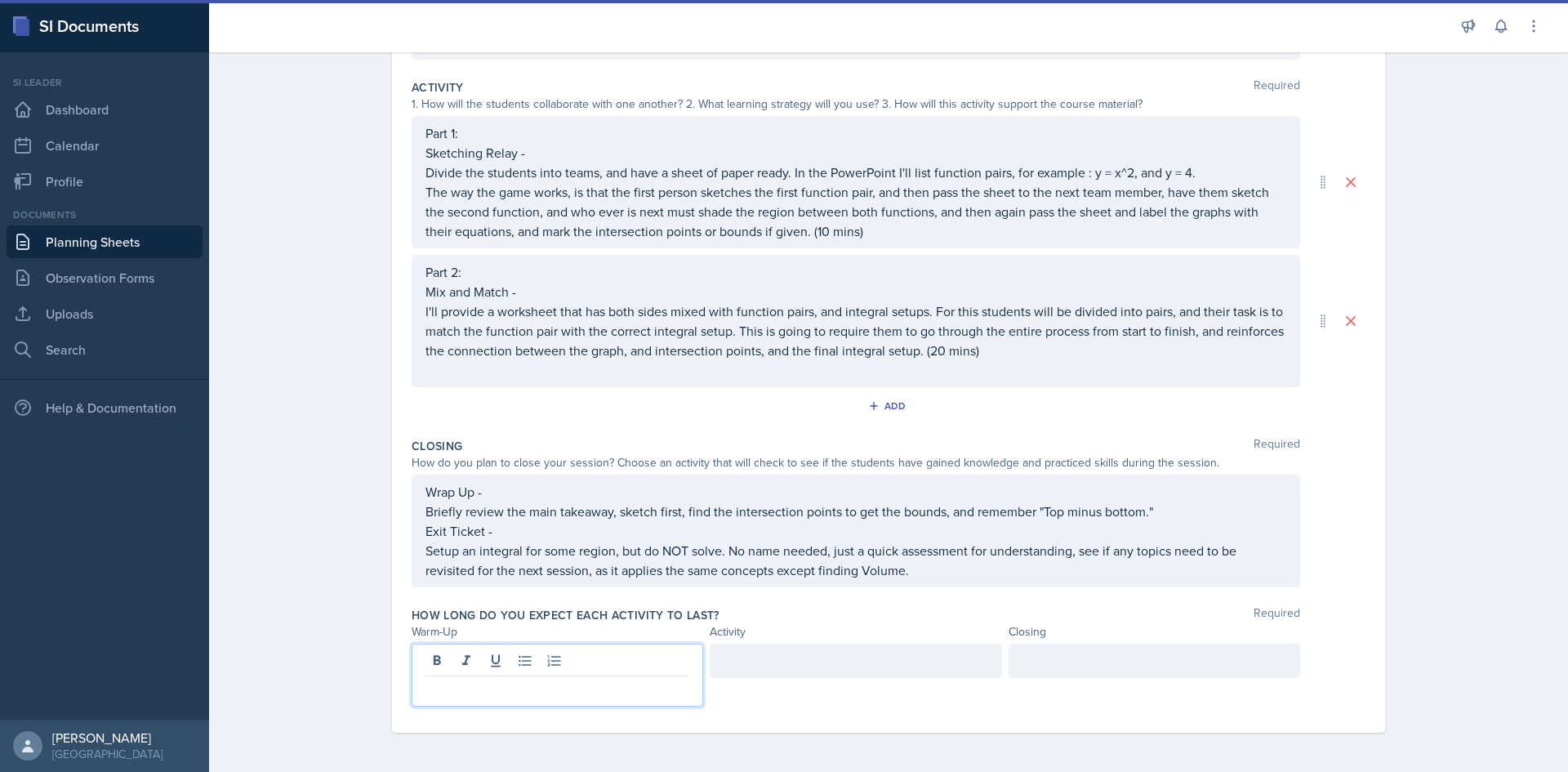
click at [927, 575] on p "Setup an integral for some region, but do NOT solve. No name needed, just a qui…" at bounding box center [855, 560] width 860 height 39
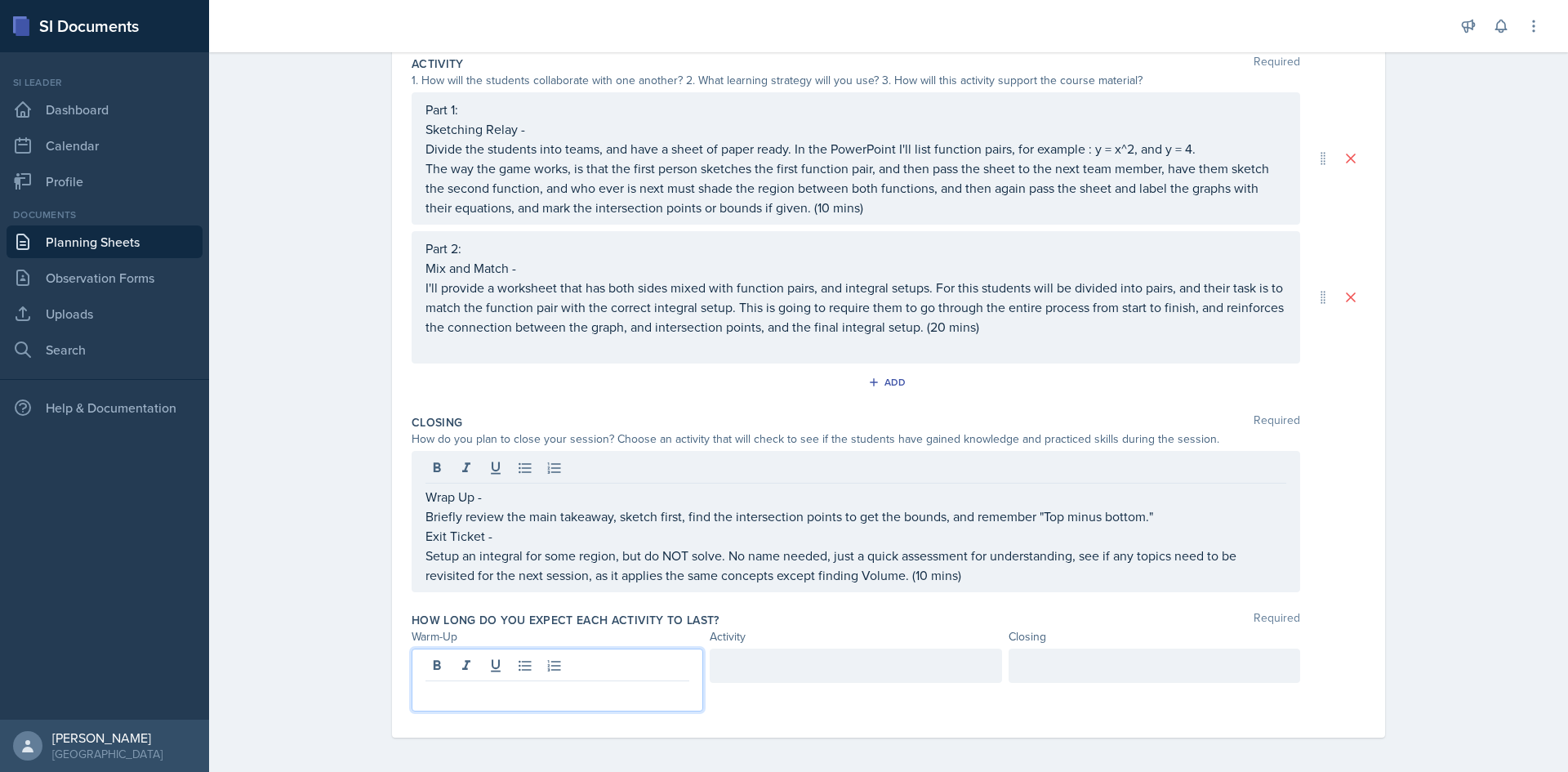
click at [527, 695] on p at bounding box center [557, 693] width 264 height 19
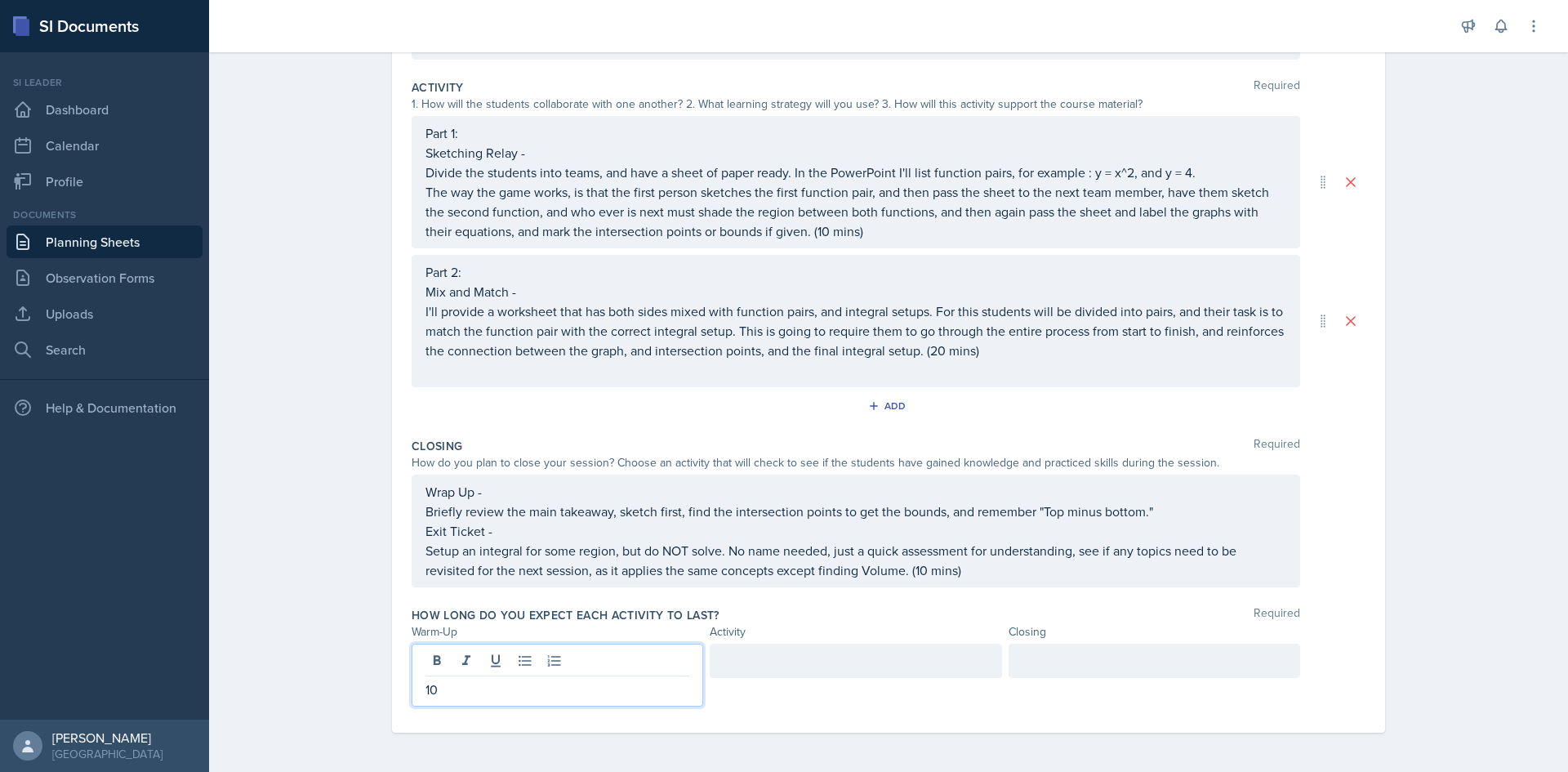
click at [757, 667] on div at bounding box center [855, 661] width 292 height 35
click at [1015, 664] on div at bounding box center [1154, 661] width 292 height 35
click at [1439, 377] on div "Planning Sheets [DATE] Planning Sheet Date [DATE] [DATE] 27 28 29 30 31 1 2 3 4…" at bounding box center [888, 223] width 1359 height 1096
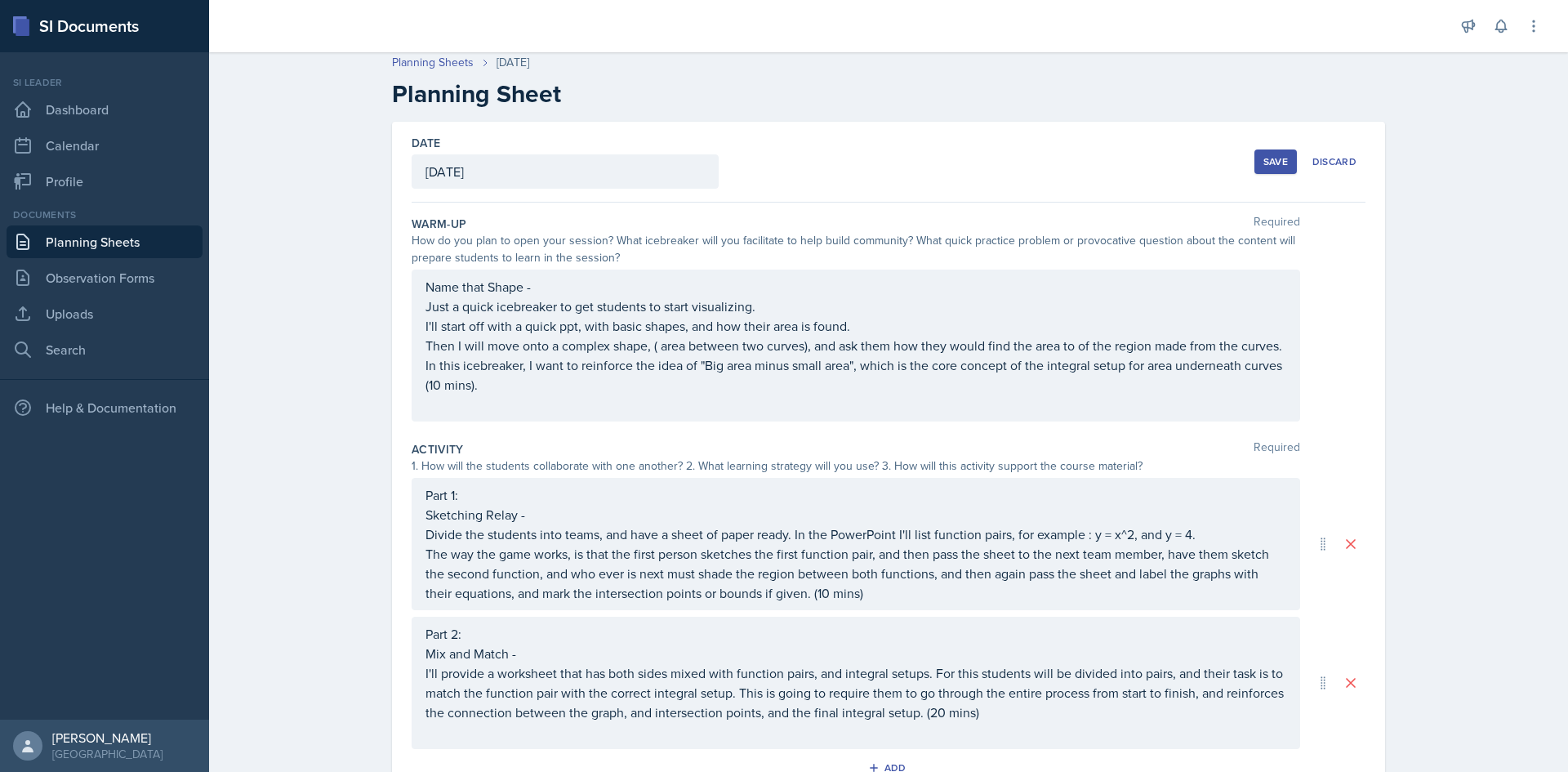
scroll to position [0, 0]
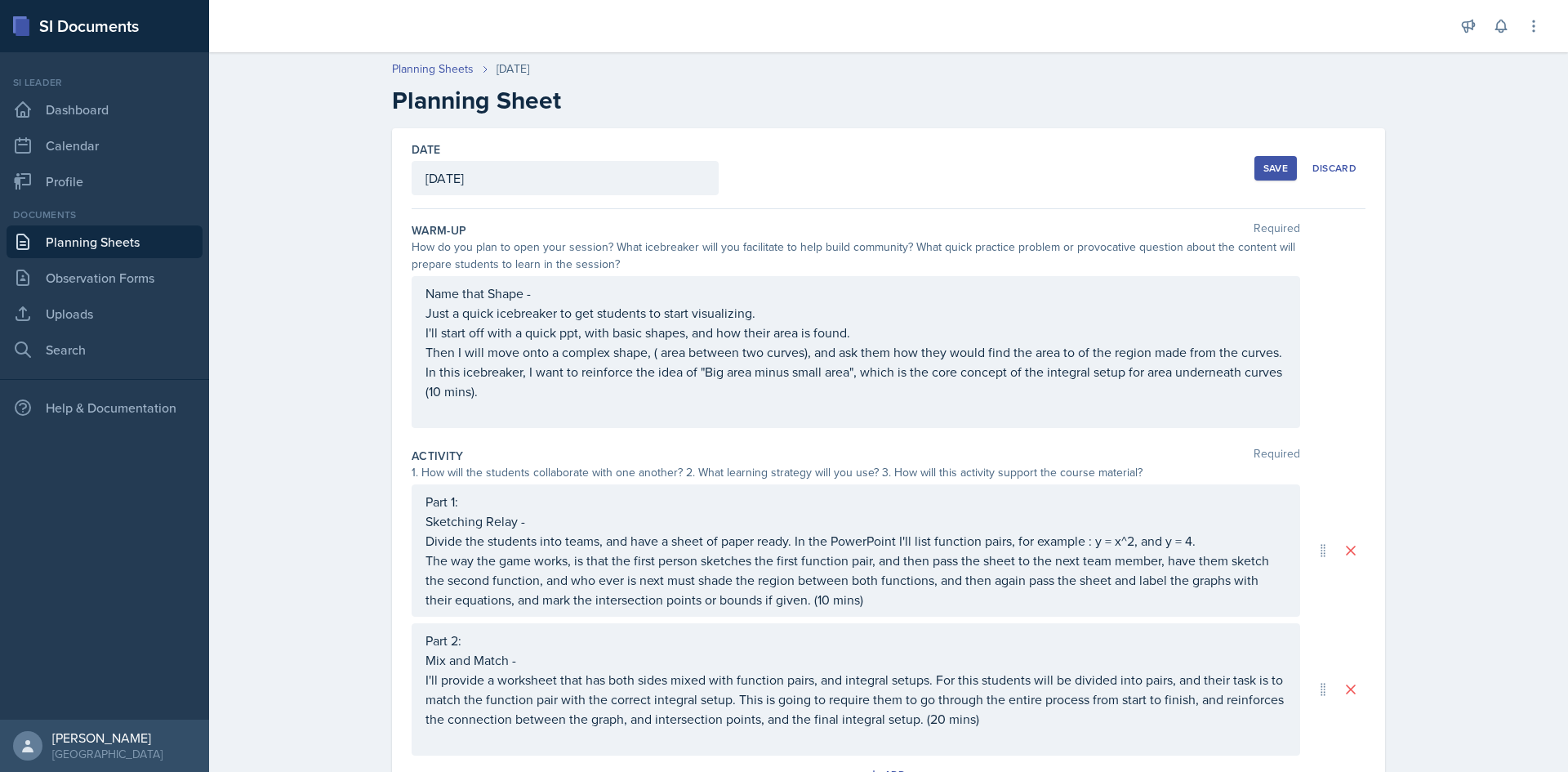
click at [1276, 166] on div "Save" at bounding box center [1275, 169] width 25 height 13
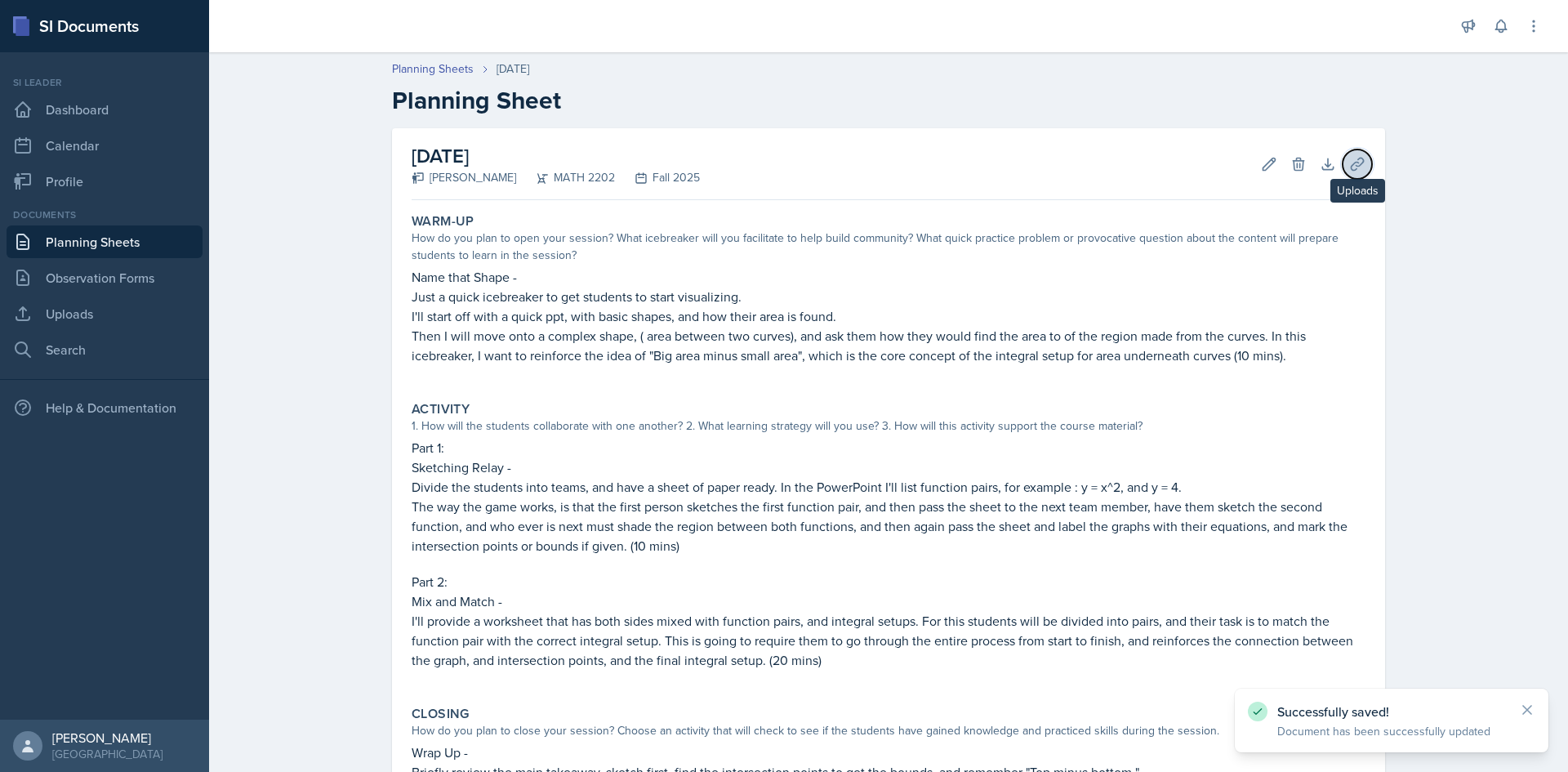
click at [1351, 168] on icon at bounding box center [1356, 164] width 16 height 16
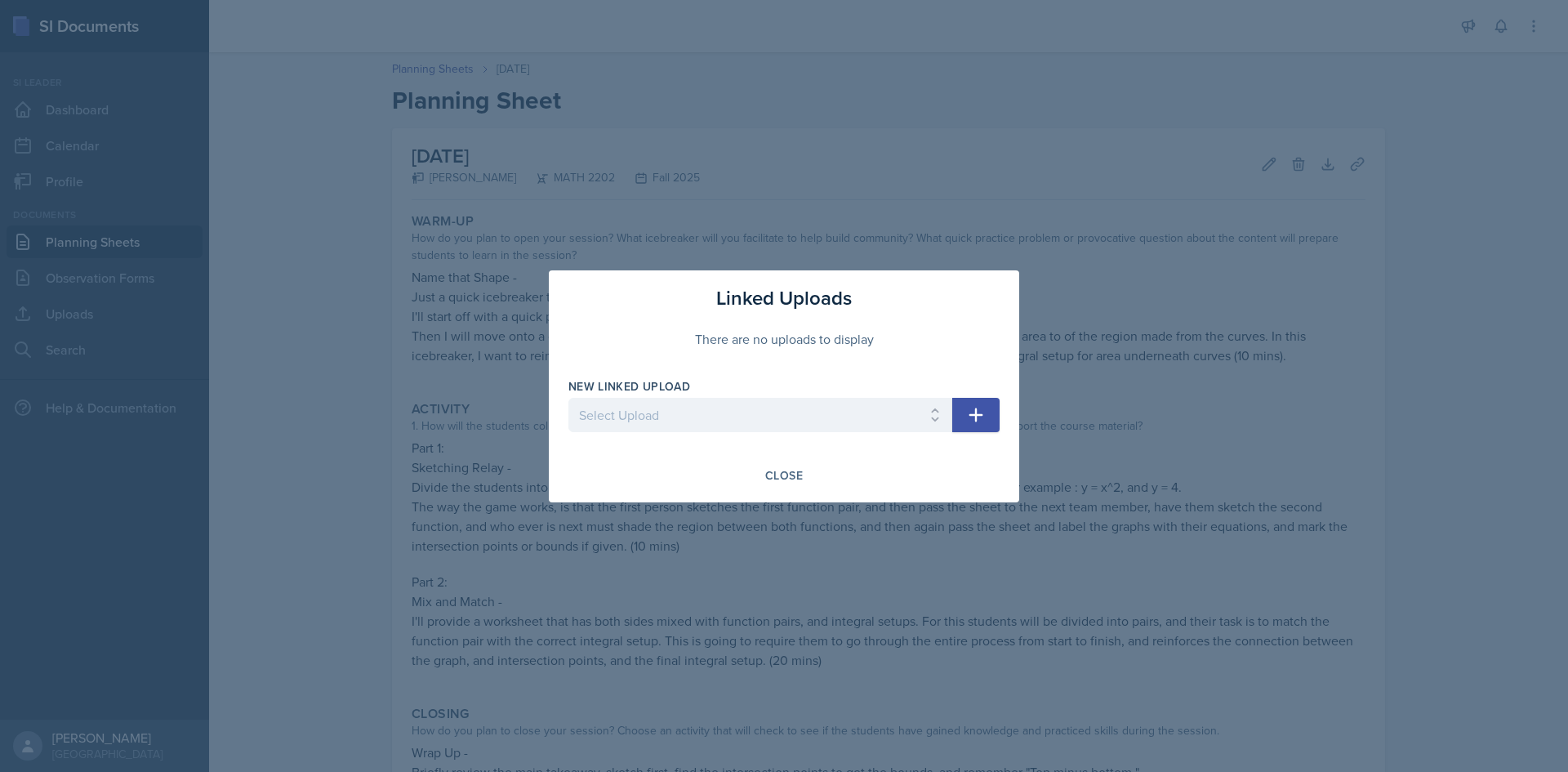
click at [980, 409] on icon "button" at bounding box center [975, 414] width 19 height 19
click at [843, 415] on select "Select Upload First Day - Derv Duels Second Day - Choosing U Second Day - Warm …" at bounding box center [761, 415] width 384 height 35
click at [896, 353] on div "There are no uploads to display" at bounding box center [784, 339] width 432 height 52
click at [782, 479] on div "Close" at bounding box center [784, 476] width 37 height 13
